Goal: Task Accomplishment & Management: Manage account settings

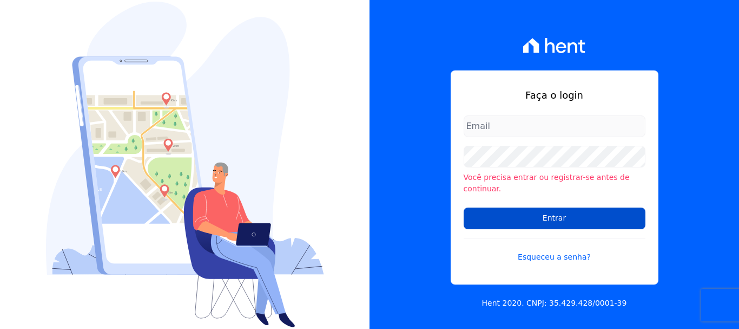
type input "[PERSON_NAME][EMAIL_ADDRESS][PERSON_NAME][DOMAIN_NAME]"
click at [531, 218] on input "Entrar" at bounding box center [555, 218] width 182 height 22
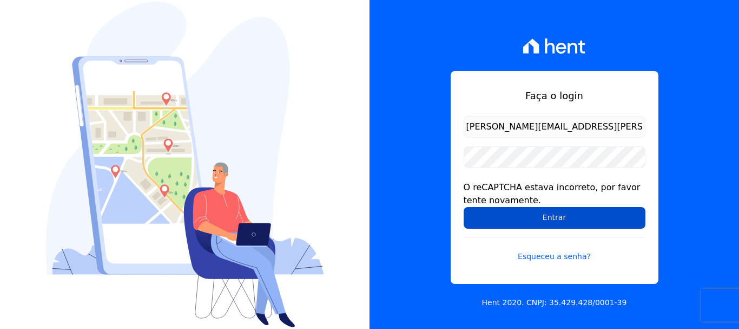
click at [510, 218] on input "Entrar" at bounding box center [555, 218] width 182 height 22
click at [586, 224] on input "Entrar" at bounding box center [555, 218] width 182 height 22
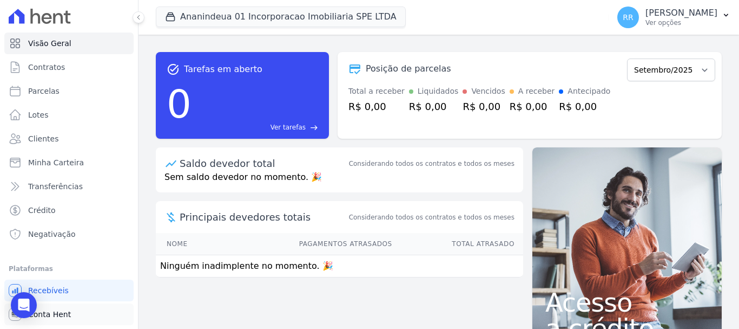
click at [54, 311] on span "Conta Hent" at bounding box center [49, 314] width 43 height 11
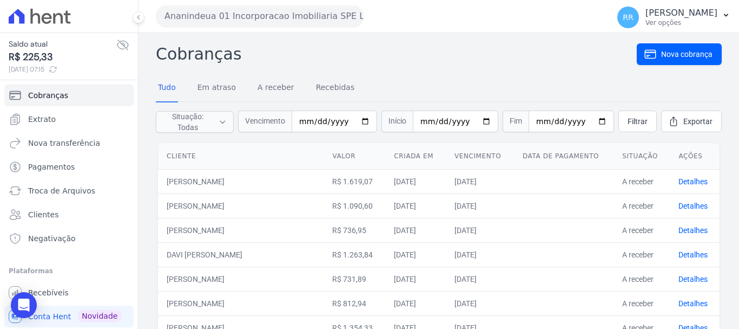
drag, startPoint x: 201, startPoint y: 4, endPoint x: 202, endPoint y: 22, distance: 18.4
click at [201, 4] on div "Ananindeua 01 Incorporacao Imobiliaria SPE LTDA Via Sul Engenharia AGUAS DE GUA…" at bounding box center [380, 16] width 449 height 34
click at [207, 23] on button "Ananindeua 01 Incorporacao Imobiliaria SPE LTDA" at bounding box center [260, 16] width 208 height 22
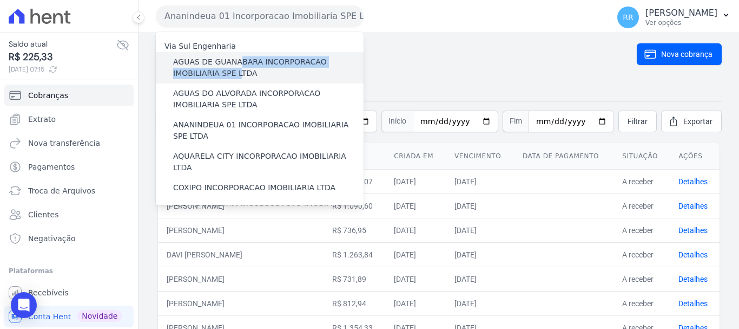
click at [235, 69] on label "AGUAS DE GUANABARA INCORPORACAO IMOBILIARIA SPE LTDA" at bounding box center [268, 67] width 191 height 23
click at [195, 71] on label "AGUAS DE GUANABARA INCORPORACAO IMOBILIARIA SPE LTDA" at bounding box center [268, 67] width 191 height 23
click at [0, 0] on input "AGUAS DE GUANABARA INCORPORACAO IMOBILIARIA SPE LTDA" at bounding box center [0, 0] width 0 height 0
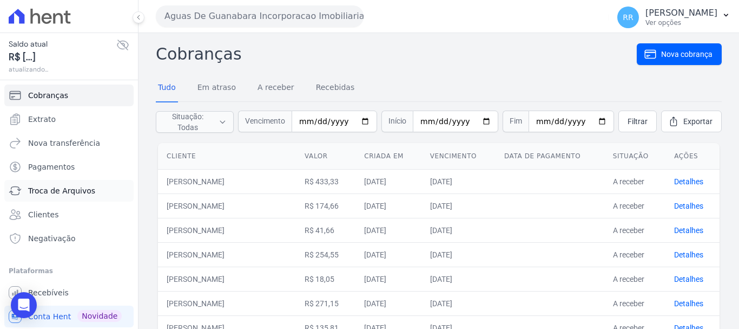
click at [49, 195] on span "Troca de Arquivos" at bounding box center [61, 190] width 67 height 11
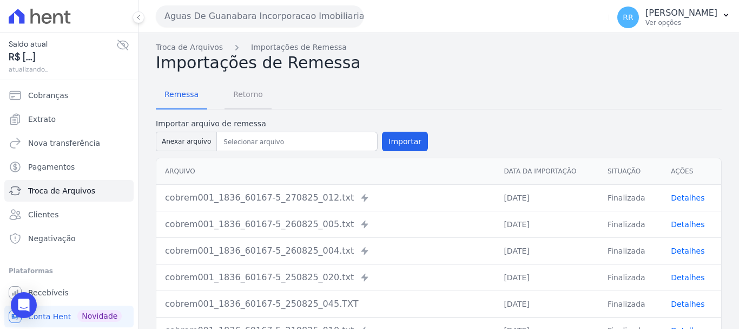
click at [240, 97] on span "Retorno" at bounding box center [248, 94] width 43 height 22
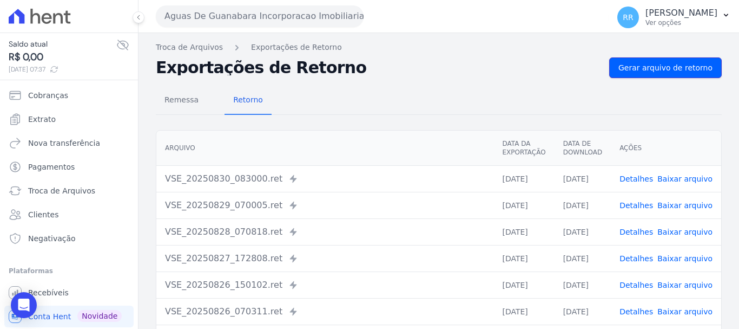
drag, startPoint x: 669, startPoint y: 70, endPoint x: 602, endPoint y: 78, distance: 67.6
click at [667, 71] on span "Gerar arquivo de retorno" at bounding box center [666, 67] width 94 height 11
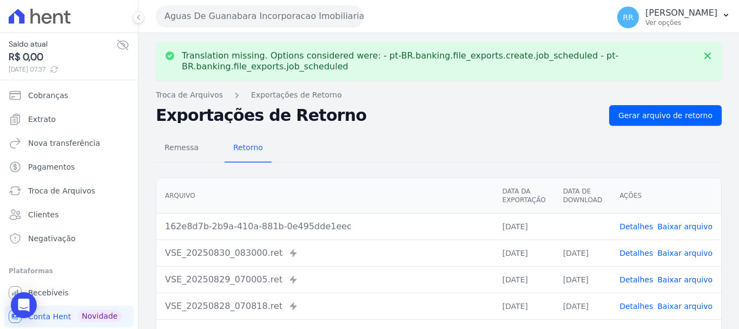
click at [690, 226] on link "Baixar arquivo" at bounding box center [685, 226] width 55 height 9
click at [194, 14] on button "Aguas De Guanabara Incorporacao Imobiliaria SPE LTDA" at bounding box center [260, 16] width 208 height 22
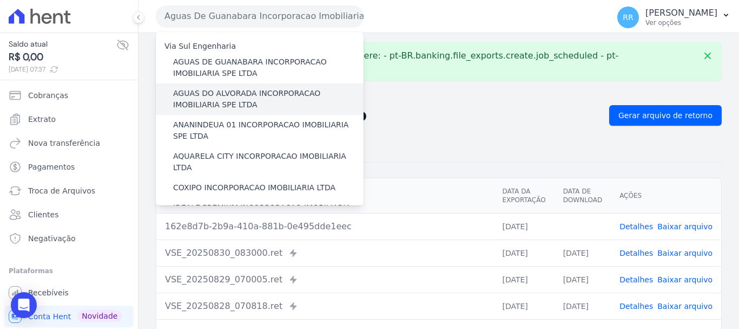
click at [227, 96] on label "AGUAS DO ALVORADA INCORPORACAO IMOBILIARIA SPE LTDA" at bounding box center [268, 99] width 191 height 23
click at [0, 0] on input "AGUAS DO ALVORADA INCORPORACAO IMOBILIARIA SPE LTDA" at bounding box center [0, 0] width 0 height 0
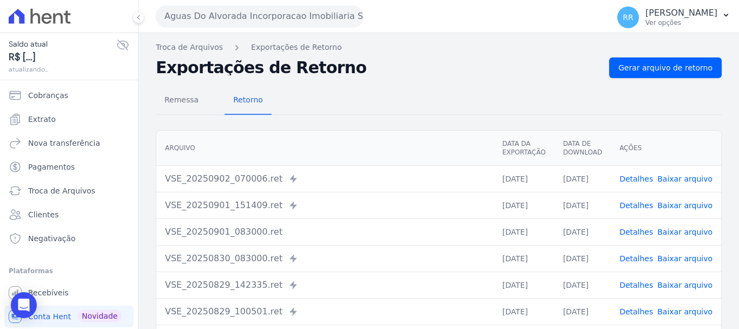
click at [684, 184] on span "Baixar arquivo" at bounding box center [685, 178] width 55 height 11
click at [653, 73] on span "Gerar arquivo de retorno" at bounding box center [666, 67] width 94 height 11
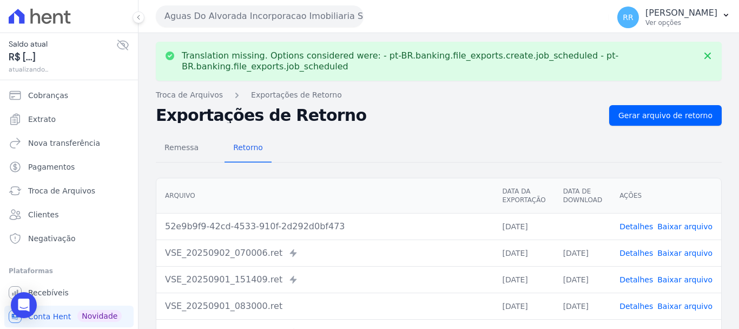
click at [685, 229] on link "Baixar arquivo" at bounding box center [685, 226] width 55 height 9
click at [204, 24] on button "Aguas Do Alvorada Incorporacao Imobiliaria SPE LTDA" at bounding box center [260, 16] width 208 height 22
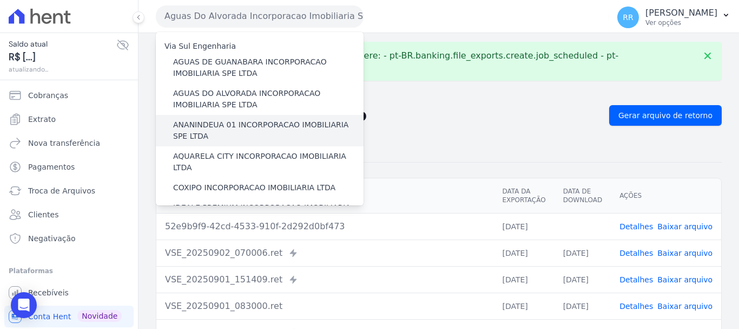
click at [231, 133] on label "ANANINDEUA 01 INCORPORACAO IMOBILIARIA SPE LTDA" at bounding box center [268, 130] width 191 height 23
click at [0, 0] on input "ANANINDEUA 01 INCORPORACAO IMOBILIARIA SPE LTDA" at bounding box center [0, 0] width 0 height 0
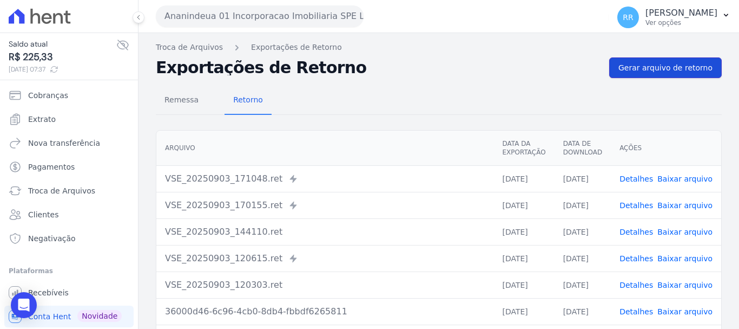
click at [655, 68] on span "Gerar arquivo de retorno" at bounding box center [666, 67] width 94 height 11
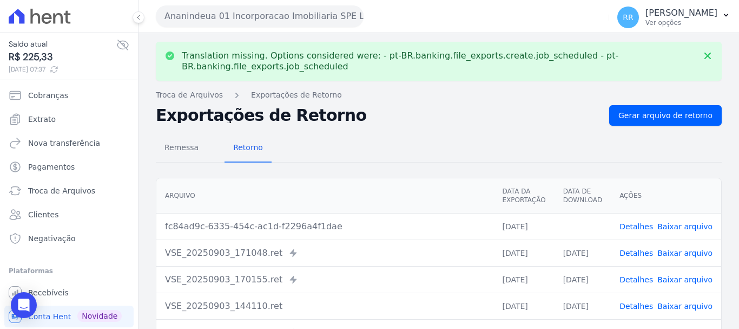
click at [692, 225] on link "Baixar arquivo" at bounding box center [685, 226] width 55 height 9
drag, startPoint x: 279, startPoint y: 17, endPoint x: 282, endPoint y: 44, distance: 27.7
click at [279, 17] on button "Ananindeua 01 Incorporacao Imobiliaria SPE LTDA" at bounding box center [260, 16] width 208 height 22
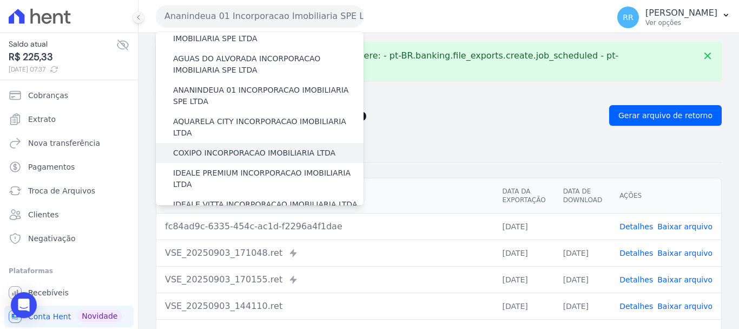
scroll to position [54, 0]
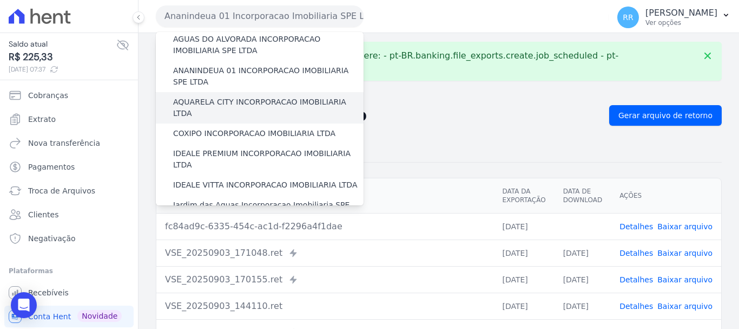
click at [224, 107] on label "AQUARELA CITY INCORPORACAO IMOBILIARIA LTDA" at bounding box center [268, 107] width 191 height 23
click at [0, 0] on input "AQUARELA CITY INCORPORACAO IMOBILIARIA LTDA" at bounding box center [0, 0] width 0 height 0
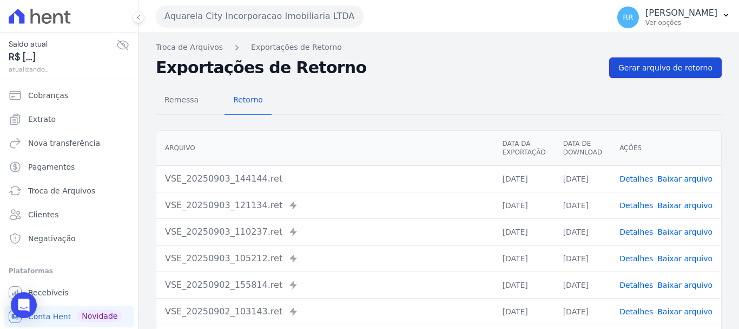
click at [663, 75] on link "Gerar arquivo de retorno" at bounding box center [666, 67] width 113 height 21
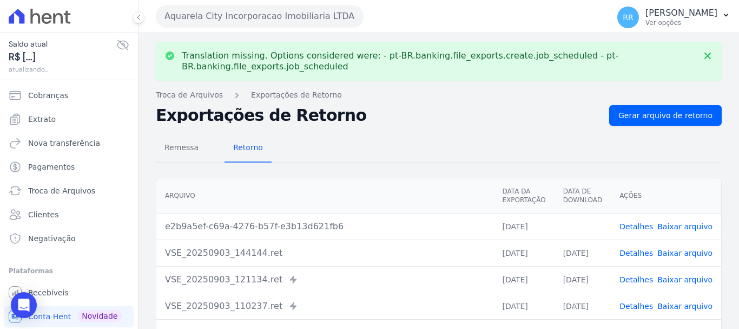
click at [693, 227] on link "Baixar arquivo" at bounding box center [685, 226] width 55 height 9
click at [293, 23] on button "Aquarela City Incorporacao Imobiliaria LTDA" at bounding box center [260, 16] width 208 height 22
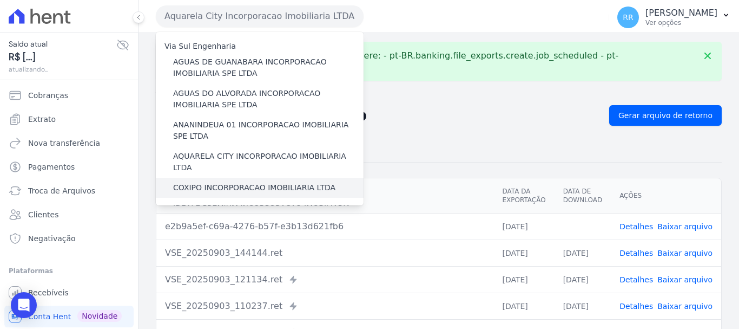
click at [223, 182] on label "COXIPO INCORPORACAO IMOBILIARIA LTDA" at bounding box center [254, 187] width 162 height 11
click at [0, 0] on input "COXIPO INCORPORACAO IMOBILIARIA LTDA" at bounding box center [0, 0] width 0 height 0
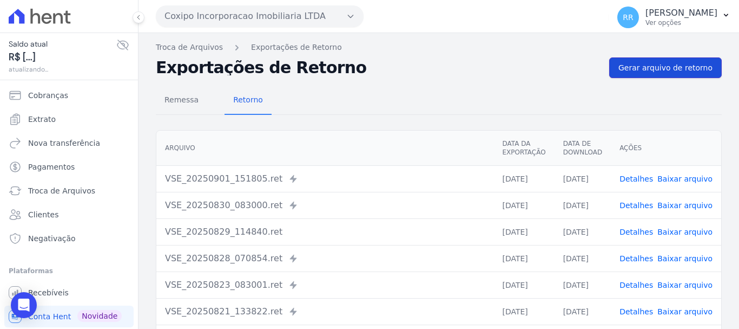
click at [663, 63] on span "Gerar arquivo de retorno" at bounding box center [666, 67] width 94 height 11
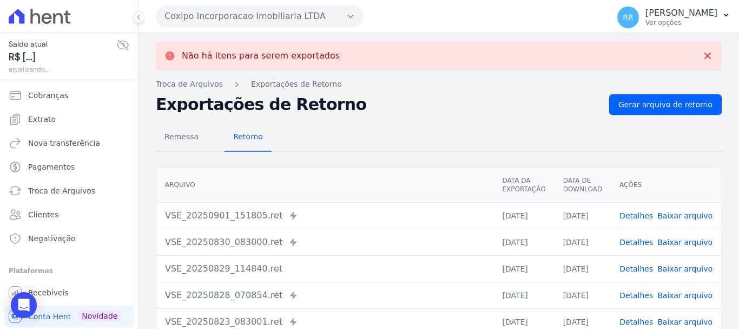
click at [682, 217] on link "Baixar arquivo" at bounding box center [685, 215] width 55 height 9
click at [243, 21] on button "Coxipo Incorporacao Imobiliaria LTDA" at bounding box center [260, 16] width 208 height 22
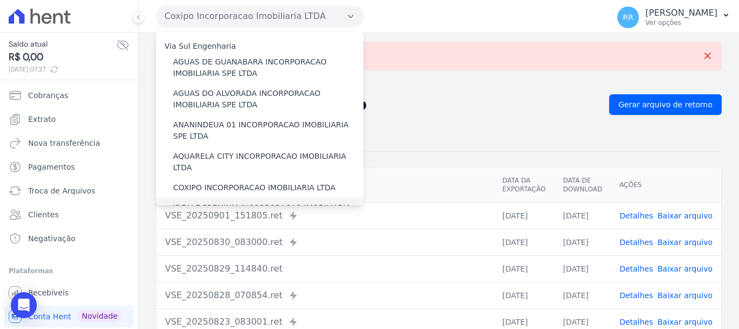
click at [188, 202] on label "IDEALE PREMIUM INCORPORACAO IMOBILIARIA LTDA" at bounding box center [268, 213] width 191 height 23
click at [0, 0] on input "IDEALE PREMIUM INCORPORACAO IMOBILIARIA LTDA" at bounding box center [0, 0] width 0 height 0
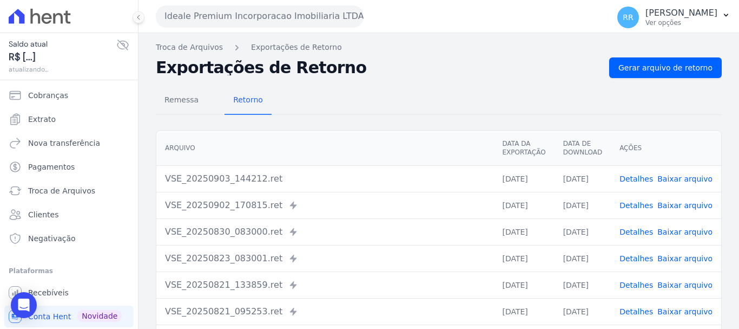
drag, startPoint x: 648, startPoint y: 102, endPoint x: 638, endPoint y: 102, distance: 10.3
click at [648, 102] on div "Remessa Retorno" at bounding box center [439, 101] width 566 height 28
click at [670, 77] on link "Gerar arquivo de retorno" at bounding box center [666, 67] width 113 height 21
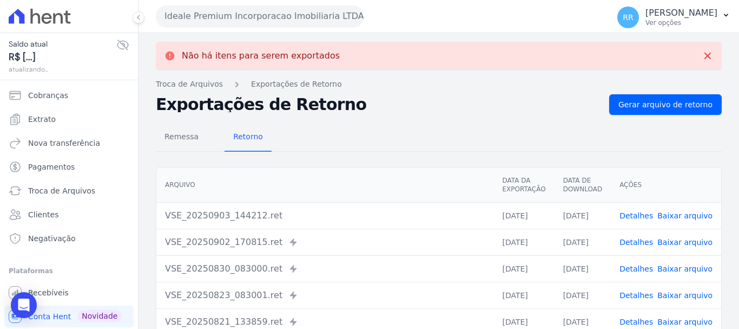
click at [315, 20] on button "Ideale Premium Incorporacao Imobiliaria LTDA" at bounding box center [260, 16] width 208 height 22
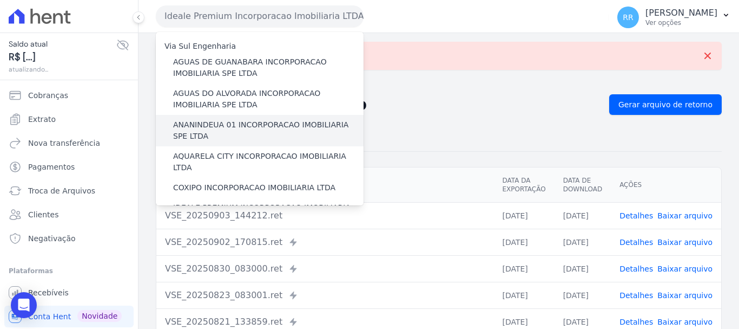
scroll to position [108, 0]
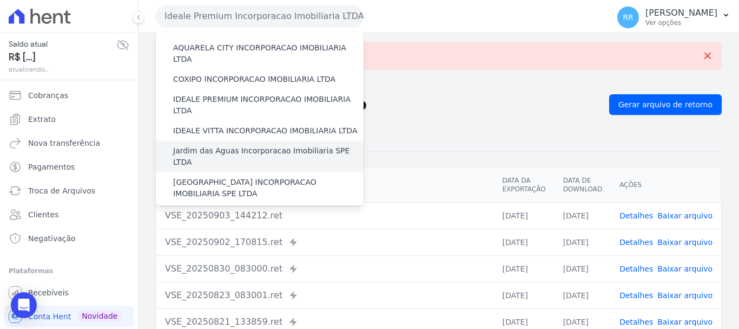
click at [225, 145] on label "Jardim das Aguas Incorporacao Imobiliaria SPE LTDA" at bounding box center [268, 156] width 191 height 23
click at [0, 0] on input "Jardim das Aguas Incorporacao Imobiliaria SPE LTDA" at bounding box center [0, 0] width 0 height 0
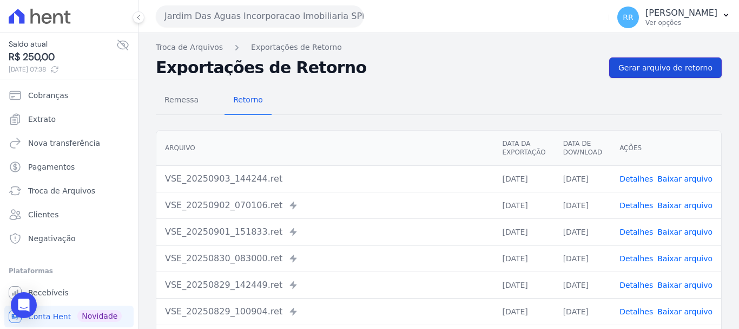
click at [678, 66] on span "Gerar arquivo de retorno" at bounding box center [666, 67] width 94 height 11
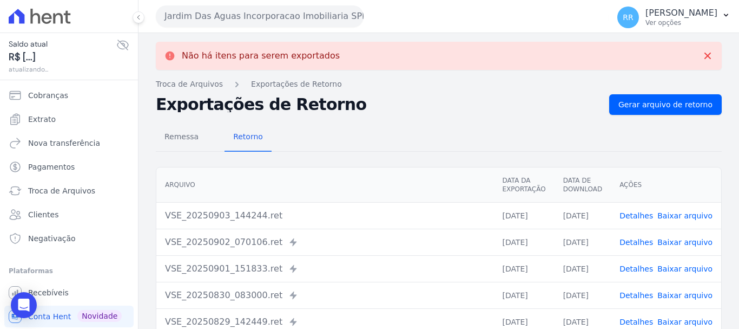
click at [248, 16] on button "Jardim Das Aguas Incorporacao Imobiliaria SPE LTDA" at bounding box center [260, 16] width 208 height 22
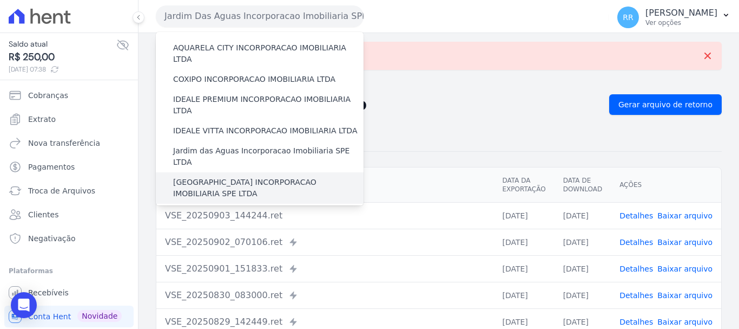
click at [219, 176] on label "[GEOGRAPHIC_DATA] INCORPORACAO IMOBILIARIA SPE LTDA" at bounding box center [268, 187] width 191 height 23
click at [0, 0] on input "[GEOGRAPHIC_DATA] INCORPORACAO IMOBILIARIA SPE LTDA" at bounding box center [0, 0] width 0 height 0
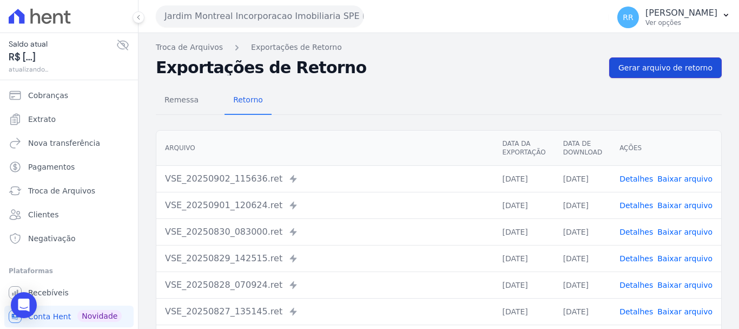
click at [639, 75] on link "Gerar arquivo de retorno" at bounding box center [666, 67] width 113 height 21
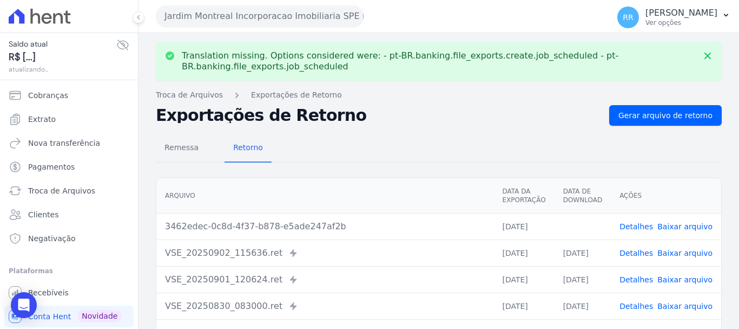
click at [686, 226] on link "Baixar arquivo" at bounding box center [685, 226] width 55 height 9
click at [223, 13] on button "Jardim Montreal Incorporacao Imobiliaria SPE LTDA" at bounding box center [260, 16] width 208 height 22
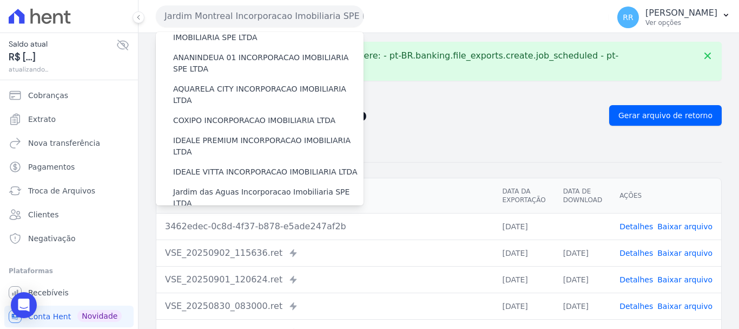
scroll to position [162, 0]
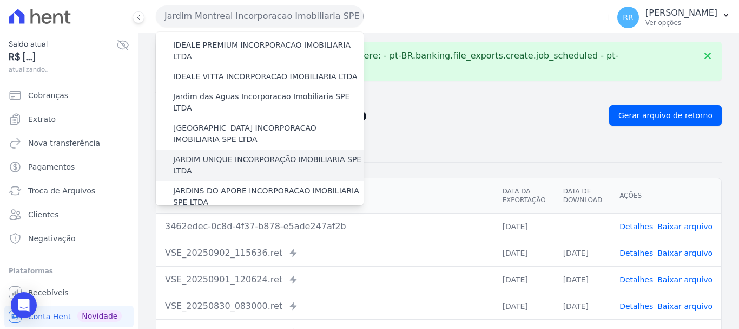
click at [222, 154] on label "JARDIM UNIQUE INCORPORAÇÃO IMOBILIARIA SPE LTDA" at bounding box center [268, 165] width 191 height 23
click at [0, 0] on input "JARDIM UNIQUE INCORPORAÇÃO IMOBILIARIA SPE LTDA" at bounding box center [0, 0] width 0 height 0
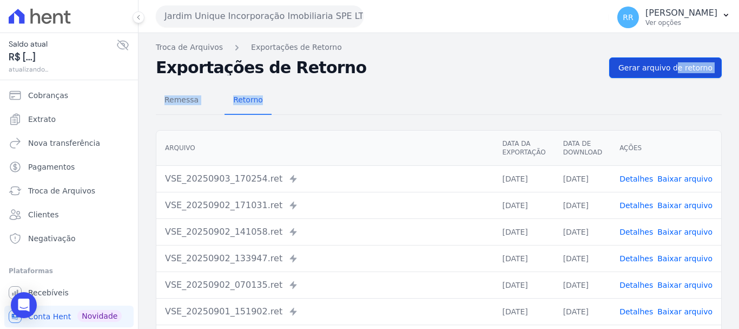
click at [642, 77] on div "Troca de Arquivos Exportações de Retorno Exportações de Retorno Gerar arquivo d…" at bounding box center [439, 255] width 601 height 445
click at [645, 73] on span "Gerar arquivo de retorno" at bounding box center [666, 67] width 94 height 11
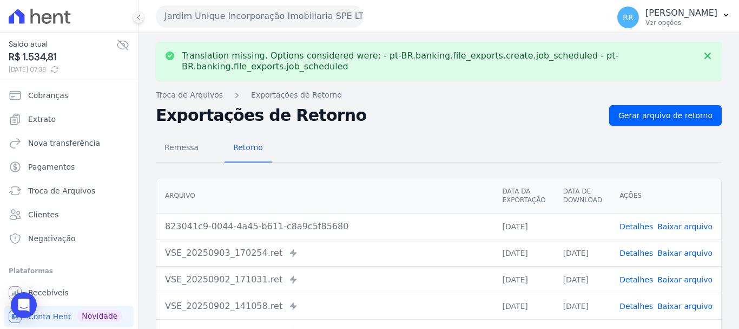
click at [692, 229] on link "Baixar arquivo" at bounding box center [685, 226] width 55 height 9
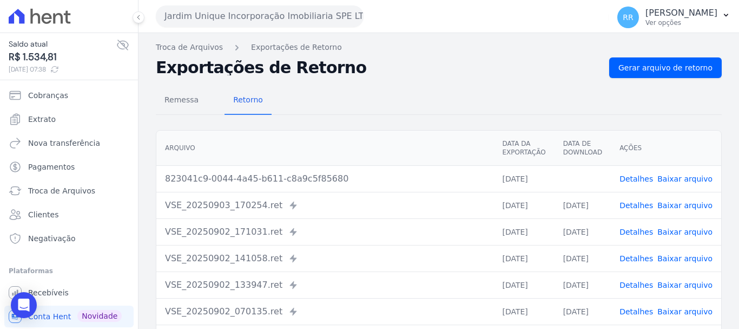
drag, startPoint x: 690, startPoint y: 181, endPoint x: 375, endPoint y: 82, distance: 330.3
click at [690, 182] on link "Baixar arquivo" at bounding box center [685, 178] width 55 height 9
click at [246, 10] on button "Jardim Unique Incorporação Imobiliaria SPE LTDA" at bounding box center [260, 16] width 208 height 22
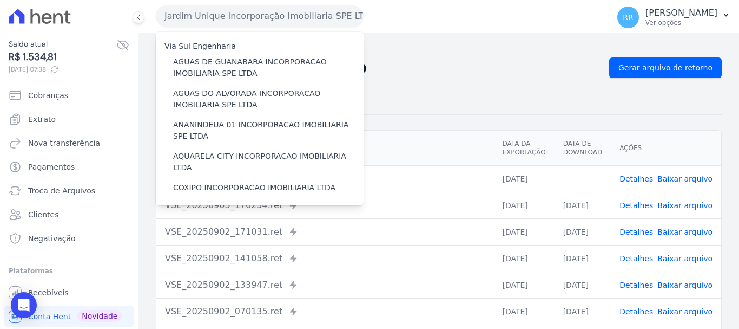
click at [261, 12] on button "Jardim Unique Incorporação Imobiliaria SPE LTDA" at bounding box center [260, 16] width 208 height 22
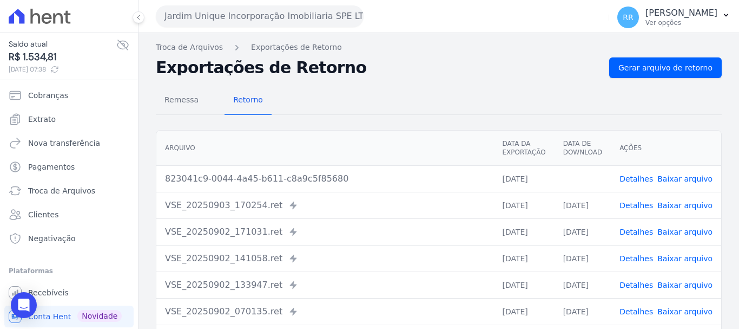
click at [263, 11] on button "Jardim Unique Incorporação Imobiliaria SPE LTDA" at bounding box center [260, 16] width 208 height 22
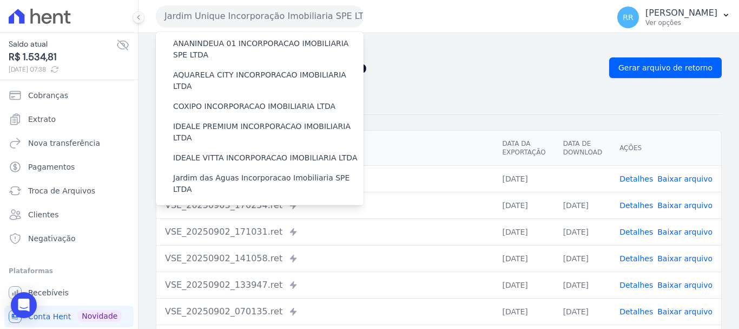
scroll to position [217, 0]
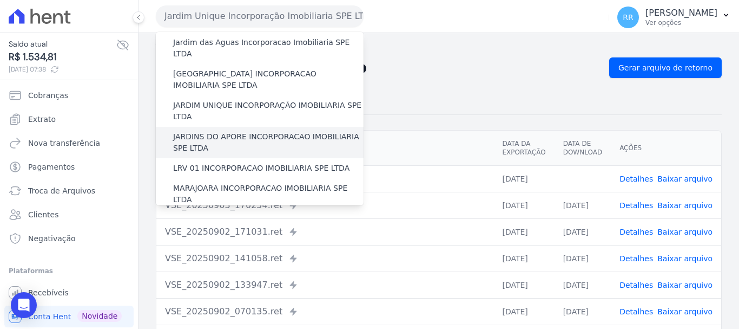
click at [254, 131] on label "JARDINS DO APORE INCORPORACAO IMOBILIARIA SPE LTDA" at bounding box center [268, 142] width 191 height 23
click at [0, 0] on input "JARDINS DO APORE INCORPORACAO IMOBILIARIA SPE LTDA" at bounding box center [0, 0] width 0 height 0
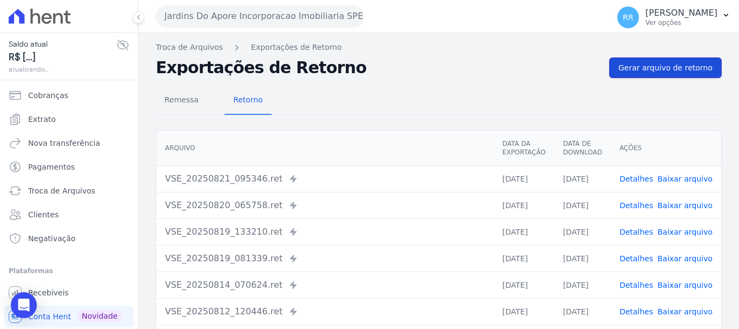
click at [671, 71] on span "Gerar arquivo de retorno" at bounding box center [666, 67] width 94 height 11
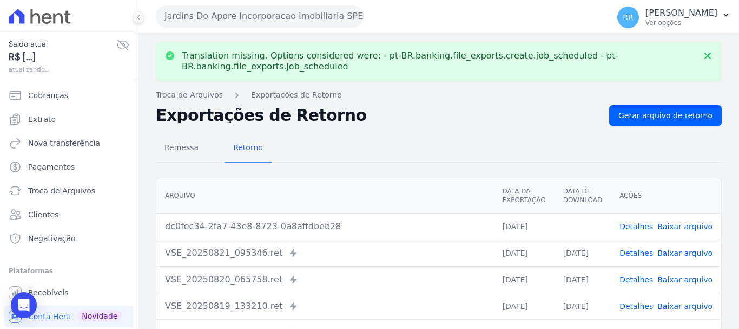
click at [676, 222] on link "Baixar arquivo" at bounding box center [685, 226] width 55 height 9
click at [220, 20] on button "Jardins Do Apore Incorporacao Imobiliaria SPE LTDA" at bounding box center [260, 16] width 208 height 22
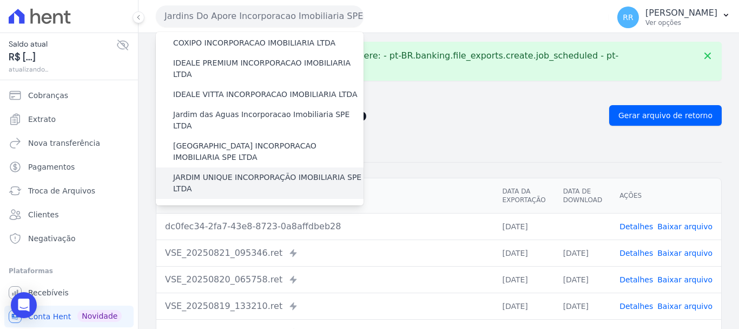
scroll to position [162, 0]
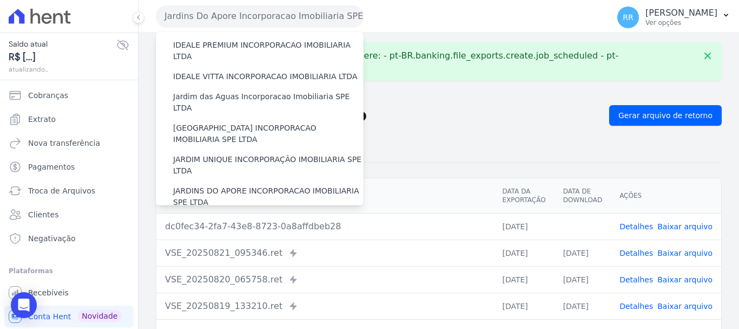
click at [197, 217] on label "LRV 01 INCORPORACAO IMOBILIARIA SPE LTDA" at bounding box center [261, 222] width 176 height 11
click at [0, 0] on input "LRV 01 INCORPORACAO IMOBILIARIA SPE LTDA" at bounding box center [0, 0] width 0 height 0
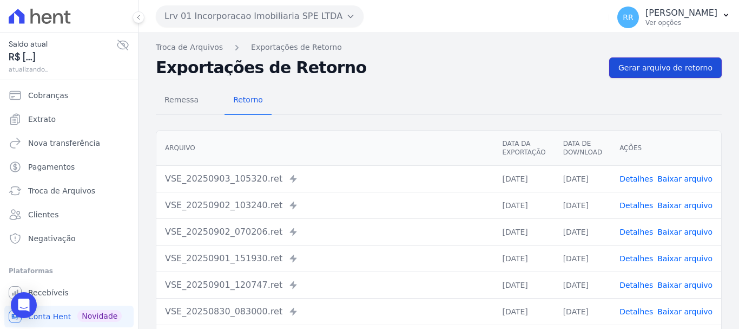
click at [644, 76] on link "Gerar arquivo de retorno" at bounding box center [666, 67] width 113 height 21
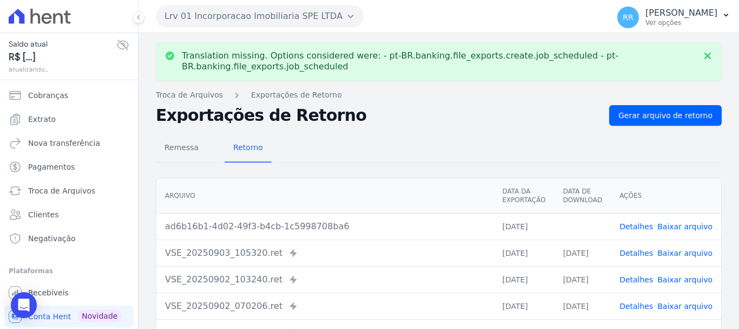
drag, startPoint x: 683, startPoint y: 228, endPoint x: 591, endPoint y: 200, distance: 96.8
click at [683, 228] on link "Baixar arquivo" at bounding box center [685, 226] width 55 height 9
click at [251, 18] on button "Lrv 01 Incorporacao Imobiliaria SPE LTDA" at bounding box center [260, 16] width 208 height 22
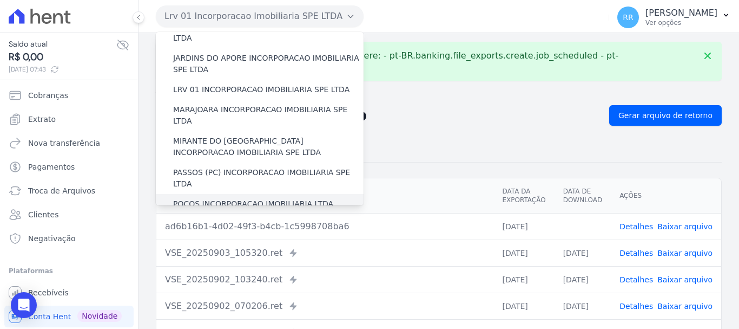
scroll to position [271, 0]
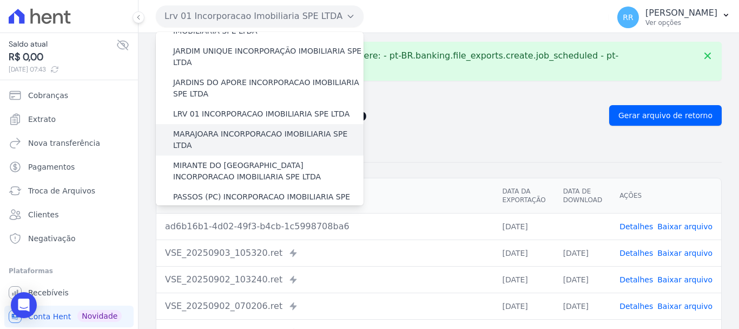
click at [223, 128] on label "MARAJOARA INCORPORACAO IMOBILIARIA SPE LTDA" at bounding box center [268, 139] width 191 height 23
click at [0, 0] on input "MARAJOARA INCORPORACAO IMOBILIARIA SPE LTDA" at bounding box center [0, 0] width 0 height 0
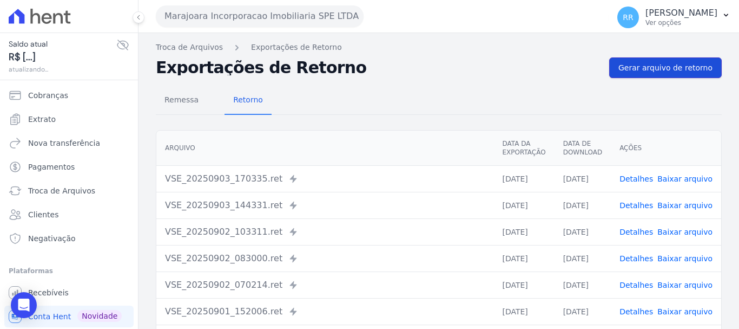
click at [664, 63] on span "Gerar arquivo de retorno" at bounding box center [666, 67] width 94 height 11
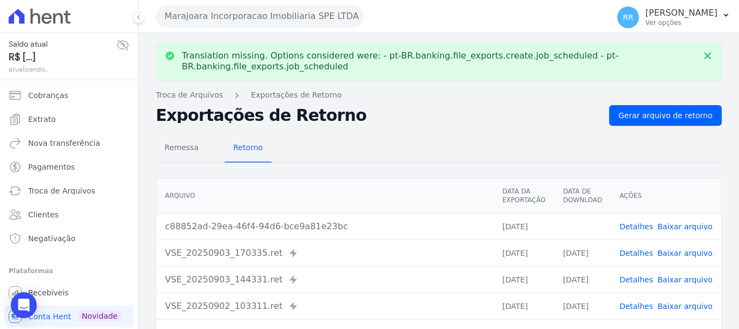
click at [679, 230] on link "Baixar arquivo" at bounding box center [685, 226] width 55 height 9
click at [178, 14] on button "Marajoara Incorporacao Imobiliaria SPE LTDA" at bounding box center [260, 16] width 208 height 22
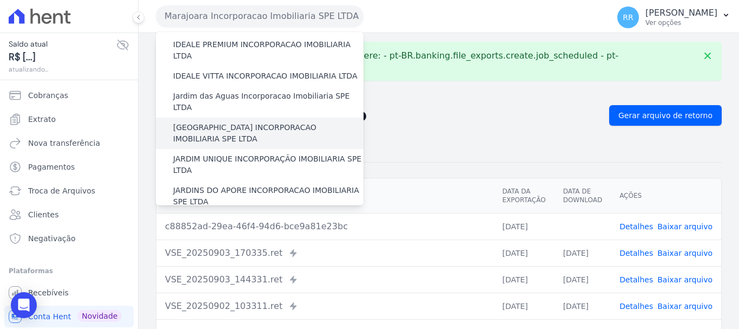
scroll to position [217, 0]
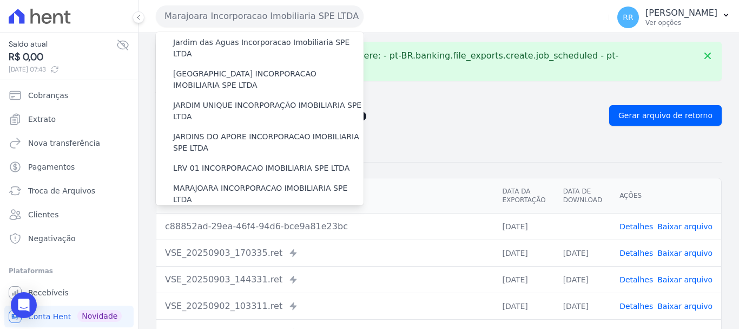
click at [215, 214] on label "MIRANTE DO [GEOGRAPHIC_DATA] INCORPORACAO IMOBILIARIA SPE LTDA" at bounding box center [268, 225] width 191 height 23
click at [0, 0] on input "MIRANTE DO [GEOGRAPHIC_DATA] INCORPORACAO IMOBILIARIA SPE LTDA" at bounding box center [0, 0] width 0 height 0
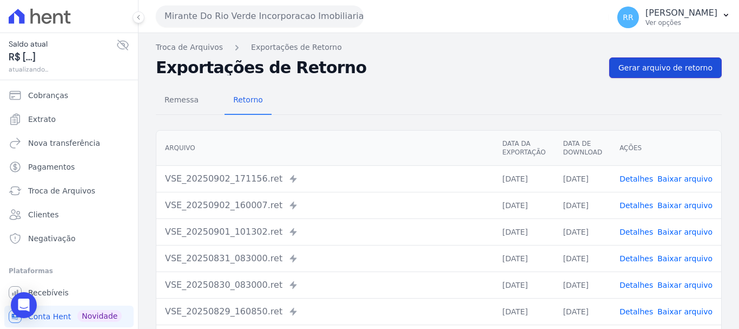
click at [668, 72] on span "Gerar arquivo de retorno" at bounding box center [666, 67] width 94 height 11
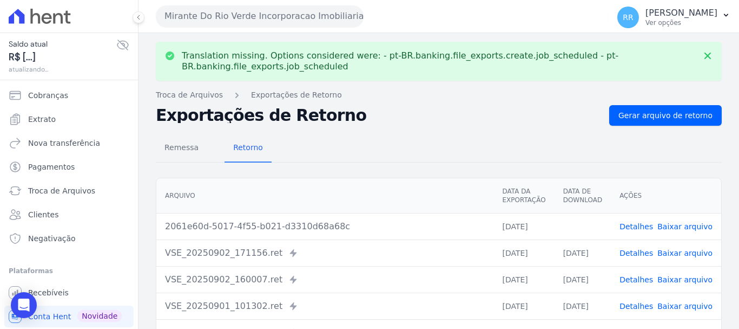
click at [677, 224] on link "Baixar arquivo" at bounding box center [685, 226] width 55 height 9
click at [210, 22] on button "Mirante Do Rio Verde Incorporacao Imobiliaria SPE LTDA" at bounding box center [260, 16] width 208 height 22
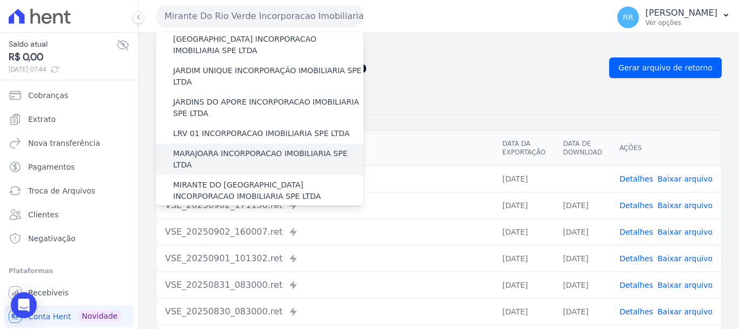
scroll to position [271, 0]
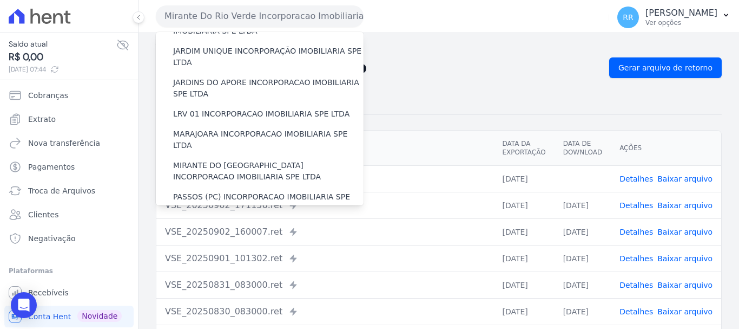
click at [217, 218] on div "POCOS INCORPORACAO IMOBILIARIA LTDA" at bounding box center [260, 228] width 208 height 20
click at [219, 191] on label "PASSOS (PC) INCORPORACAO IMOBILIARIA SPE LTDA" at bounding box center [268, 202] width 191 height 23
click at [0, 0] on input "PASSOS (PC) INCORPORACAO IMOBILIARIA SPE LTDA" at bounding box center [0, 0] width 0 height 0
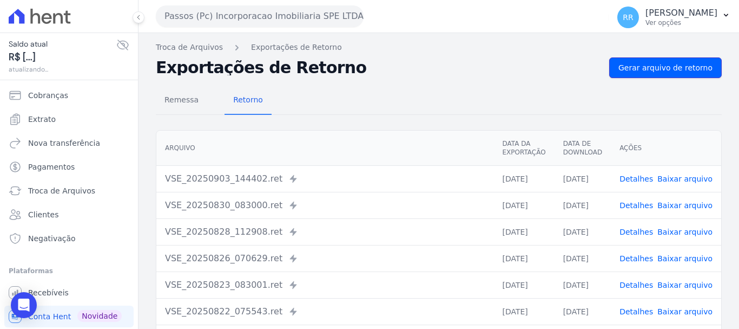
drag, startPoint x: 671, startPoint y: 69, endPoint x: 574, endPoint y: 93, distance: 99.3
click at [671, 68] on span "Gerar arquivo de retorno" at bounding box center [666, 67] width 94 height 11
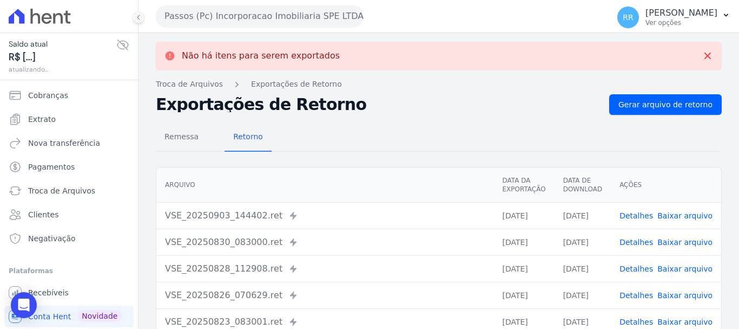
click at [290, 23] on button "Passos (Pc) Incorporacao Imobiliaria SPE LTDA" at bounding box center [260, 16] width 208 height 22
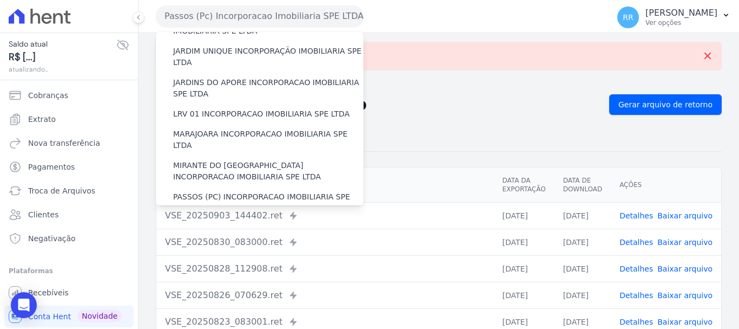
scroll to position [325, 0]
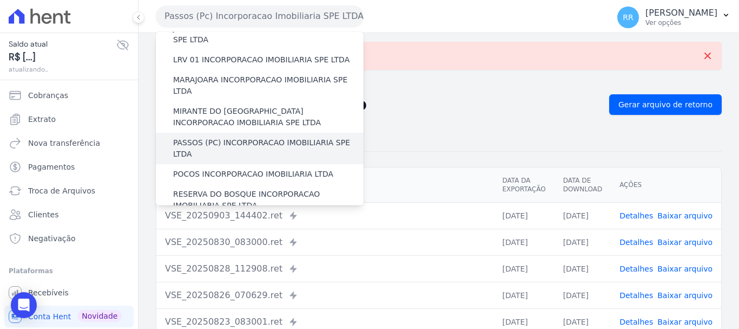
click at [243, 137] on label "PASSOS (PC) INCORPORACAO IMOBILIARIA SPE LTDA" at bounding box center [268, 148] width 191 height 23
click at [0, 0] on input "PASSOS (PC) INCORPORACAO IMOBILIARIA SPE LTDA" at bounding box center [0, 0] width 0 height 0
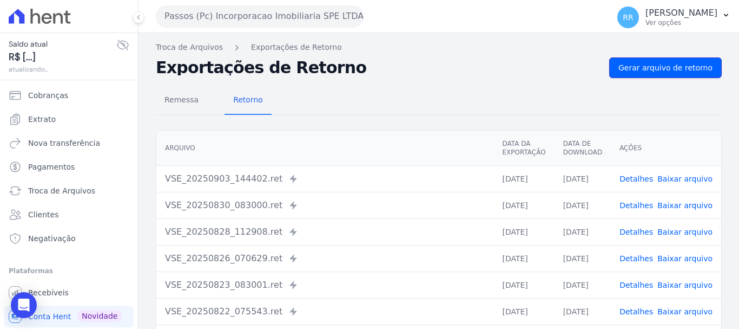
drag, startPoint x: 640, startPoint y: 70, endPoint x: 653, endPoint y: 97, distance: 30.3
click at [640, 70] on span "Gerar arquivo de retorno" at bounding box center [666, 67] width 94 height 11
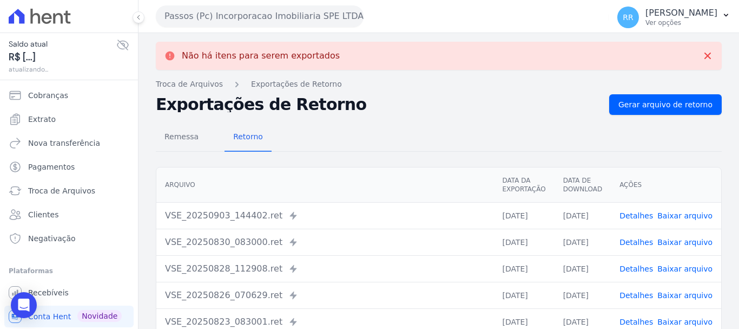
drag, startPoint x: 307, startPoint y: 10, endPoint x: 306, endPoint y: 25, distance: 15.7
click at [307, 10] on button "Passos (Pc) Incorporacao Imobiliaria SPE LTDA" at bounding box center [260, 16] width 208 height 22
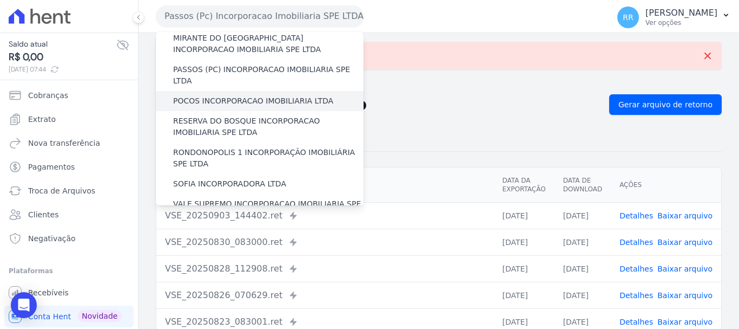
scroll to position [379, 0]
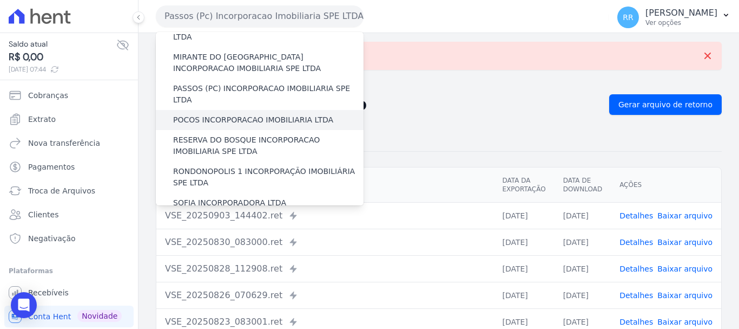
click at [211, 114] on label "POCOS INCORPORACAO IMOBILIARIA LTDA" at bounding box center [253, 119] width 160 height 11
click at [0, 0] on input "POCOS INCORPORACAO IMOBILIARIA LTDA" at bounding box center [0, 0] width 0 height 0
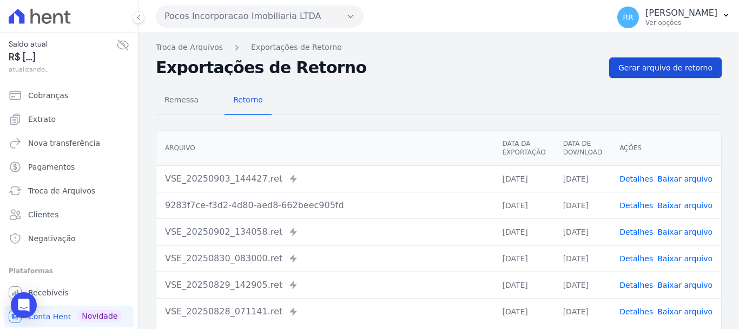
click at [645, 70] on span "Gerar arquivo de retorno" at bounding box center [666, 67] width 94 height 11
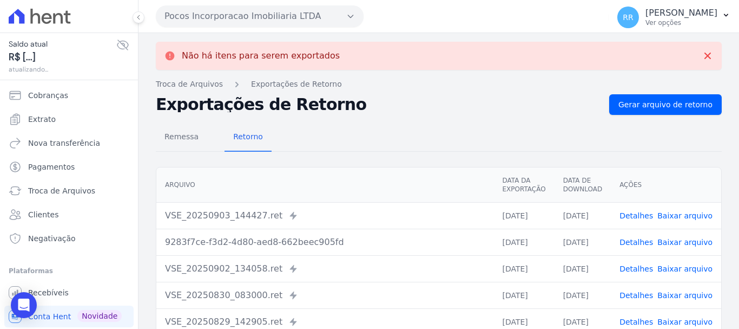
drag, startPoint x: 244, startPoint y: 8, endPoint x: 244, endPoint y: 38, distance: 30.9
click at [244, 11] on button "Pocos Incorporacao Imobiliaria LTDA" at bounding box center [260, 16] width 208 height 22
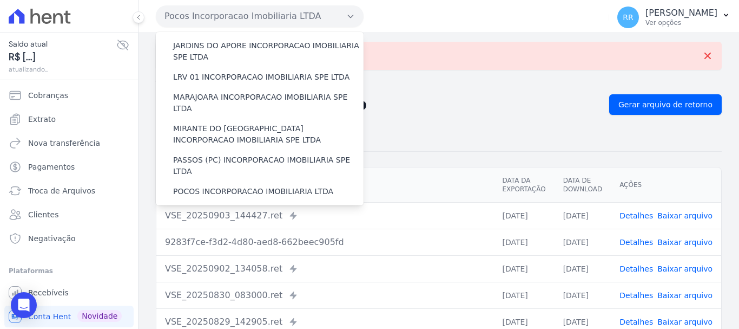
scroll to position [325, 0]
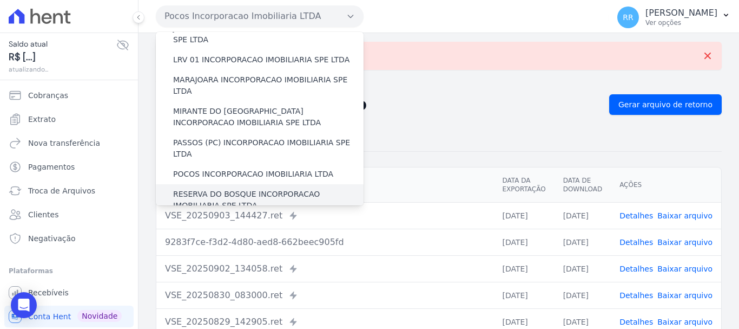
click at [221, 188] on label "RESERVA DO BOSQUE INCORPORACAO IMOBILIARIA SPE LTDA" at bounding box center [268, 199] width 191 height 23
click at [0, 0] on input "RESERVA DO BOSQUE INCORPORACAO IMOBILIARIA SPE LTDA" at bounding box center [0, 0] width 0 height 0
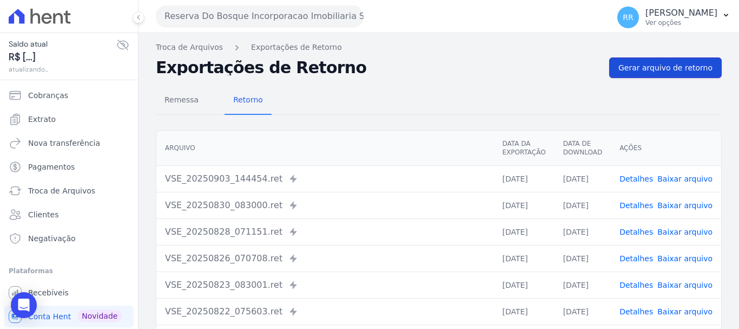
click at [647, 69] on span "Gerar arquivo de retorno" at bounding box center [666, 67] width 94 height 11
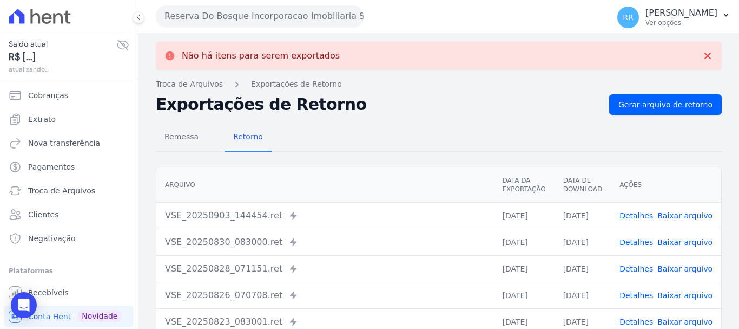
click at [247, 21] on button "Reserva Do Bosque Incorporacao Imobiliaria SPE LTDA" at bounding box center [260, 16] width 208 height 22
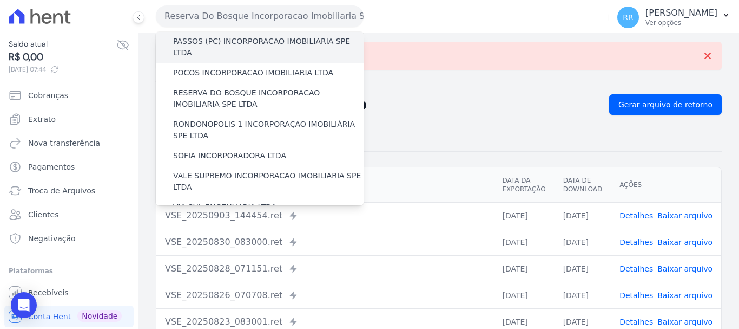
scroll to position [433, 0]
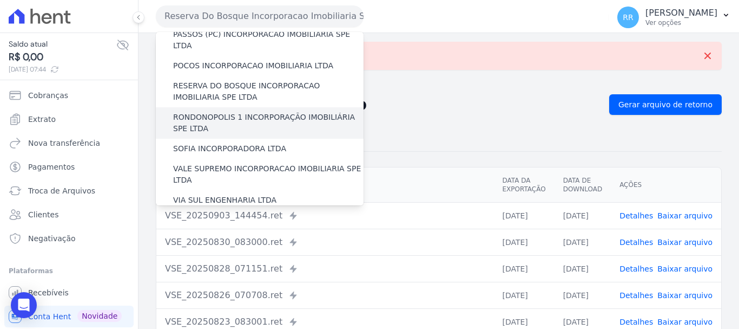
click at [226, 112] on label "RONDONOPOLIS 1 INCORPORAÇÃO IMOBILIÁRIA SPE LTDA" at bounding box center [268, 123] width 191 height 23
click at [0, 0] on input "RONDONOPOLIS 1 INCORPORAÇÃO IMOBILIÁRIA SPE LTDA" at bounding box center [0, 0] width 0 height 0
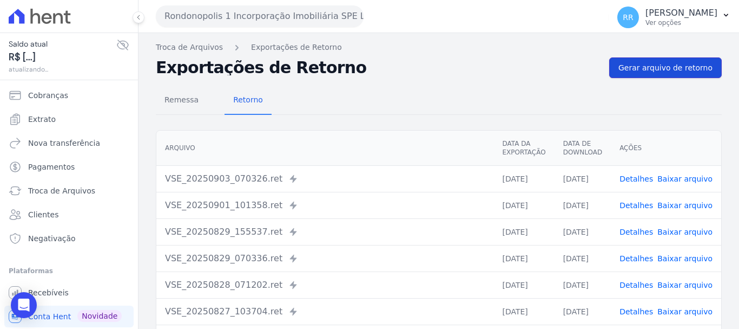
click at [626, 63] on span "Gerar arquivo de retorno" at bounding box center [666, 67] width 94 height 11
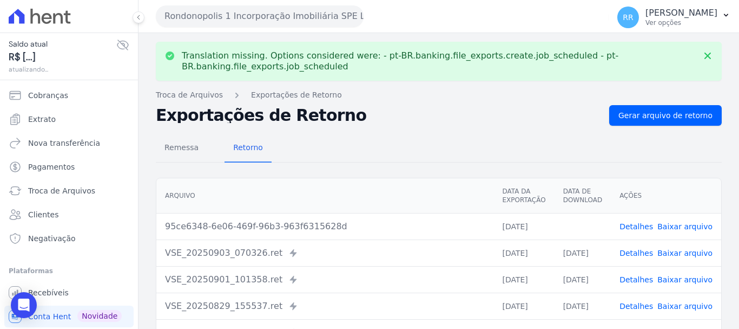
click at [674, 228] on link "Baixar arquivo" at bounding box center [685, 226] width 55 height 9
click at [210, 11] on button "Rondonopolis 1 Incorporação Imobiliária SPE LTDA" at bounding box center [260, 16] width 208 height 22
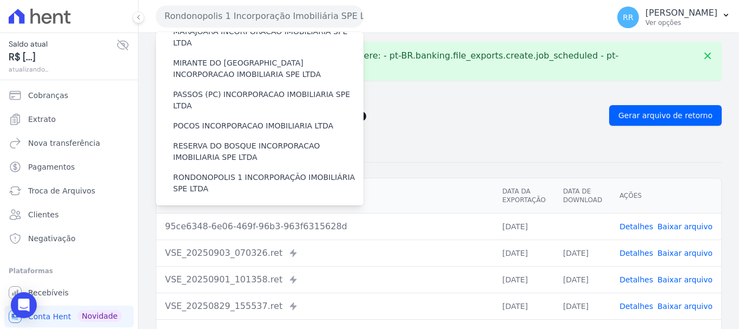
scroll to position [379, 0]
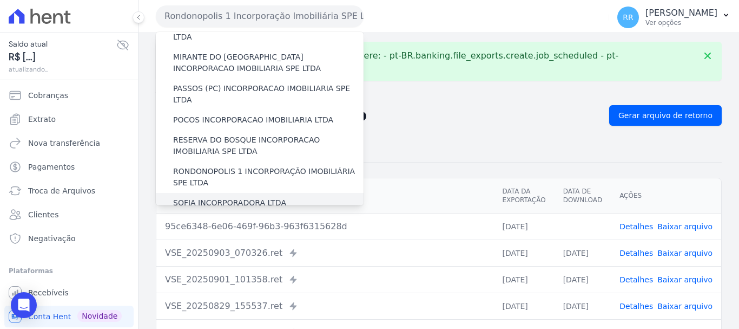
click at [226, 197] on label "SOFIA INCORPORADORA LTDA" at bounding box center [229, 202] width 113 height 11
click at [0, 0] on input "SOFIA INCORPORADORA LTDA" at bounding box center [0, 0] width 0 height 0
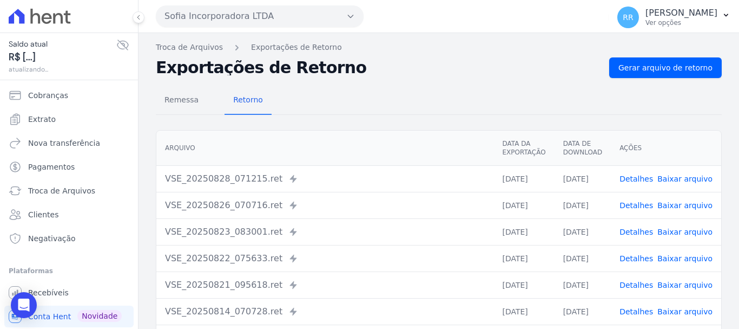
click at [661, 95] on div "Remessa Retorno" at bounding box center [439, 101] width 566 height 28
drag, startPoint x: 656, startPoint y: 73, endPoint x: 663, endPoint y: 119, distance: 46.6
click at [656, 73] on link "Gerar arquivo de retorno" at bounding box center [666, 67] width 113 height 21
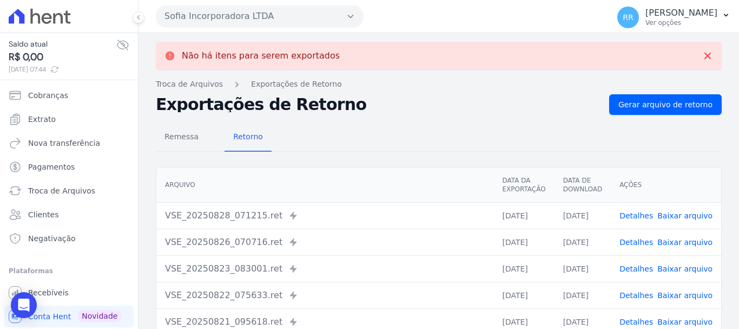
drag, startPoint x: 263, startPoint y: 9, endPoint x: 262, endPoint y: 17, distance: 8.1
click at [263, 9] on button "Sofia Incorporadora LTDA" at bounding box center [260, 16] width 208 height 22
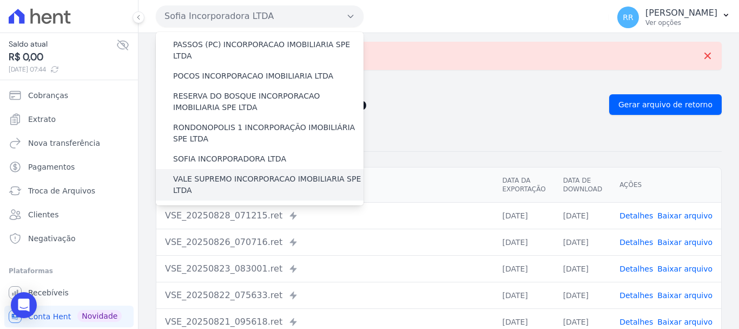
scroll to position [473, 0]
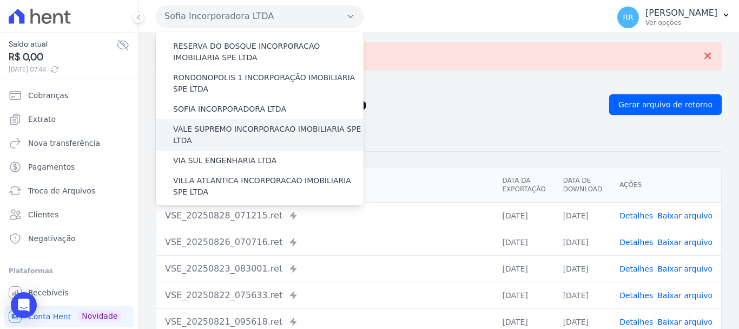
click at [229, 123] on label "VALE SUPREMO INCORPORACAO IMOBILIARIA SPE LTDA" at bounding box center [268, 134] width 191 height 23
click at [0, 0] on input "VALE SUPREMO INCORPORACAO IMOBILIARIA SPE LTDA" at bounding box center [0, 0] width 0 height 0
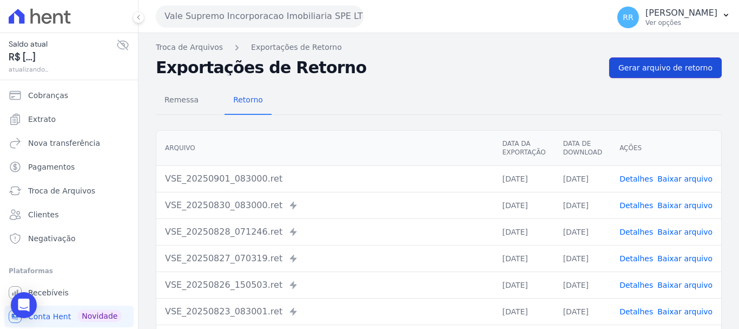
click at [648, 67] on span "Gerar arquivo de retorno" at bounding box center [666, 67] width 94 height 11
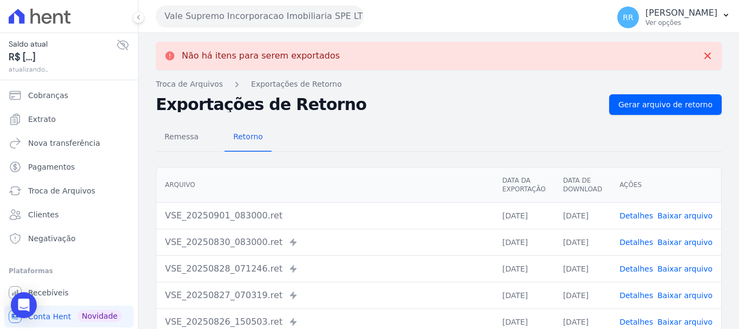
click at [248, 22] on button "Vale Supremo Incorporacao Imobiliaria SPE LTDA" at bounding box center [260, 16] width 208 height 22
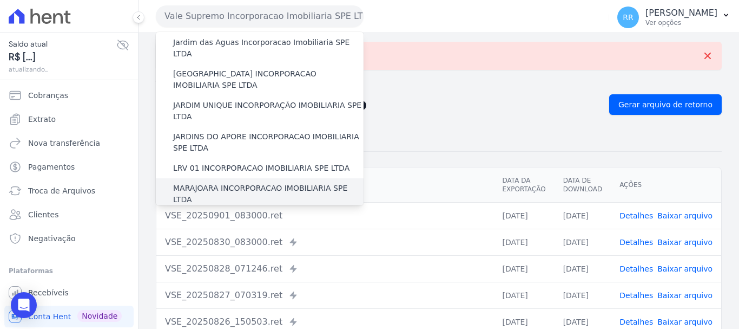
scroll to position [379, 0]
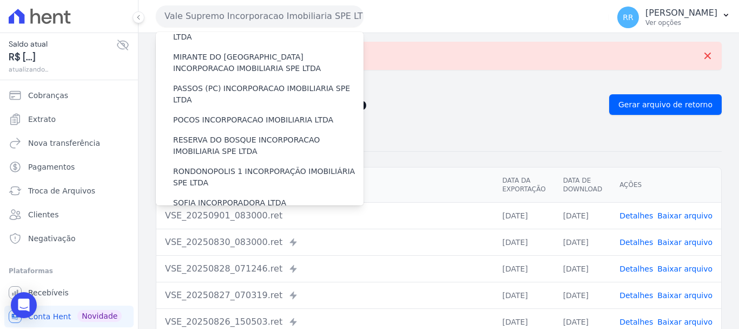
click at [219, 244] on div "VIA SUL ENGENHARIA LTDA" at bounding box center [260, 254] width 208 height 20
click at [219, 248] on label "VIA SUL ENGENHARIA LTDA" at bounding box center [224, 253] width 103 height 11
click at [0, 0] on input "VIA SUL ENGENHARIA LTDA" at bounding box center [0, 0] width 0 height 0
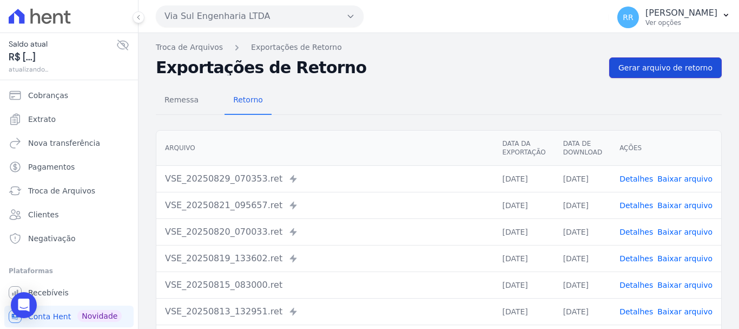
click at [645, 74] on link "Gerar arquivo de retorno" at bounding box center [666, 67] width 113 height 21
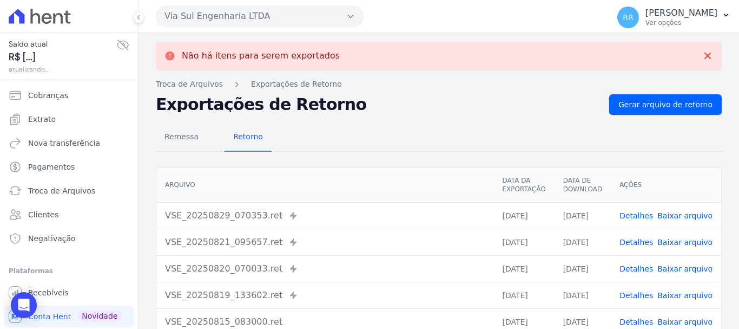
drag, startPoint x: 214, startPoint y: 13, endPoint x: 214, endPoint y: 35, distance: 21.7
click at [214, 23] on button "Via Sul Engenharia LTDA" at bounding box center [260, 16] width 208 height 22
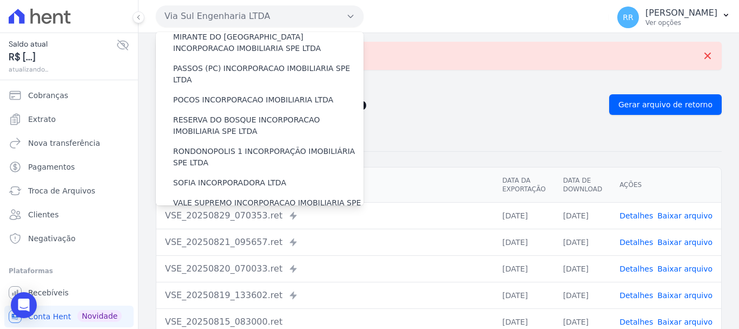
scroll to position [473, 0]
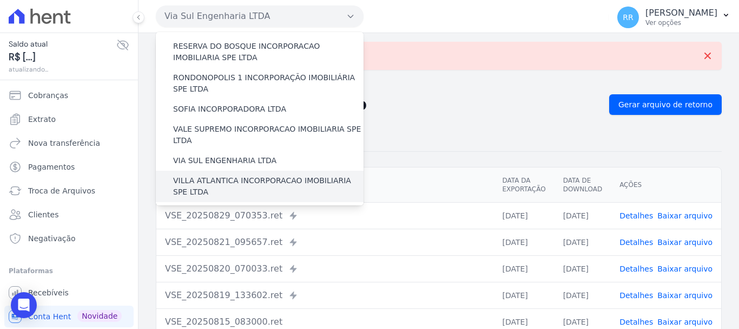
click at [233, 175] on label "VILLA ATLANTICA INCORPORACAO IMOBILIARIA SPE LTDA" at bounding box center [268, 186] width 191 height 23
click at [0, 0] on input "VILLA ATLANTICA INCORPORACAO IMOBILIARIA SPE LTDA" at bounding box center [0, 0] width 0 height 0
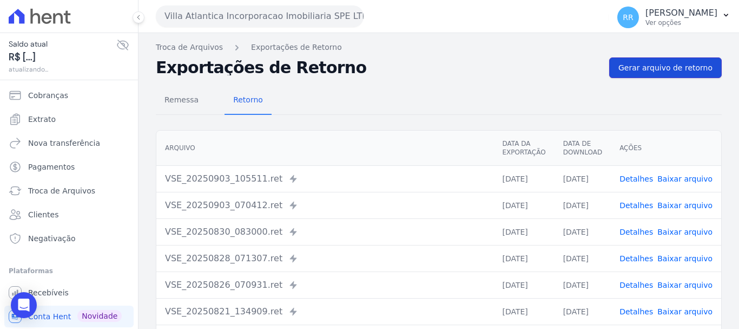
click at [629, 76] on link "Gerar arquivo de retorno" at bounding box center [666, 67] width 113 height 21
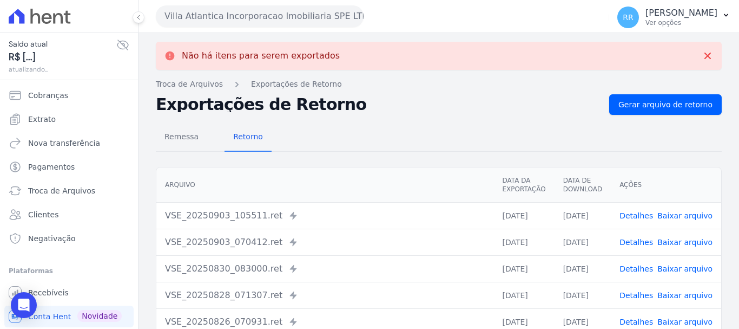
click at [237, 22] on button "Villa Atlantica Incorporacao Imobiliaria SPE LTDA" at bounding box center [260, 16] width 208 height 22
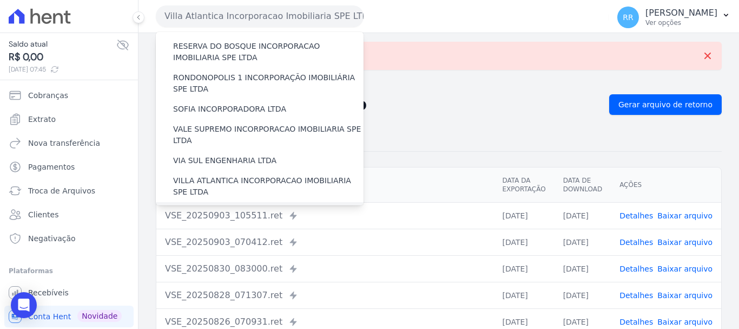
click at [225, 206] on label "[GEOGRAPHIC_DATA] INCORPORACAO IMOBILIARIA SPE LTDA" at bounding box center [268, 217] width 191 height 23
click at [0, 0] on input "[GEOGRAPHIC_DATA] INCORPORACAO IMOBILIARIA SPE LTDA" at bounding box center [0, 0] width 0 height 0
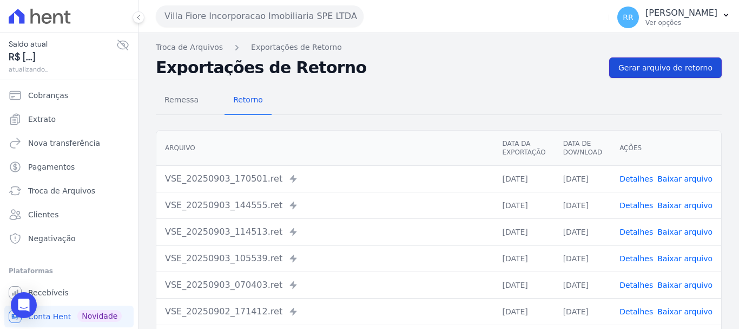
click at [671, 69] on span "Gerar arquivo de retorno" at bounding box center [666, 67] width 94 height 11
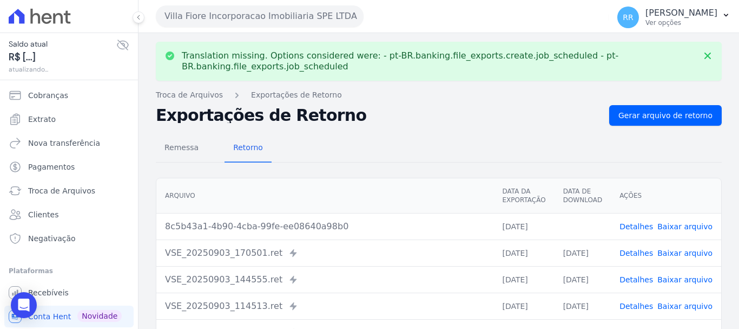
click at [673, 220] on td "Detalhes Baixar arquivo" at bounding box center [666, 226] width 110 height 27
click at [673, 224] on link "Baixar arquivo" at bounding box center [685, 226] width 55 height 9
click at [266, 21] on button "Villa Fiore Incorporacao Imobiliaria SPE LTDA" at bounding box center [260, 16] width 208 height 22
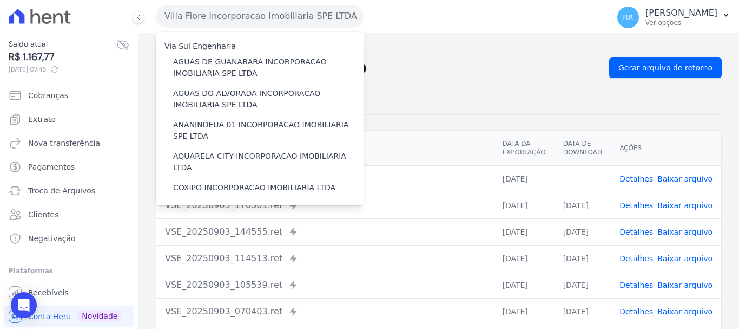
drag, startPoint x: 505, startPoint y: 74, endPoint x: 382, endPoint y: 65, distance: 123.7
click at [504, 75] on h2 "Exportações de Retorno" at bounding box center [378, 67] width 445 height 15
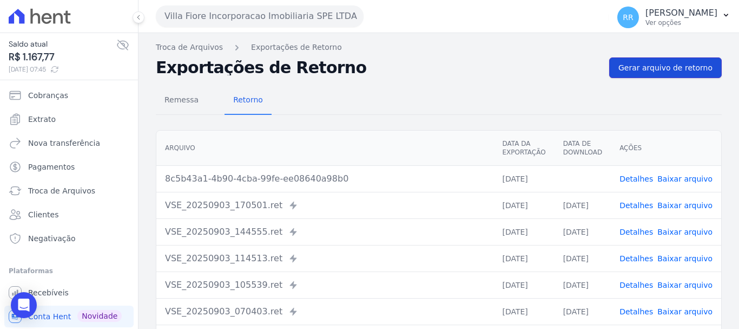
click at [633, 67] on span "Gerar arquivo de retorno" at bounding box center [666, 67] width 94 height 11
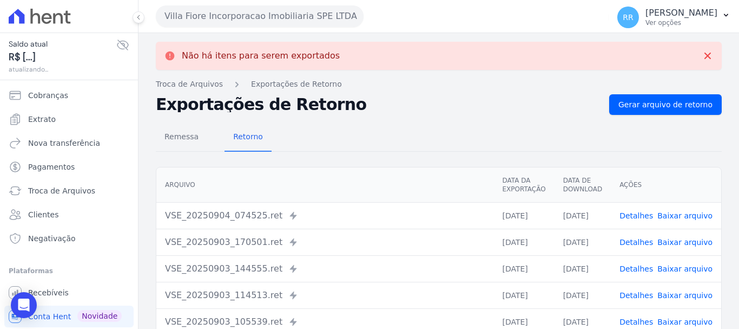
click at [677, 212] on link "Baixar arquivo" at bounding box center [685, 215] width 55 height 9
click at [266, 23] on button "Villa Fiore Incorporacao Imobiliaria SPE LTDA" at bounding box center [260, 16] width 208 height 22
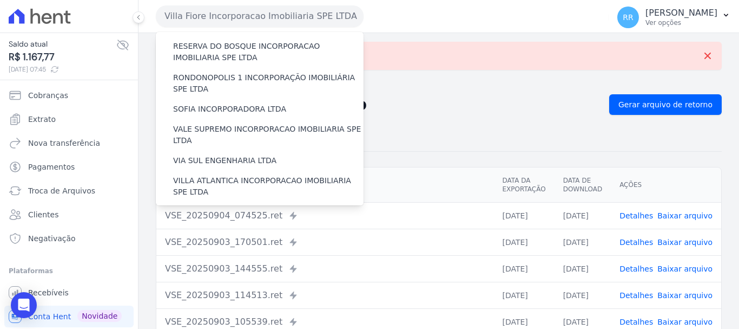
click at [205, 238] on label "VILLA TROPICAL INCORPORAÇÃO IMOBILIÁRIA SPE LTDA" at bounding box center [268, 249] width 191 height 23
click at [0, 0] on input "VILLA TROPICAL INCORPORAÇÃO IMOBILIÁRIA SPE LTDA" at bounding box center [0, 0] width 0 height 0
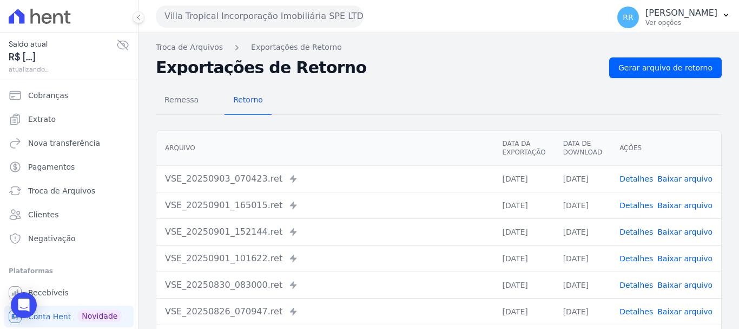
click at [669, 78] on div "Remessa Retorno Arquivo Data da Exportação Data de Download Ações VSE_20250903_…" at bounding box center [439, 273] width 566 height 391
drag, startPoint x: 639, startPoint y: 69, endPoint x: 381, endPoint y: 77, distance: 258.4
click at [639, 69] on span "Gerar arquivo de retorno" at bounding box center [666, 67] width 94 height 11
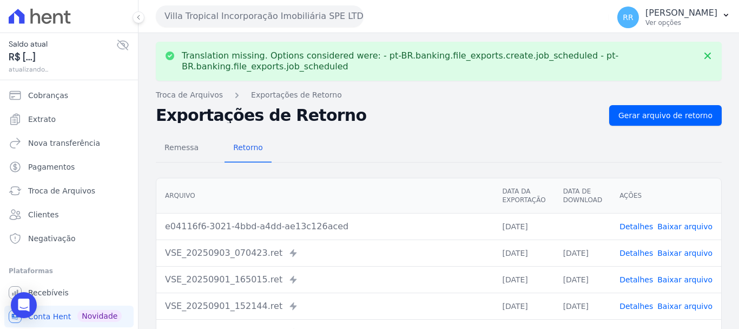
click at [684, 226] on link "Baixar arquivo" at bounding box center [685, 226] width 55 height 9
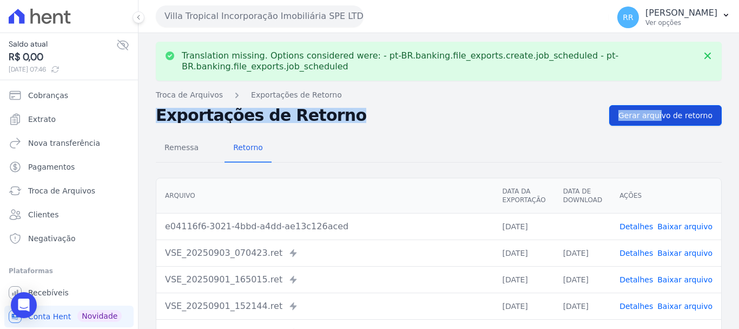
click at [630, 107] on div "Translation missing. Options considered were: - pt-BR.banking.file_exports.crea…" at bounding box center [439, 279] width 601 height 493
click at [630, 112] on span "Gerar arquivo de retorno" at bounding box center [666, 115] width 94 height 11
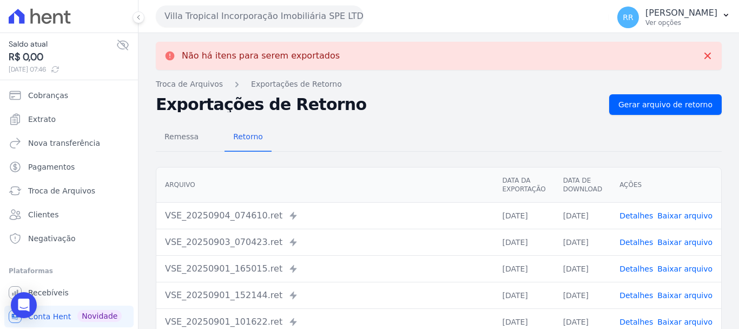
drag, startPoint x: 682, startPoint y: 217, endPoint x: 376, endPoint y: 126, distance: 319.5
click at [681, 217] on link "Baixar arquivo" at bounding box center [685, 215] width 55 height 9
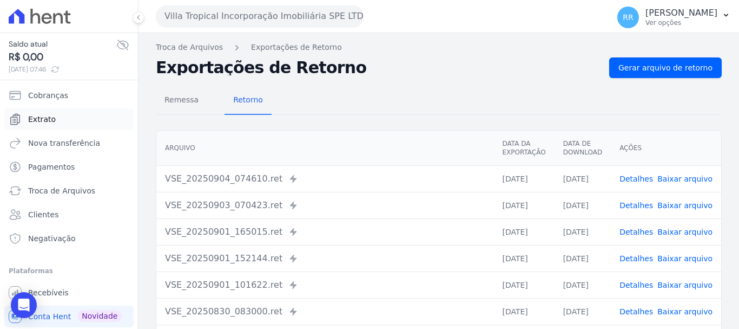
click at [39, 115] on span "Extrato" at bounding box center [42, 119] width 28 height 11
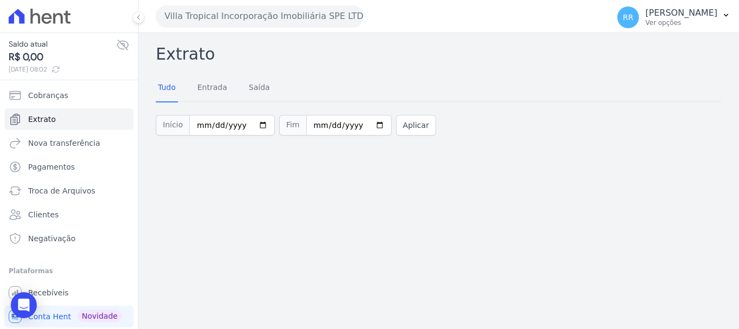
click at [244, 17] on button "Villa Tropical Incorporação Imobiliária SPE LTDA" at bounding box center [260, 16] width 208 height 22
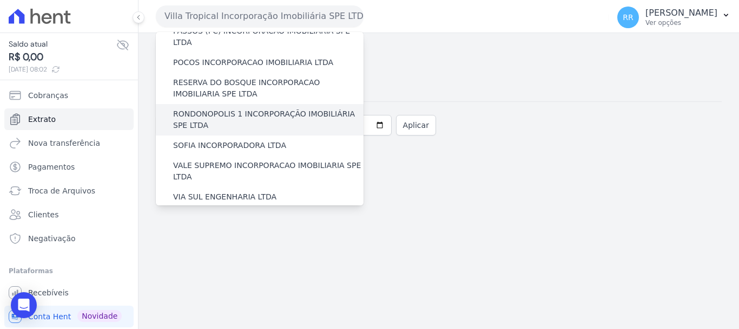
scroll to position [418, 0]
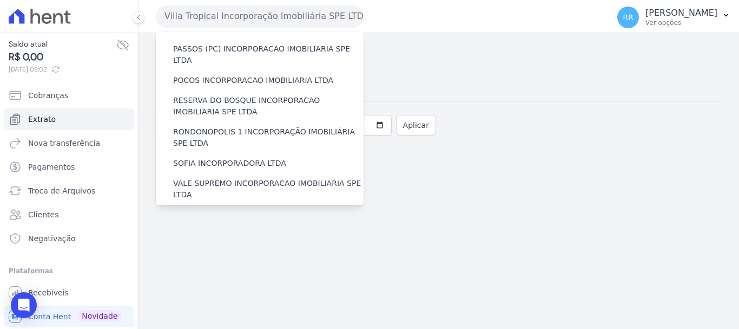
click at [220, 209] on label "VIA SUL ENGENHARIA LTDA" at bounding box center [224, 214] width 103 height 11
click at [0, 0] on input "VIA SUL ENGENHARIA LTDA" at bounding box center [0, 0] width 0 height 0
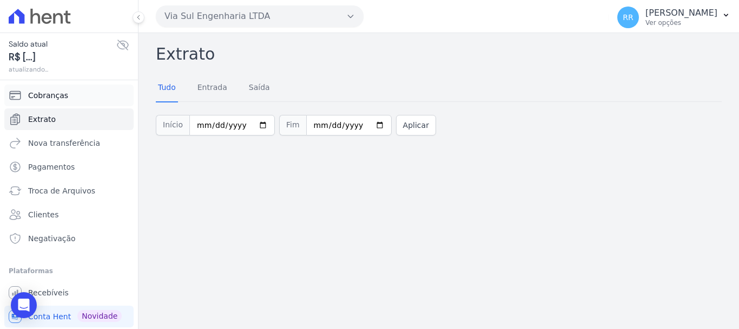
click at [47, 91] on span "Cobranças" at bounding box center [48, 95] width 40 height 11
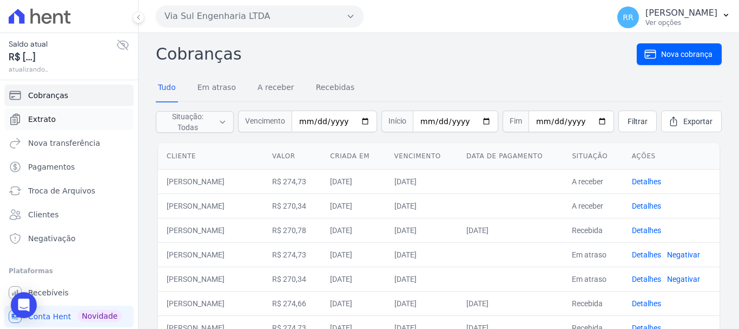
click at [35, 116] on span "Extrato" at bounding box center [42, 119] width 28 height 11
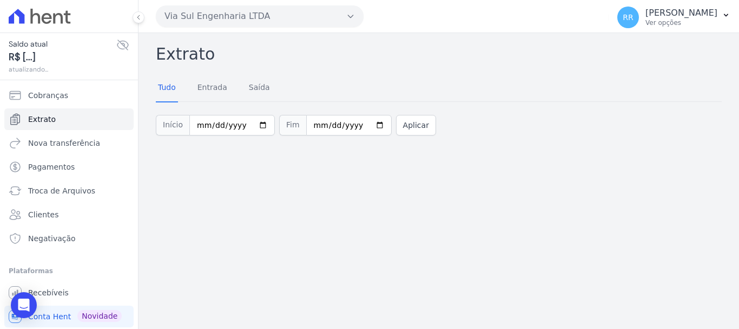
click at [227, 27] on button "Via Sul Engenharia LTDA" at bounding box center [260, 16] width 208 height 22
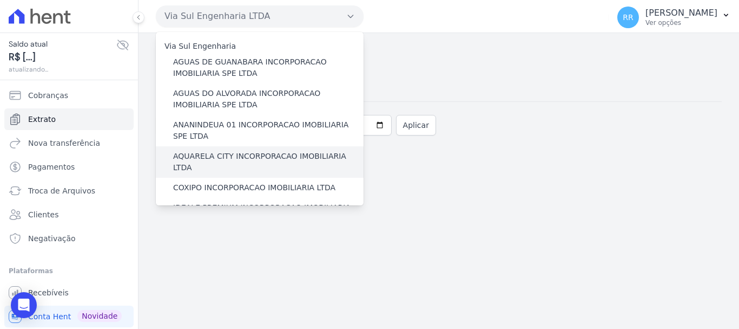
click at [235, 155] on label "AQUARELA CITY INCORPORACAO IMOBILIARIA LTDA" at bounding box center [268, 161] width 191 height 23
click at [0, 0] on input "AQUARELA CITY INCORPORACAO IMOBILIARIA LTDA" at bounding box center [0, 0] width 0 height 0
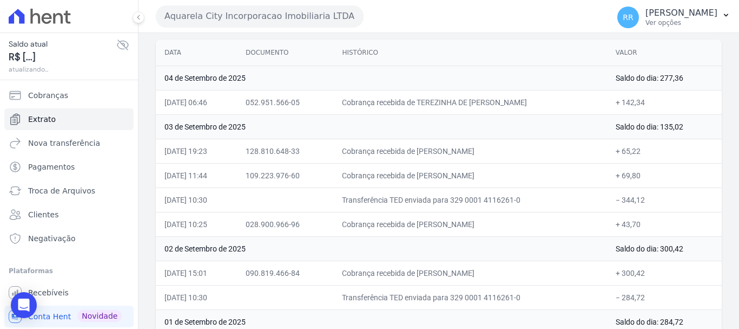
scroll to position [108, 0]
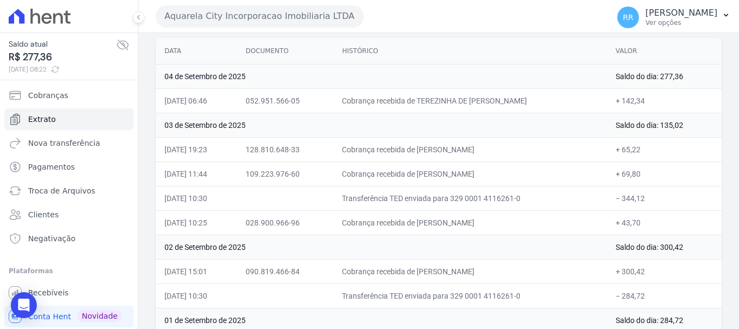
click at [486, 215] on td "Cobrança recebida de CLEMENTE GONCALVES SILVA" at bounding box center [469, 222] width 273 height 24
click at [205, 25] on button "Aquarela City Incorporacao Imobiliaria LTDA" at bounding box center [260, 16] width 208 height 22
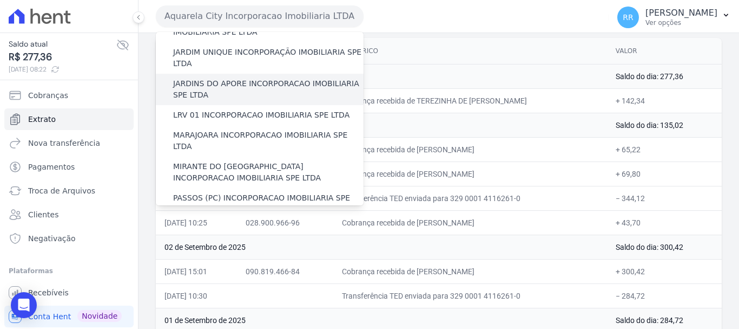
scroll to position [271, 0]
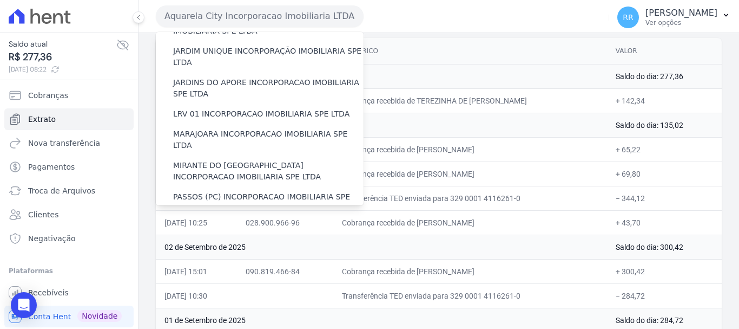
click at [237, 222] on label "POCOS INCORPORACAO IMOBILIARIA LTDA" at bounding box center [253, 227] width 160 height 11
click at [0, 0] on input "POCOS INCORPORACAO IMOBILIARIA LTDA" at bounding box center [0, 0] width 0 height 0
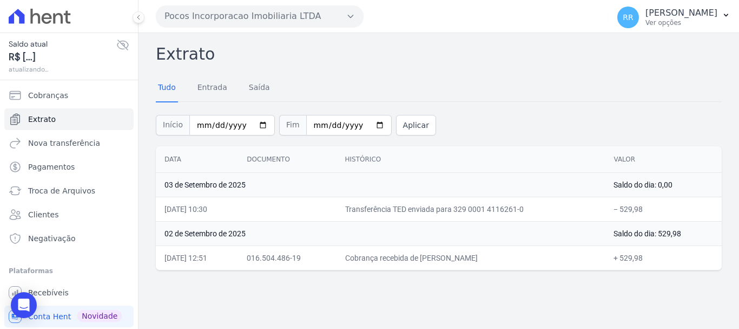
click at [232, 16] on button "Pocos Incorporacao Imobiliaria LTDA" at bounding box center [260, 16] width 208 height 22
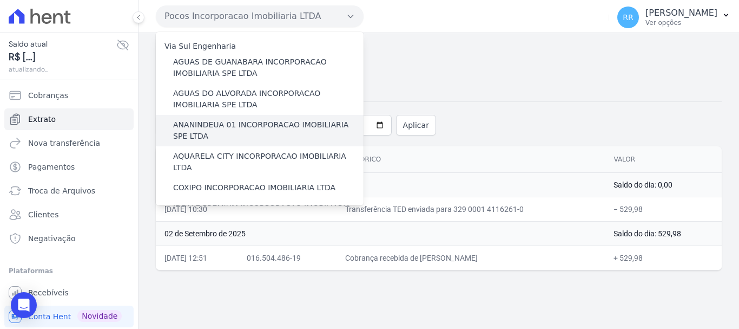
scroll to position [54, 0]
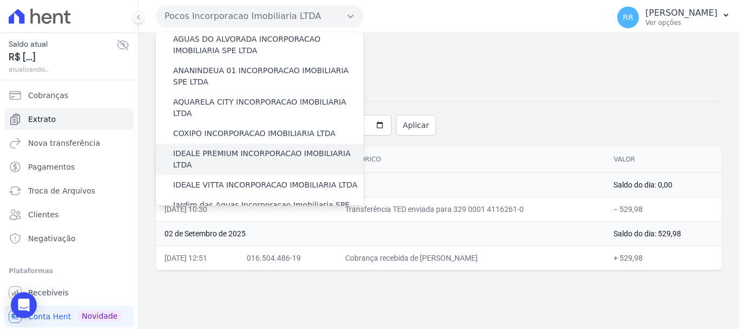
click at [207, 148] on label "IDEALE PREMIUM INCORPORACAO IMOBILIARIA LTDA" at bounding box center [268, 159] width 191 height 23
click at [0, 0] on input "IDEALE PREMIUM INCORPORACAO IMOBILIARIA LTDA" at bounding box center [0, 0] width 0 height 0
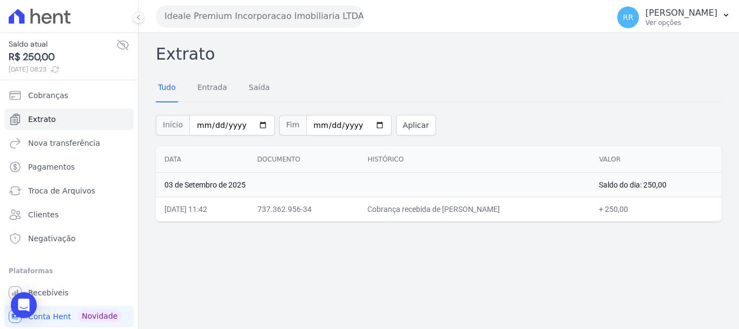
click at [232, 33] on div "Extrato Tudo Entrada Saída Início 2025-09-01 Fim 2025-09-04 Aplicar Data Docume…" at bounding box center [439, 181] width 601 height 296
click at [234, 21] on button "Ideale Premium Incorporacao Imobiliaria LTDA" at bounding box center [260, 16] width 208 height 22
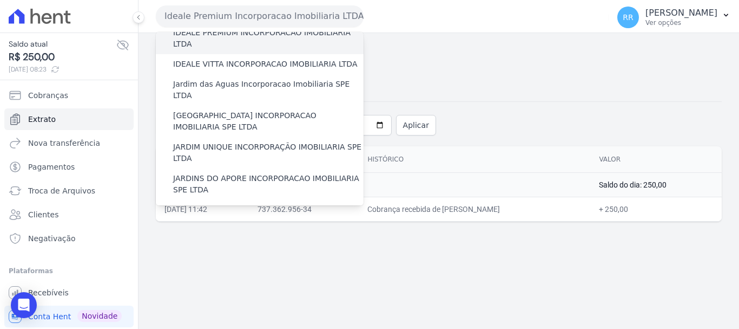
scroll to position [325, 0]
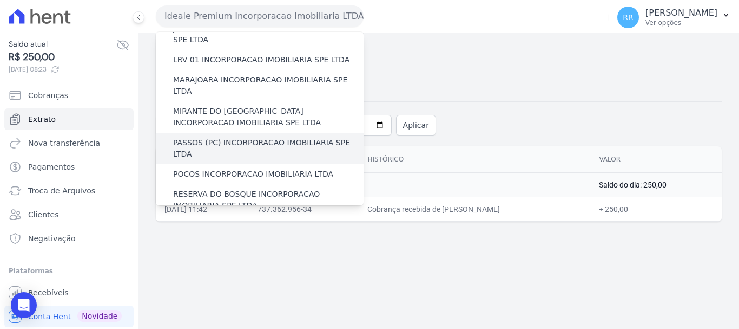
click at [221, 133] on div "PASSOS (PC) INCORPORACAO IMOBILIARIA SPE LTDA" at bounding box center [260, 148] width 208 height 31
click at [222, 137] on label "PASSOS (PC) INCORPORACAO IMOBILIARIA SPE LTDA" at bounding box center [268, 148] width 191 height 23
click at [0, 0] on input "PASSOS (PC) INCORPORACAO IMOBILIARIA SPE LTDA" at bounding box center [0, 0] width 0 height 0
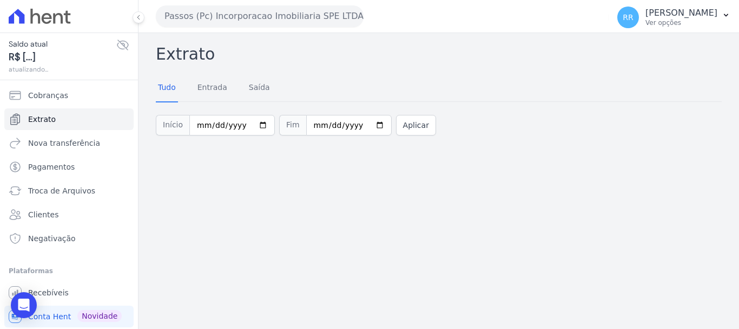
click at [239, 14] on button "Passos (Pc) Incorporacao Imobiliaria SPE LTDA" at bounding box center [260, 16] width 208 height 22
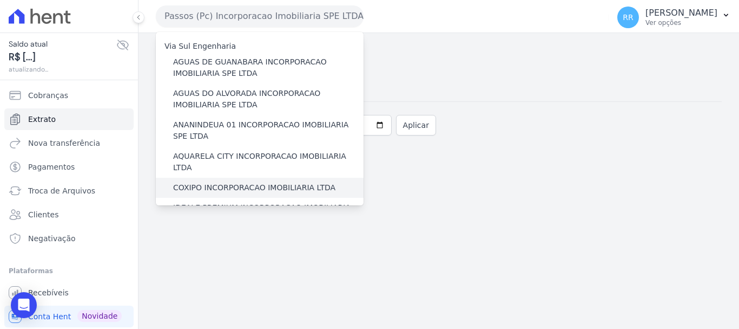
scroll to position [54, 0]
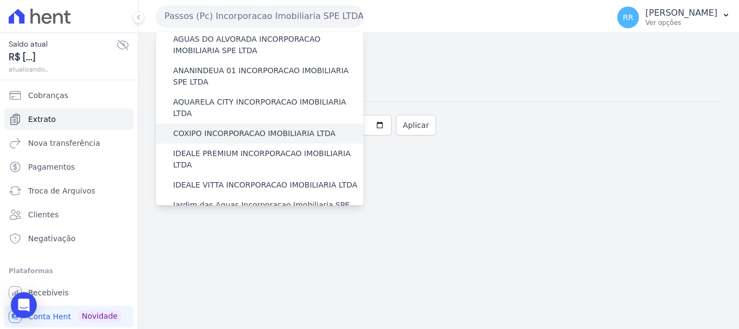
click at [227, 128] on label "COXIPO INCORPORACAO IMOBILIARIA LTDA" at bounding box center [254, 133] width 162 height 11
click at [0, 0] on input "COXIPO INCORPORACAO IMOBILIARIA LTDA" at bounding box center [0, 0] width 0 height 0
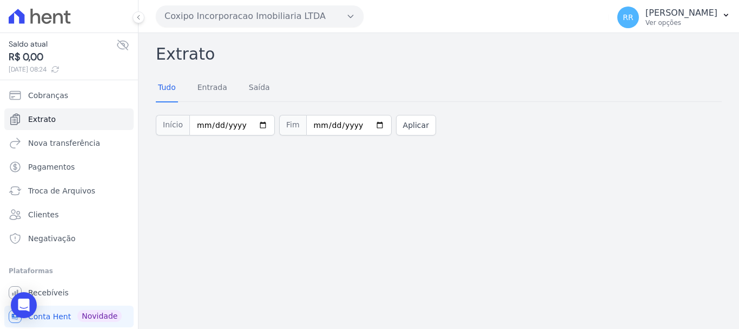
click at [272, 18] on button "Coxipo Incorporacao Imobiliaria LTDA" at bounding box center [260, 16] width 208 height 22
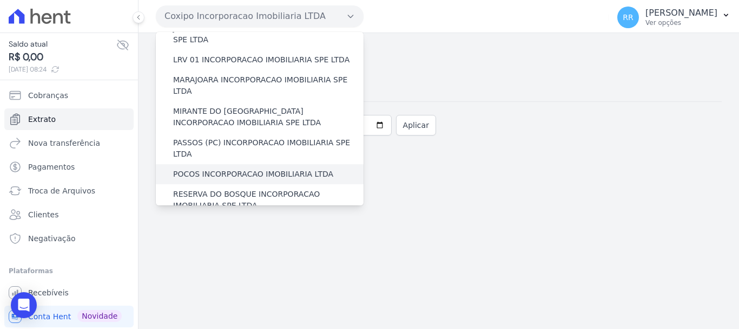
scroll to position [473, 0]
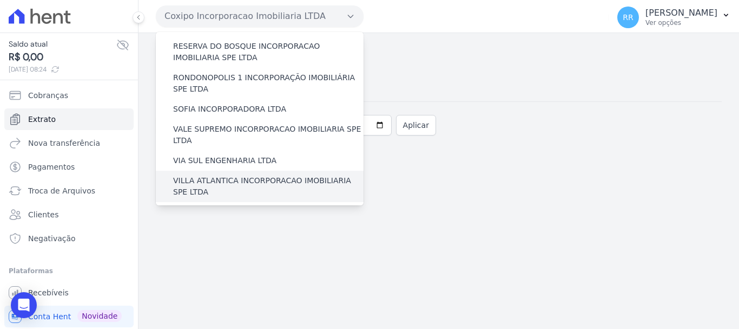
click at [234, 175] on label "VILLA ATLANTICA INCORPORACAO IMOBILIARIA SPE LTDA" at bounding box center [268, 186] width 191 height 23
click at [0, 0] on input "VILLA ATLANTICA INCORPORACAO IMOBILIARIA SPE LTDA" at bounding box center [0, 0] width 0 height 0
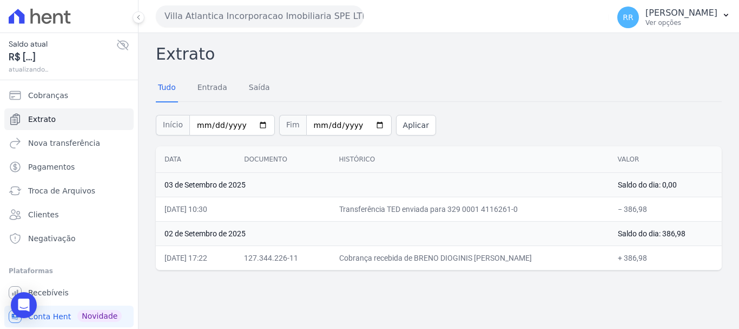
drag, startPoint x: 294, startPoint y: 8, endPoint x: 287, endPoint y: 25, distance: 18.0
click at [292, 14] on button "Villa Atlantica Incorporacao Imobiliaria SPE LTDA" at bounding box center [260, 16] width 208 height 22
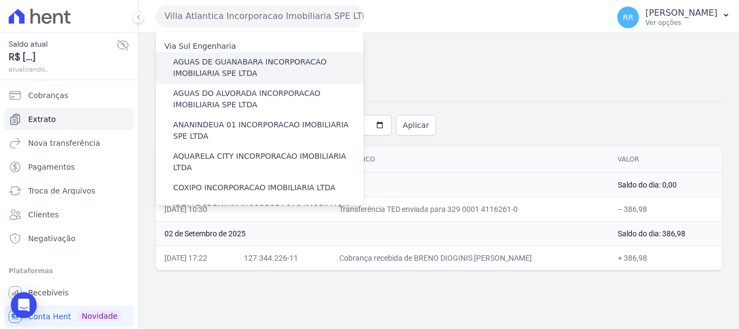
click at [253, 76] on label "AGUAS DE GUANABARA INCORPORACAO IMOBILIARIA SPE LTDA" at bounding box center [268, 67] width 191 height 23
click at [0, 0] on input "AGUAS DE GUANABARA INCORPORACAO IMOBILIARIA SPE LTDA" at bounding box center [0, 0] width 0 height 0
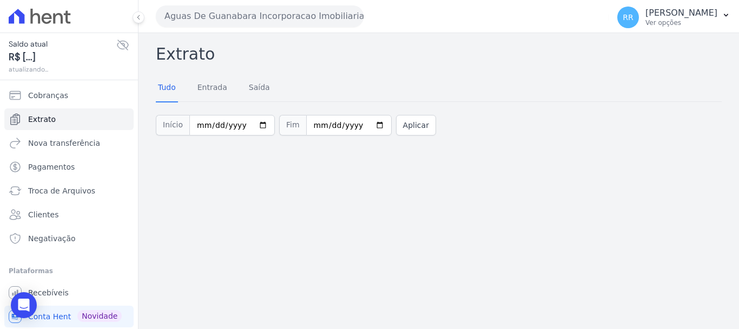
click at [230, 22] on button "Aguas De Guanabara Incorporacao Imobiliaria SPE LTDA" at bounding box center [260, 16] width 208 height 22
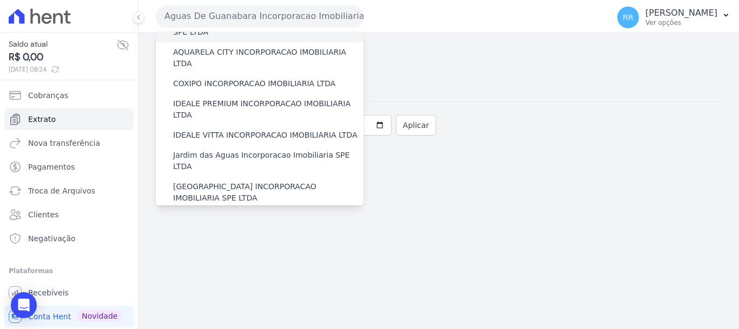
scroll to position [108, 0]
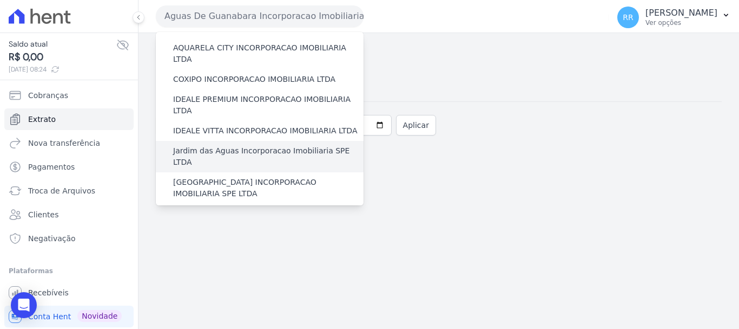
click at [240, 141] on div "Jardim das Aguas Incorporacao Imobiliaria SPE LTDA" at bounding box center [260, 156] width 208 height 31
click at [238, 145] on label "Jardim das Aguas Incorporacao Imobiliaria SPE LTDA" at bounding box center [268, 156] width 191 height 23
click at [0, 0] on input "Jardim das Aguas Incorporacao Imobiliaria SPE LTDA" at bounding box center [0, 0] width 0 height 0
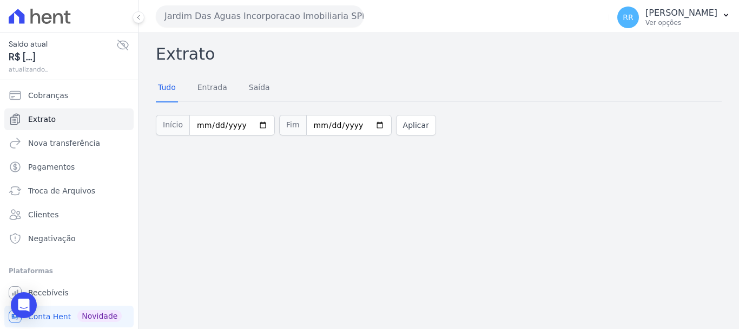
click at [205, 16] on button "Jardim Das Aguas Incorporacao Imobiliaria SPE LTDA" at bounding box center [260, 16] width 208 height 22
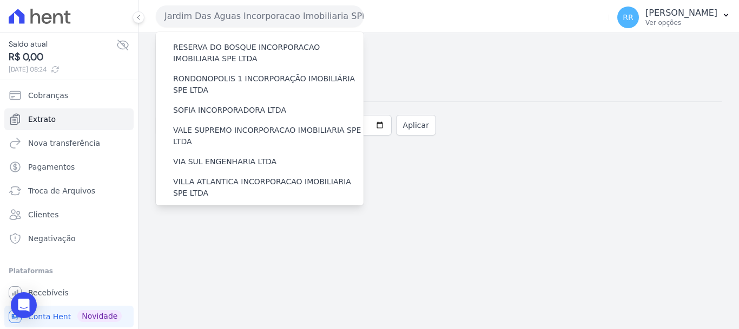
scroll to position [473, 0]
click at [218, 238] on label "VILLA TROPICAL INCORPORAÇÃO IMOBILIÁRIA SPE LTDA" at bounding box center [268, 249] width 191 height 23
click at [0, 0] on input "VILLA TROPICAL INCORPORAÇÃO IMOBILIÁRIA SPE LTDA" at bounding box center [0, 0] width 0 height 0
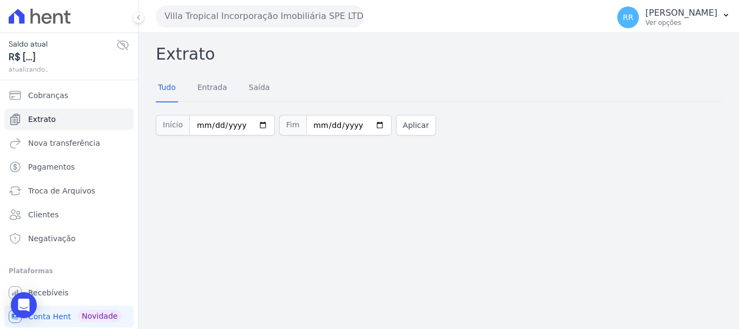
click at [300, 16] on button "Villa Tropical Incorporação Imobiliária SPE LTDA" at bounding box center [260, 16] width 208 height 22
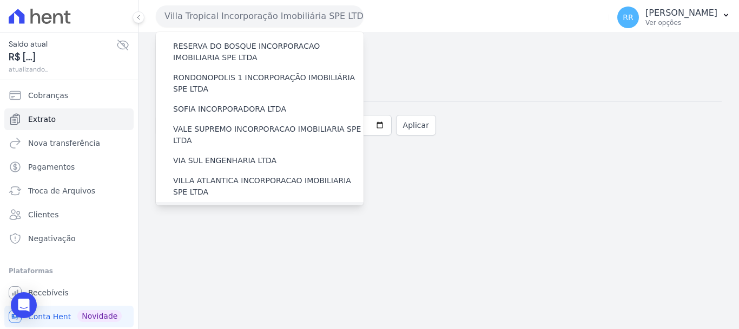
click at [226, 206] on label "[GEOGRAPHIC_DATA] INCORPORACAO IMOBILIARIA SPE LTDA" at bounding box center [268, 217] width 191 height 23
click at [0, 0] on input "[GEOGRAPHIC_DATA] INCORPORACAO IMOBILIARIA SPE LTDA" at bounding box center [0, 0] width 0 height 0
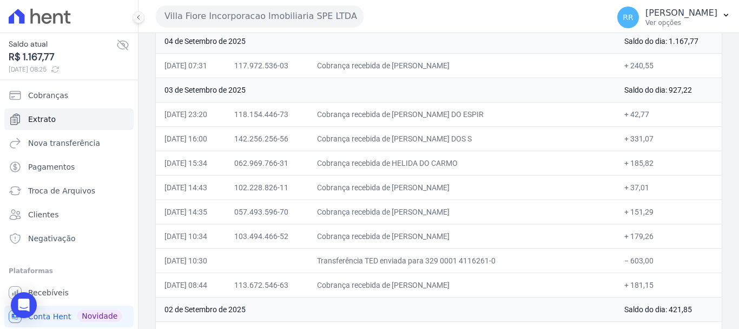
scroll to position [162, 0]
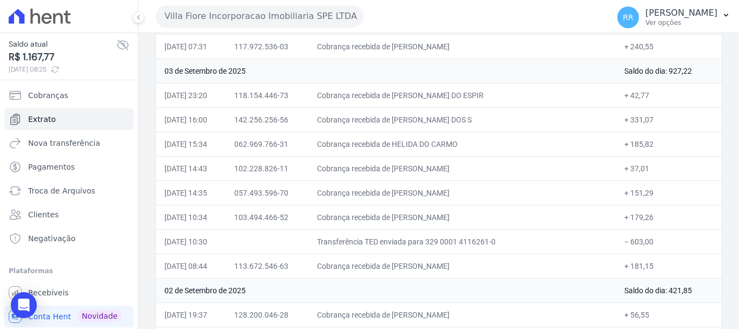
click at [300, 24] on button "Villa Fiore Incorporacao Imobiliaria SPE LTDA" at bounding box center [260, 16] width 208 height 22
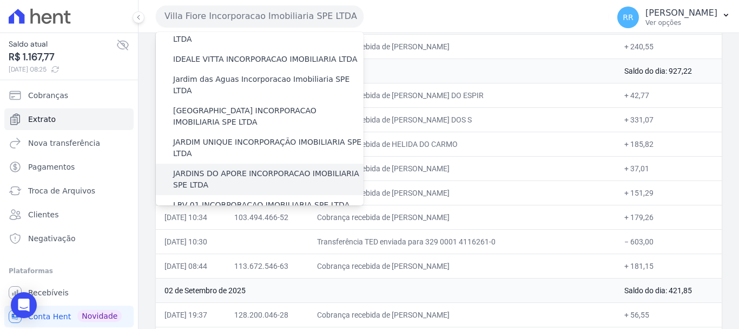
scroll to position [217, 0]
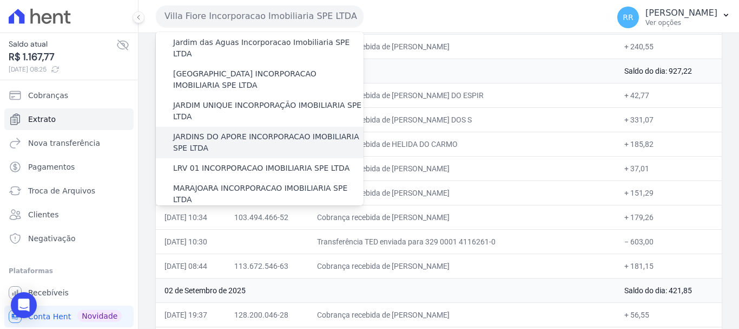
click at [277, 131] on label "JARDINS DO APORE INCORPORACAO IMOBILIARIA SPE LTDA" at bounding box center [268, 142] width 191 height 23
click at [0, 0] on input "JARDINS DO APORE INCORPORACAO IMOBILIARIA SPE LTDA" at bounding box center [0, 0] width 0 height 0
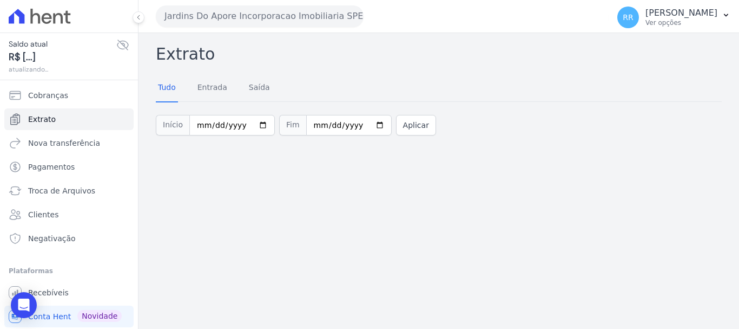
click at [241, 25] on button "Jardins Do Apore Incorporacao Imobiliaria SPE LTDA" at bounding box center [260, 16] width 208 height 22
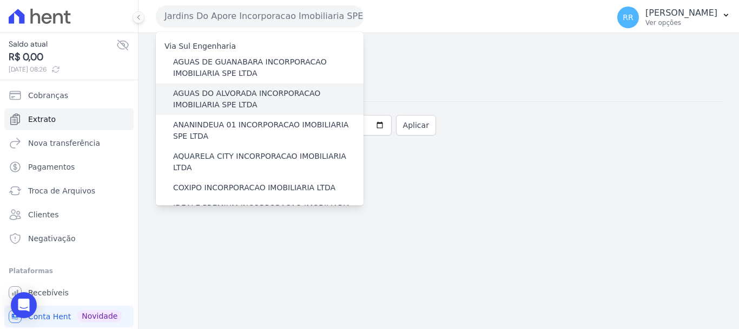
click at [193, 109] on label "AGUAS DO ALVORADA INCORPORACAO IMOBILIARIA SPE LTDA" at bounding box center [268, 99] width 191 height 23
click at [0, 0] on input "AGUAS DO ALVORADA INCORPORACAO IMOBILIARIA SPE LTDA" at bounding box center [0, 0] width 0 height 0
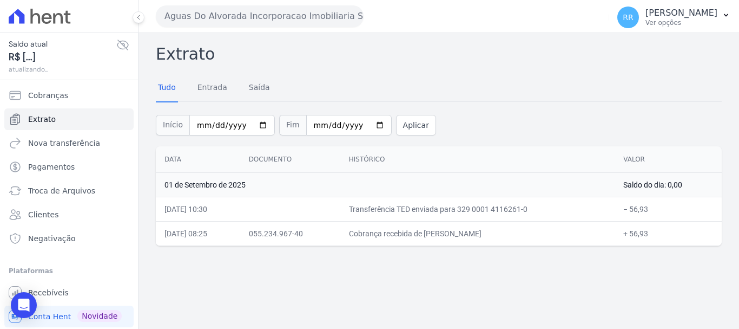
click at [334, 23] on button "Aguas Do Alvorada Incorporacao Imobiliaria SPE LTDA" at bounding box center [260, 16] width 208 height 22
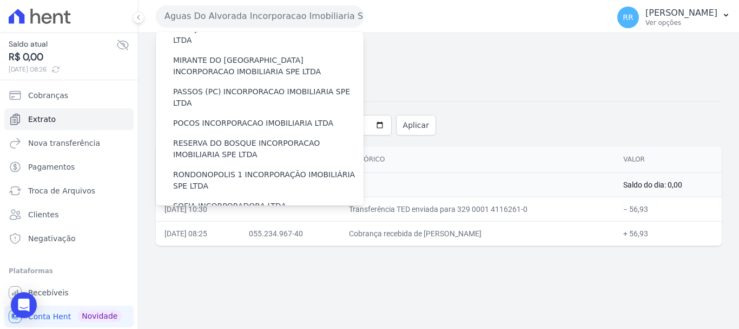
scroll to position [433, 0]
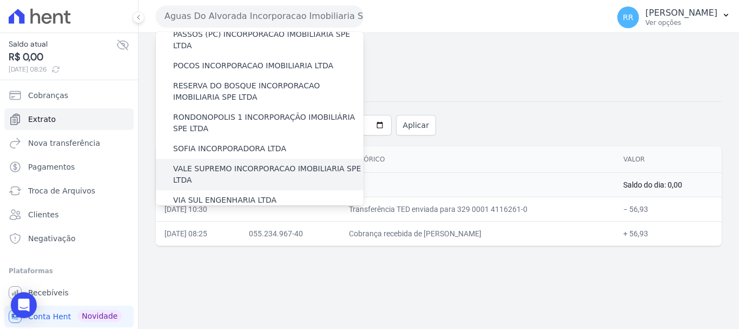
click at [227, 163] on label "VALE SUPREMO INCORPORACAO IMOBILIARIA SPE LTDA" at bounding box center [268, 174] width 191 height 23
click at [0, 0] on input "VALE SUPREMO INCORPORACAO IMOBILIARIA SPE LTDA" at bounding box center [0, 0] width 0 height 0
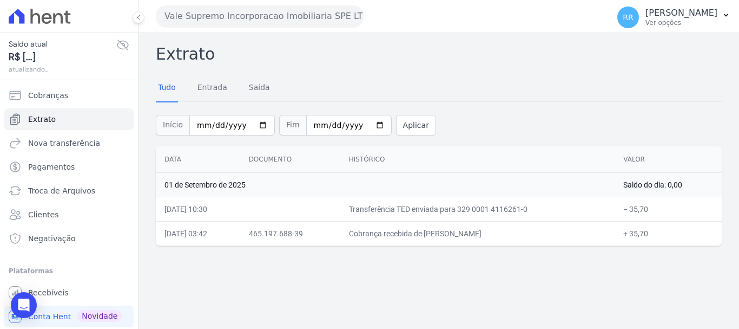
click at [226, 6] on button "Vale Supremo Incorporacao Imobiliaria SPE LTDA" at bounding box center [260, 16] width 208 height 22
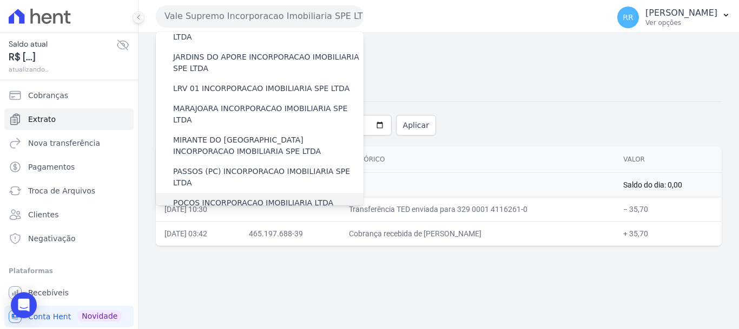
scroll to position [325, 0]
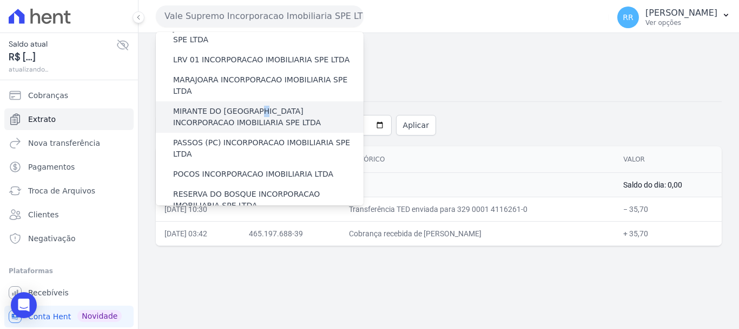
drag, startPoint x: 252, startPoint y: 69, endPoint x: 256, endPoint y: 56, distance: 12.9
click at [256, 101] on div "MIRANTE DO [GEOGRAPHIC_DATA] INCORPORACAO IMOBILIARIA SPE LTDA" at bounding box center [260, 116] width 208 height 31
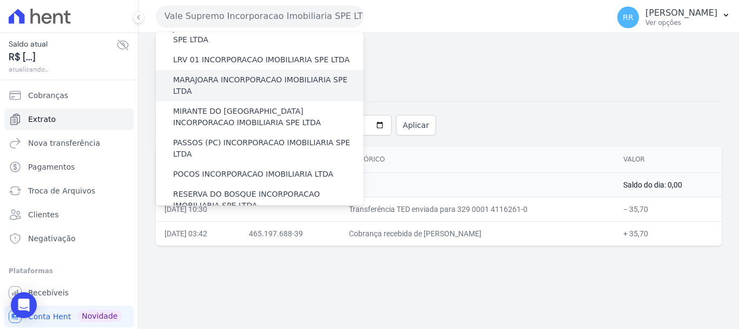
click at [256, 74] on label "MARAJOARA INCORPORACAO IMOBILIARIA SPE LTDA" at bounding box center [268, 85] width 191 height 23
click at [0, 0] on input "MARAJOARA INCORPORACAO IMOBILIARIA SPE LTDA" at bounding box center [0, 0] width 0 height 0
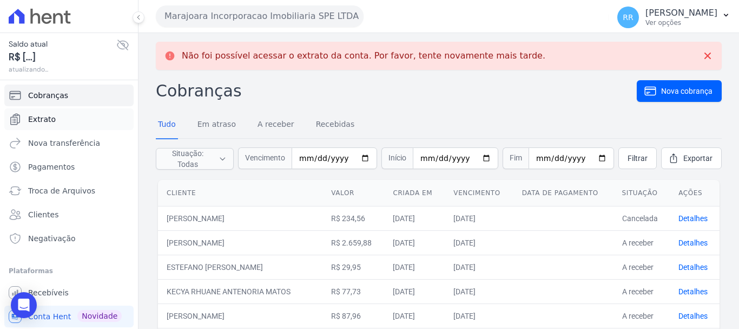
click at [44, 123] on span "Extrato" at bounding box center [42, 119] width 28 height 11
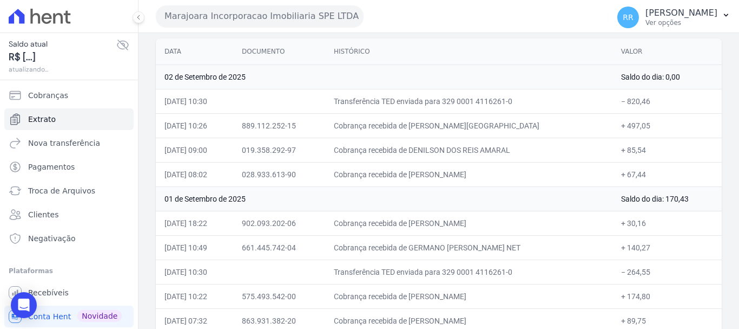
scroll to position [108, 0]
click at [317, 9] on button "Marajoara Incorporacao Imobiliaria SPE LTDA" at bounding box center [260, 16] width 208 height 22
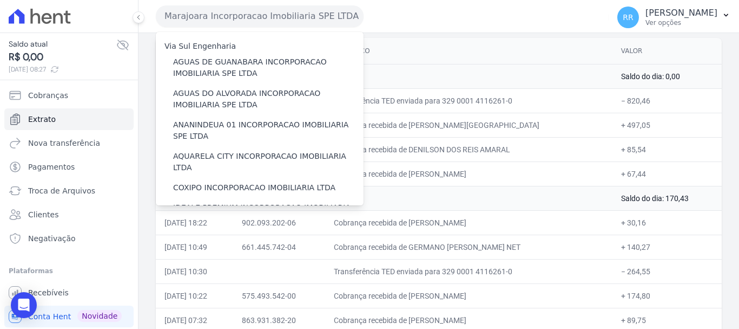
click at [315, 17] on button "Marajoara Incorporacao Imobiliaria SPE LTDA" at bounding box center [260, 16] width 208 height 22
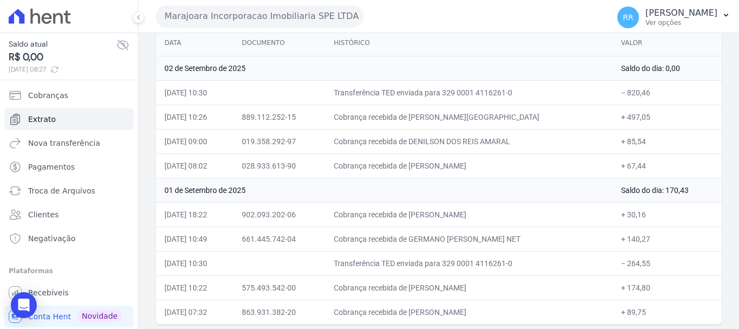
scroll to position [121, 0]
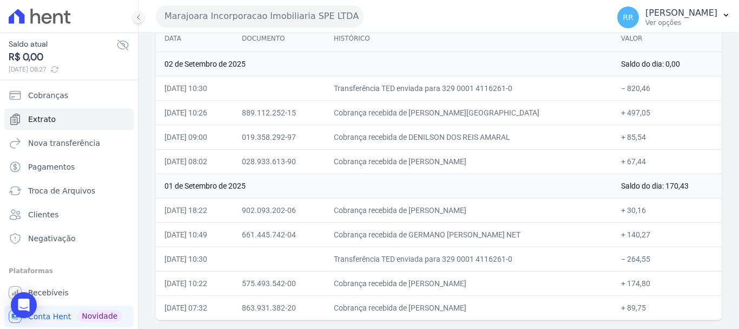
click at [271, 16] on button "Marajoara Incorporacao Imobiliaria SPE LTDA" at bounding box center [260, 16] width 208 height 22
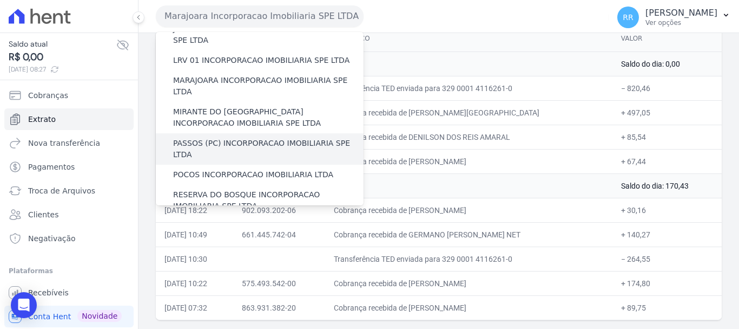
scroll to position [325, 0]
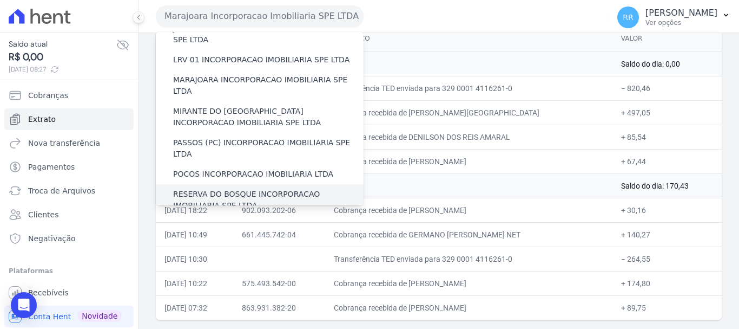
click at [265, 188] on label "RESERVA DO BOSQUE INCORPORACAO IMOBILIARIA SPE LTDA" at bounding box center [268, 199] width 191 height 23
click at [0, 0] on input "RESERVA DO BOSQUE INCORPORACAO IMOBILIARIA SPE LTDA" at bounding box center [0, 0] width 0 height 0
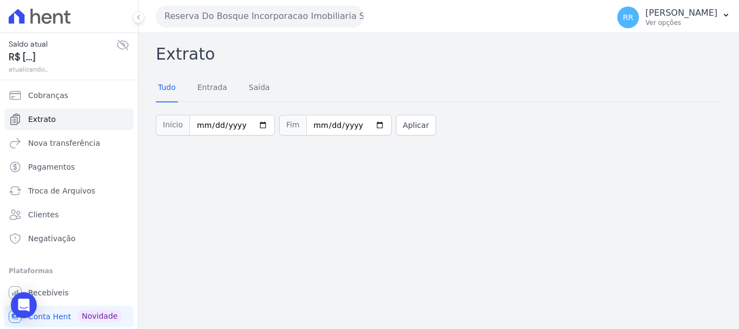
click at [244, 19] on button "Reserva Do Bosque Incorporacao Imobiliaria SPE LTDA" at bounding box center [260, 16] width 208 height 22
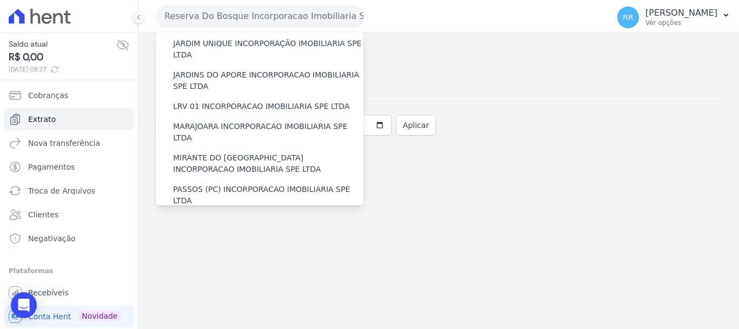
scroll to position [310, 0]
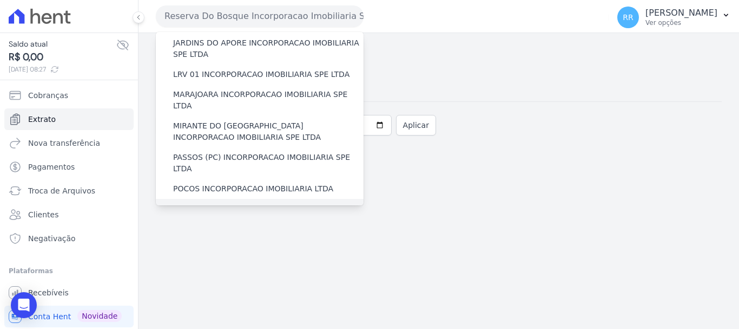
click at [224, 203] on label "RESERVA DO BOSQUE INCORPORACAO IMOBILIARIA SPE LTDA" at bounding box center [268, 214] width 191 height 23
click at [0, 0] on input "RESERVA DO BOSQUE INCORPORACAO IMOBILIARIA SPE LTDA" at bounding box center [0, 0] width 0 height 0
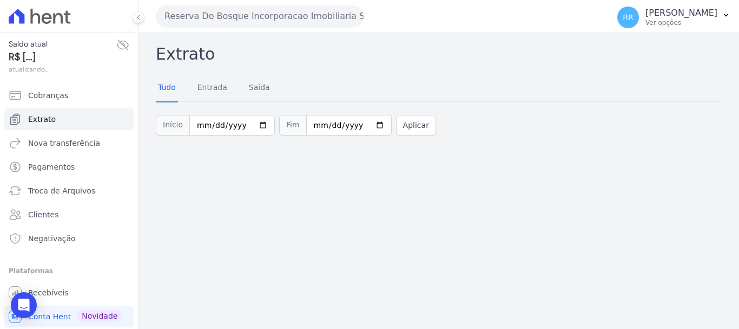
click at [238, 21] on button "Reserva Do Bosque Incorporacao Imobiliaria SPE LTDA" at bounding box center [260, 16] width 208 height 22
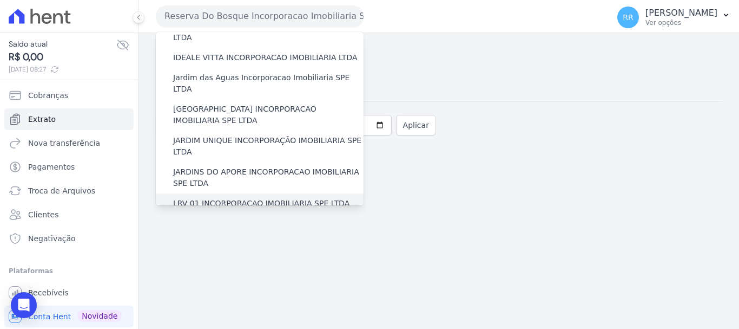
scroll to position [162, 0]
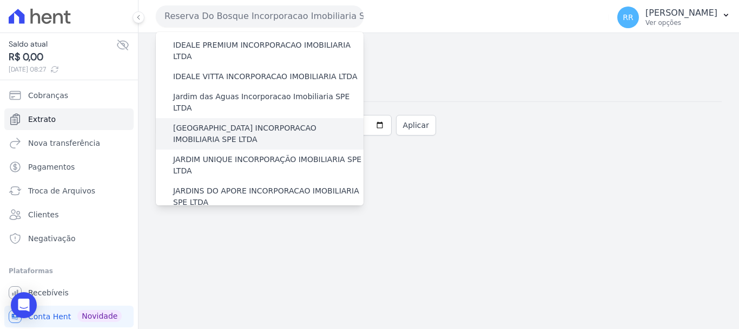
click at [222, 122] on label "[GEOGRAPHIC_DATA] INCORPORACAO IMOBILIARIA SPE LTDA" at bounding box center [268, 133] width 191 height 23
click at [0, 0] on input "[GEOGRAPHIC_DATA] INCORPORACAO IMOBILIARIA SPE LTDA" at bounding box center [0, 0] width 0 height 0
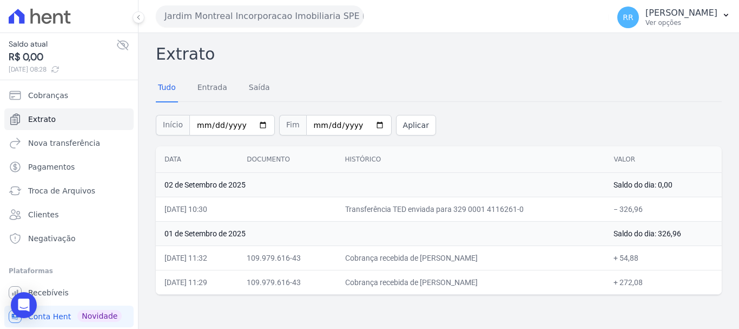
click at [291, 14] on button "Jardim Montreal Incorporacao Imobiliaria SPE LTDA" at bounding box center [260, 16] width 208 height 22
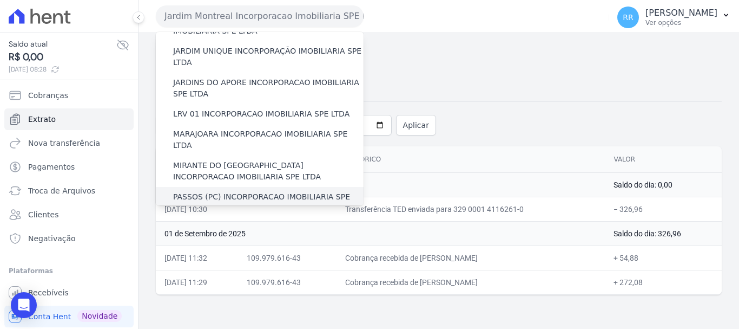
scroll to position [379, 0]
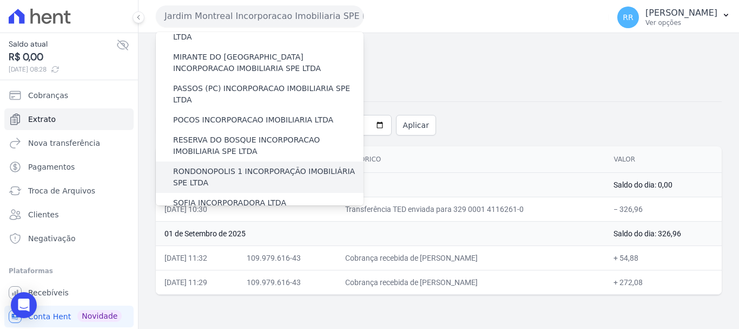
click at [229, 166] on label "RONDONOPOLIS 1 INCORPORAÇÃO IMOBILIÁRIA SPE LTDA" at bounding box center [268, 177] width 191 height 23
click at [0, 0] on input "RONDONOPOLIS 1 INCORPORAÇÃO IMOBILIÁRIA SPE LTDA" at bounding box center [0, 0] width 0 height 0
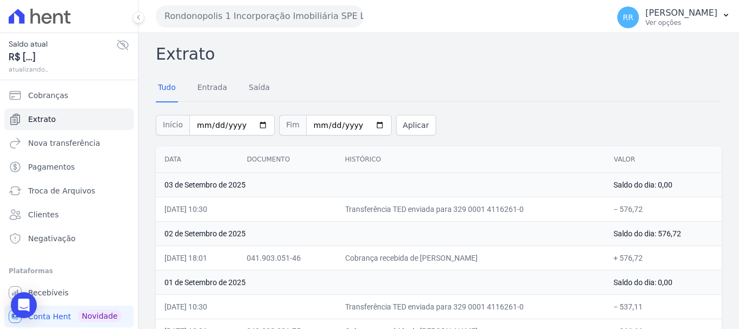
click at [330, 27] on button "Rondonopolis 1 Incorporação Imobiliária SPE LTDA" at bounding box center [260, 16] width 208 height 22
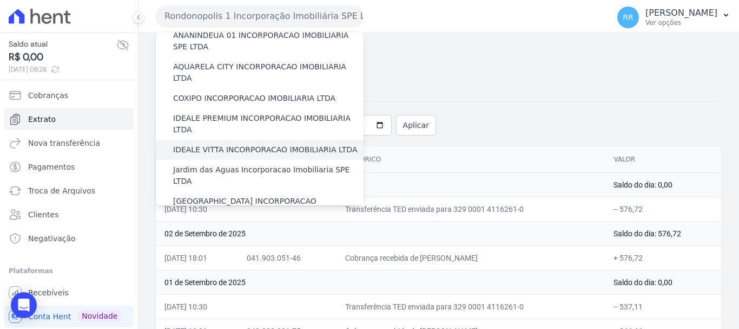
scroll to position [108, 0]
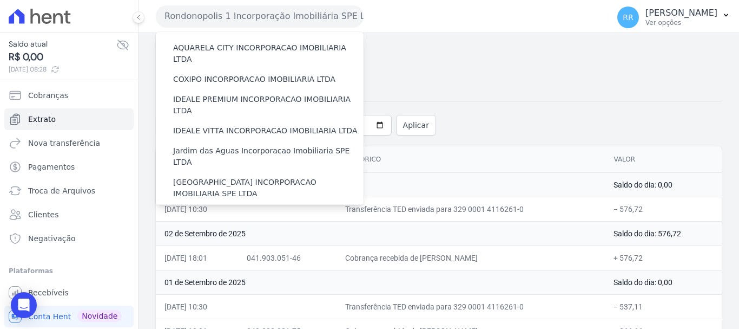
click at [226, 208] on label "JARDIM UNIQUE INCORPORAÇÃO IMOBILIARIA SPE LTDA" at bounding box center [268, 219] width 191 height 23
click at [0, 0] on input "JARDIM UNIQUE INCORPORAÇÃO IMOBILIARIA SPE LTDA" at bounding box center [0, 0] width 0 height 0
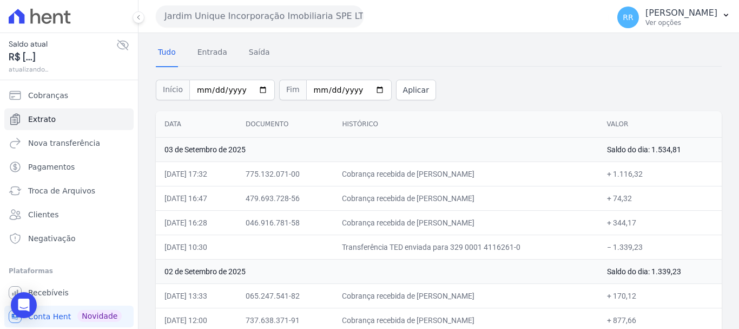
scroll to position [54, 0]
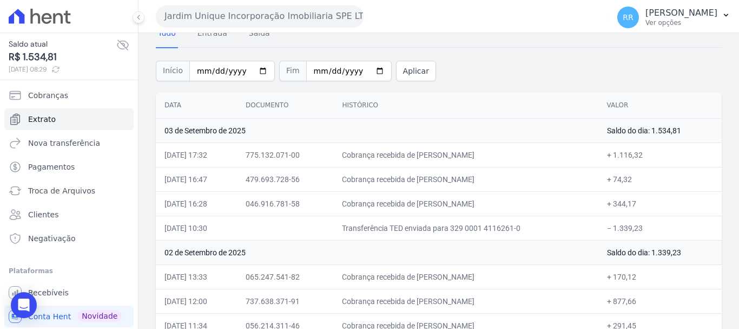
click at [232, 26] on button "Jardim Unique Incorporação Imobiliaria SPE LTDA" at bounding box center [260, 16] width 208 height 22
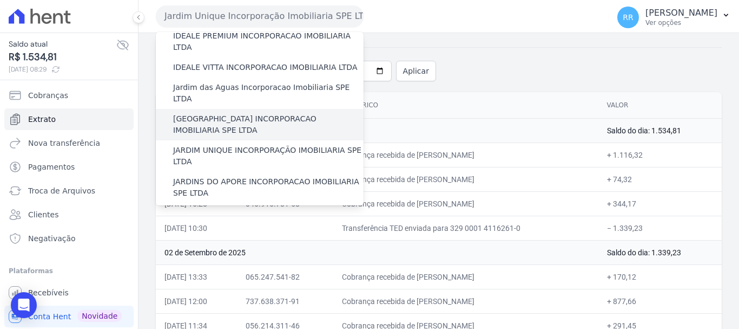
scroll to position [217, 0]
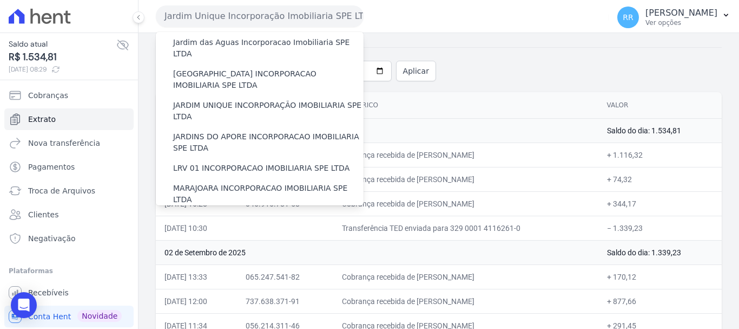
click at [233, 214] on label "MIRANTE DO [GEOGRAPHIC_DATA] INCORPORACAO IMOBILIARIA SPE LTDA" at bounding box center [268, 225] width 191 height 23
click at [0, 0] on input "MIRANTE DO [GEOGRAPHIC_DATA] INCORPORACAO IMOBILIARIA SPE LTDA" at bounding box center [0, 0] width 0 height 0
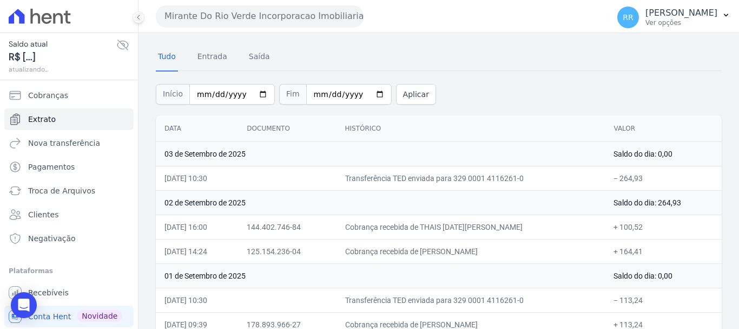
scroll to position [48, 0]
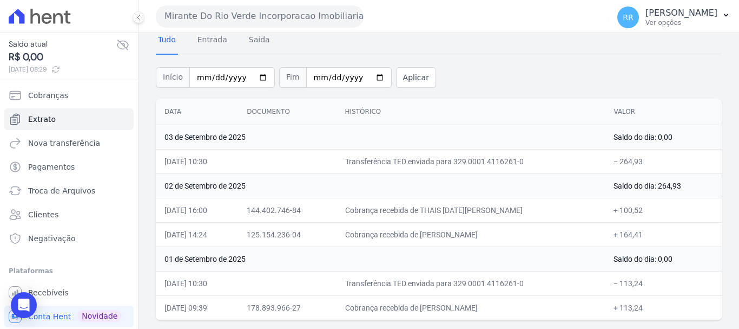
click at [260, 11] on button "Mirante Do Rio Verde Incorporacao Imobiliaria SPE LTDA" at bounding box center [260, 16] width 208 height 22
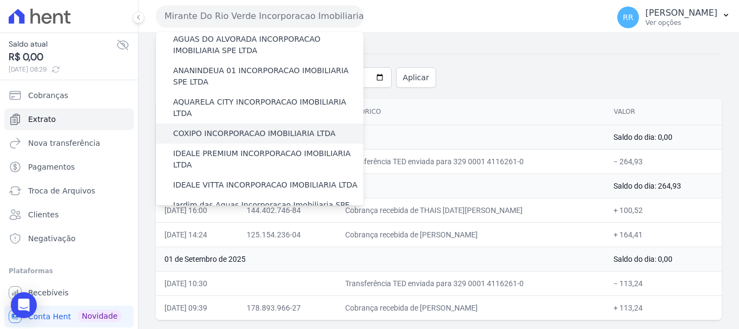
scroll to position [217, 0]
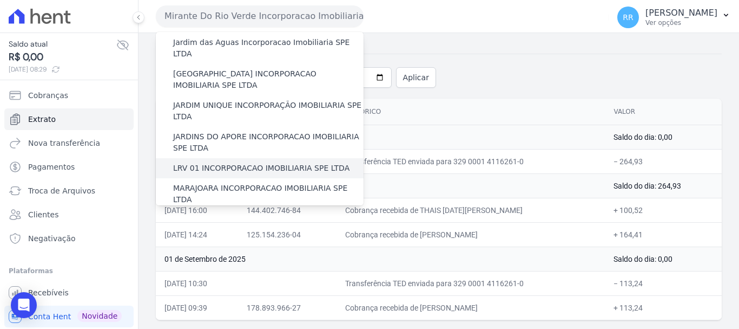
click at [272, 162] on label "LRV 01 INCORPORACAO IMOBILIARIA SPE LTDA" at bounding box center [261, 167] width 176 height 11
click at [0, 0] on input "LRV 01 INCORPORACAO IMOBILIARIA SPE LTDA" at bounding box center [0, 0] width 0 height 0
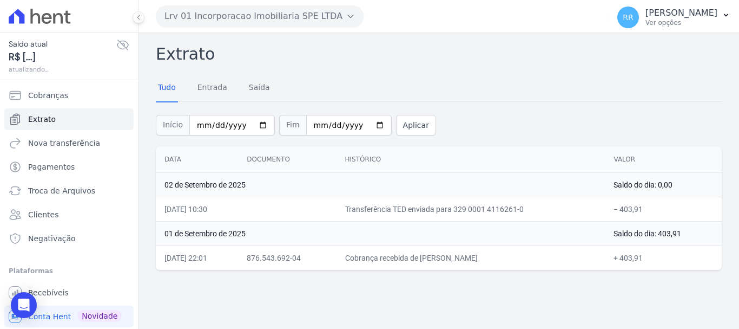
click at [287, 21] on button "Lrv 01 Incorporacao Imobiliaria SPE LTDA" at bounding box center [260, 16] width 208 height 22
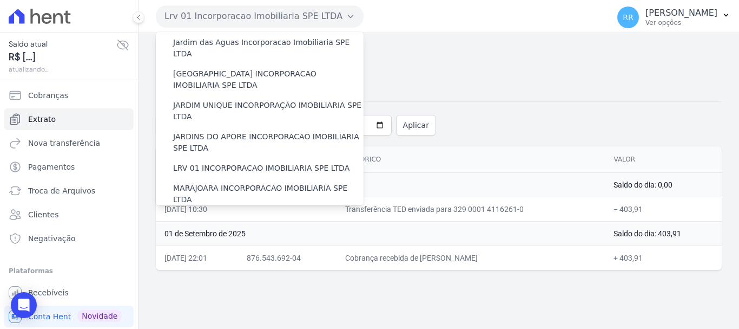
scroll to position [0, 0]
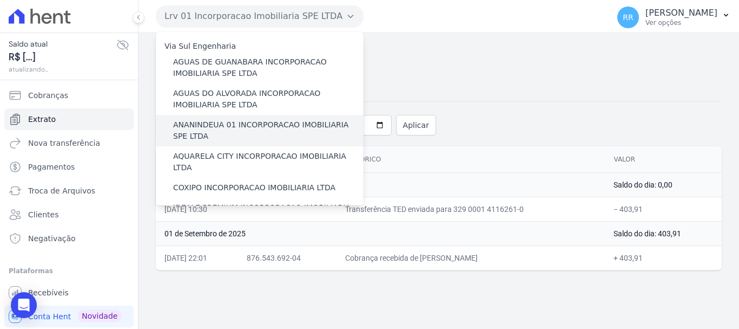
click at [252, 138] on label "ANANINDEUA 01 INCORPORACAO IMOBILIARIA SPE LTDA" at bounding box center [268, 130] width 191 height 23
click at [0, 0] on input "ANANINDEUA 01 INCORPORACAO IMOBILIARIA SPE LTDA" at bounding box center [0, 0] width 0 height 0
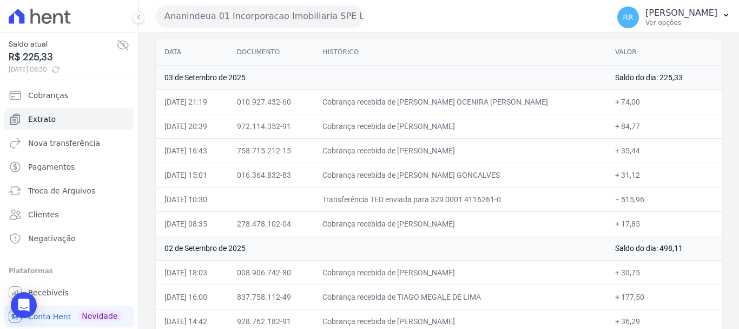
scroll to position [108, 0]
drag, startPoint x: 196, startPoint y: 7, endPoint x: 196, endPoint y: 17, distance: 10.3
click at [196, 11] on button "Ananindeua 01 Incorporacao Imobiliaria SPE LTDA" at bounding box center [260, 16] width 208 height 22
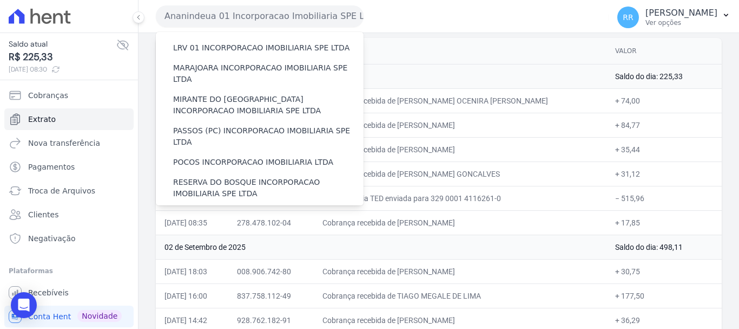
scroll to position [473, 0]
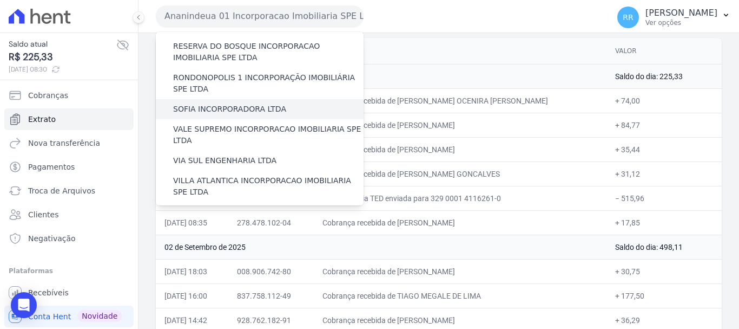
click at [195, 99] on div "SOFIA INCORPORADORA LTDA" at bounding box center [260, 109] width 208 height 20
drag, startPoint x: 210, startPoint y: 55, endPoint x: 193, endPoint y: 58, distance: 17.2
click at [210, 103] on label "SOFIA INCORPORADORA LTDA" at bounding box center [229, 108] width 113 height 11
click at [0, 0] on input "SOFIA INCORPORADORA LTDA" at bounding box center [0, 0] width 0 height 0
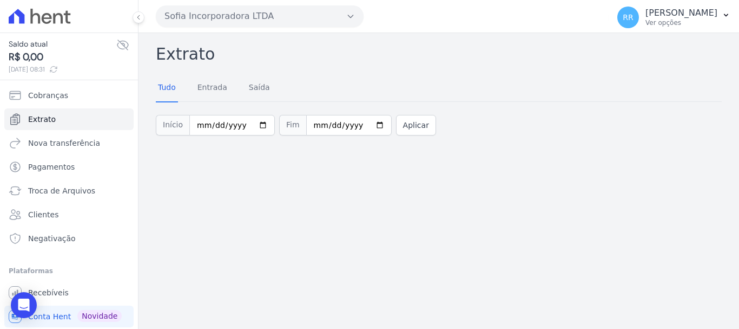
click at [505, 134] on div "Início 2025-09-01 Fim 2025-09-04 Aplicar" at bounding box center [439, 123] width 566 height 45
click at [191, 28] on div "Sofia Incorporadora LTDA Via Sul Engenharia AGUAS DE GUANABARA INCORPORACAO IMO…" at bounding box center [380, 16] width 449 height 34
click at [224, 18] on button "Sofia Incorporadora LTDA" at bounding box center [260, 16] width 208 height 22
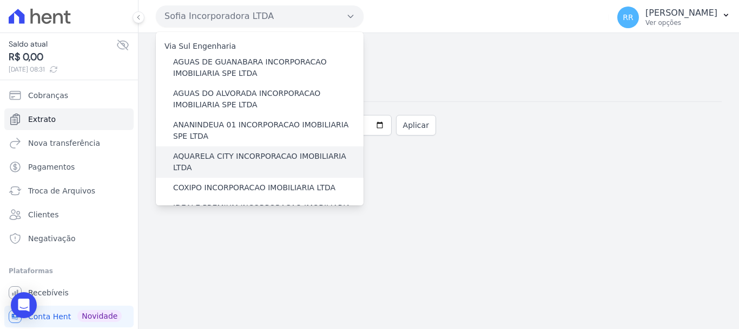
click at [223, 161] on label "AQUARELA CITY INCORPORACAO IMOBILIARIA LTDA" at bounding box center [268, 161] width 191 height 23
click at [0, 0] on input "AQUARELA CITY INCORPORACAO IMOBILIARIA LTDA" at bounding box center [0, 0] width 0 height 0
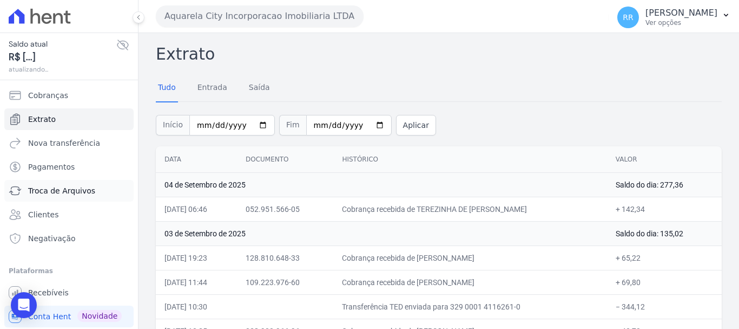
click at [75, 192] on span "Troca de Arquivos" at bounding box center [61, 190] width 67 height 11
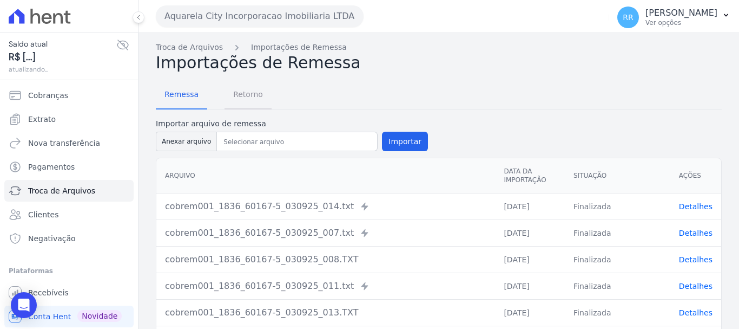
click at [239, 102] on span "Retorno" at bounding box center [248, 94] width 43 height 22
click at [244, 91] on span "Retorno" at bounding box center [248, 94] width 43 height 22
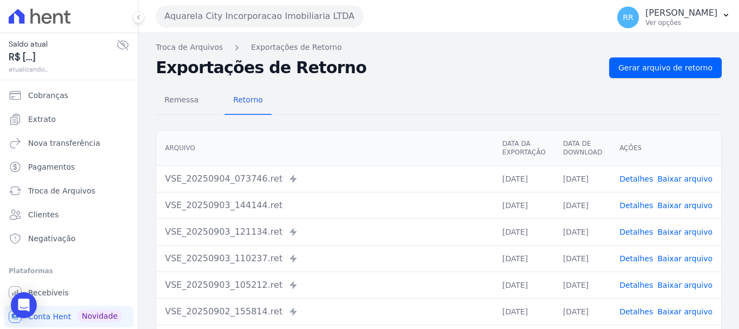
click at [637, 203] on link "Detalhes" at bounding box center [637, 205] width 34 height 9
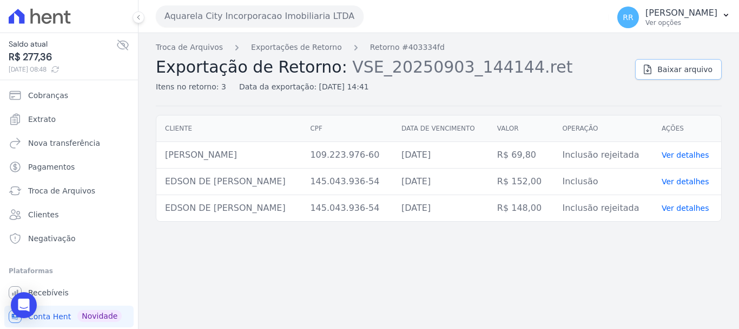
click at [684, 70] on span "Baixar arquivo" at bounding box center [685, 69] width 55 height 11
click at [54, 192] on span "Troca de Arquivos" at bounding box center [61, 190] width 67 height 11
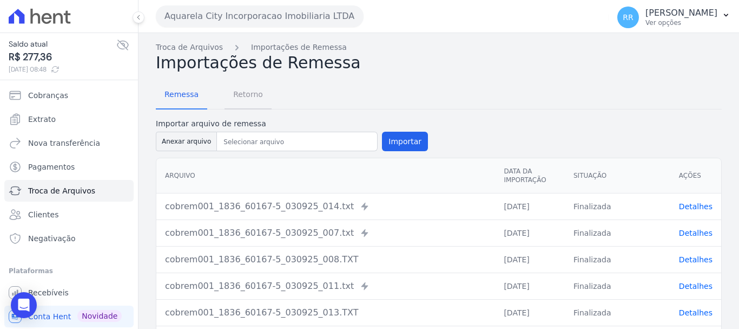
click at [246, 88] on span "Retorno" at bounding box center [248, 94] width 43 height 22
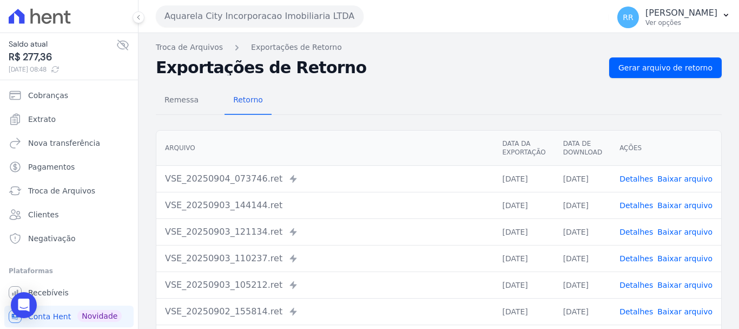
click at [643, 233] on link "Detalhes" at bounding box center [637, 231] width 34 height 9
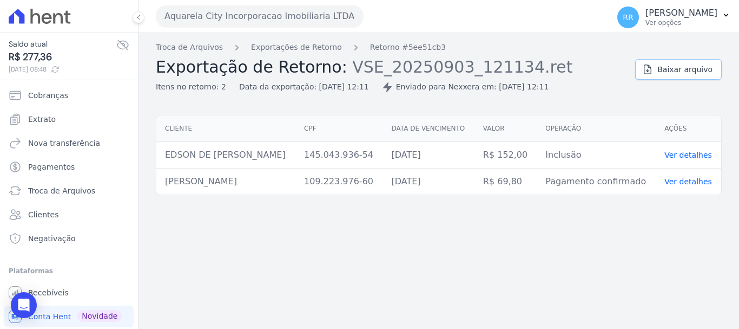
click at [653, 67] on icon at bounding box center [648, 69] width 11 height 11
click at [676, 77] on link "Baixar arquivo" at bounding box center [679, 69] width 87 height 21
drag, startPoint x: 688, startPoint y: 65, endPoint x: 603, endPoint y: 55, distance: 85.6
click at [688, 66] on span "Baixar arquivo" at bounding box center [685, 69] width 55 height 11
click at [322, 56] on div "Troca de Arquivos Exportações de Retorno Retorno #5ee51cb3 Exportação de Retorn…" at bounding box center [391, 67] width 471 height 51
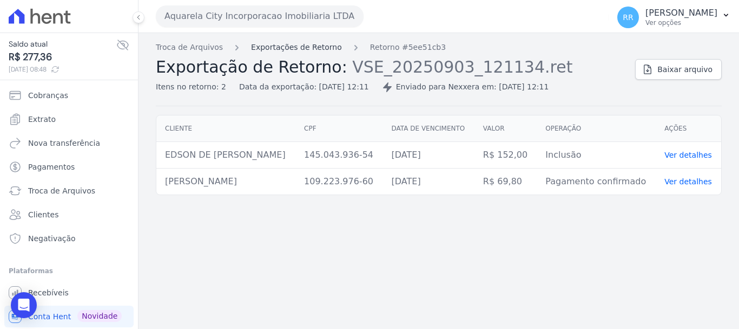
click at [319, 44] on link "Exportações de Retorno" at bounding box center [296, 47] width 91 height 11
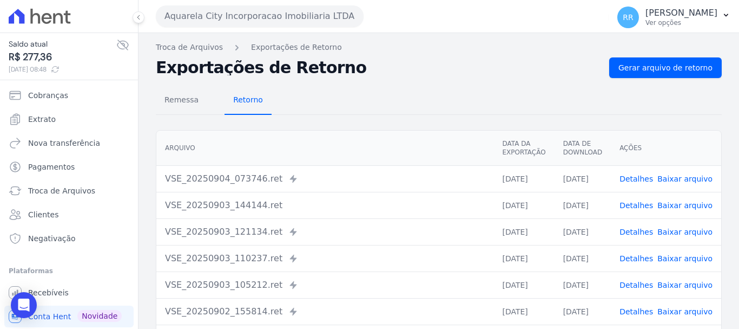
click at [255, 103] on span "Retorno" at bounding box center [248, 100] width 43 height 22
click at [630, 229] on link "Detalhes" at bounding box center [637, 231] width 34 height 9
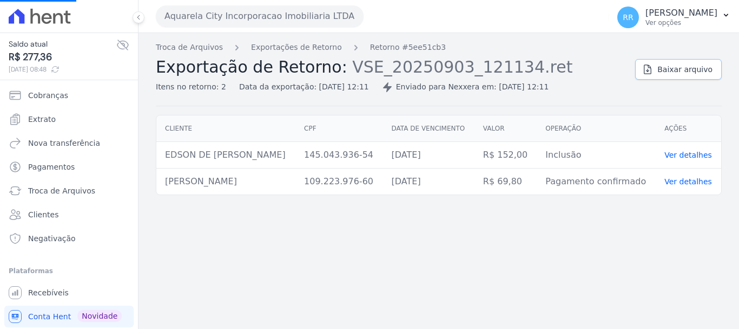
click at [698, 71] on span "Baixar arquivo" at bounding box center [685, 69] width 55 height 11
click at [680, 69] on span "Baixar arquivo" at bounding box center [685, 69] width 55 height 11
click at [289, 34] on div "Troca de Arquivos Exportações de Retorno Retorno #5ee51cb3 Exportação de Retorn…" at bounding box center [439, 181] width 601 height 296
click at [289, 19] on button "Aquarela City Incorporacao Imobiliaria LTDA" at bounding box center [260, 16] width 208 height 22
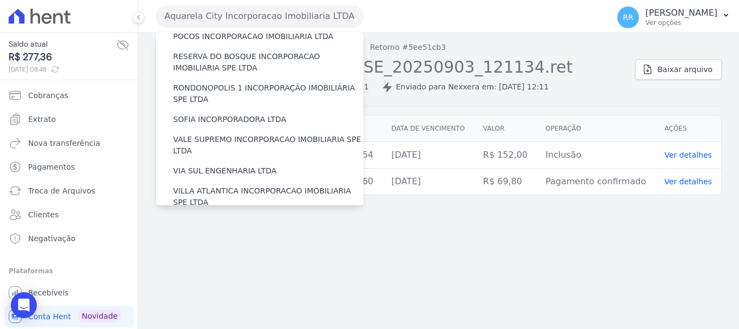
scroll to position [473, 0]
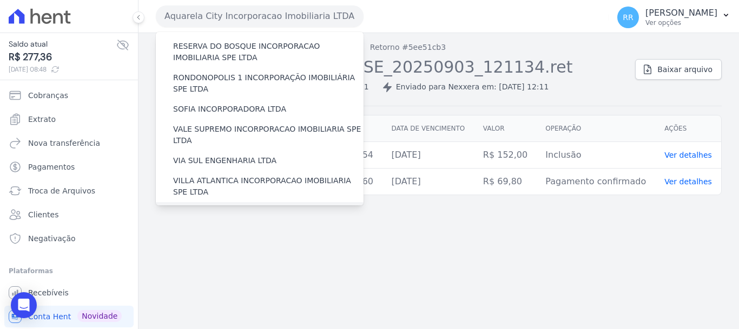
click at [221, 206] on label "[GEOGRAPHIC_DATA] INCORPORACAO IMOBILIARIA SPE LTDA" at bounding box center [268, 217] width 191 height 23
click at [0, 0] on input "[GEOGRAPHIC_DATA] INCORPORACAO IMOBILIARIA SPE LTDA" at bounding box center [0, 0] width 0 height 0
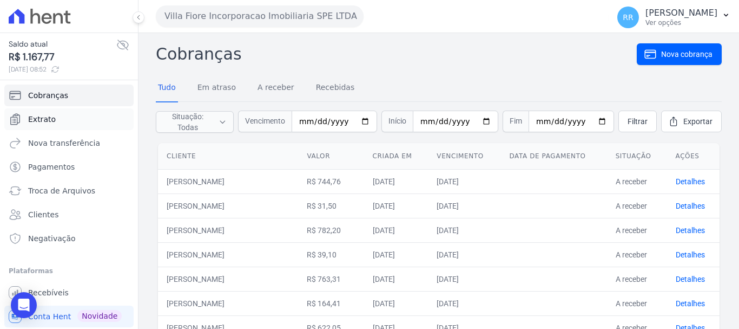
click at [48, 119] on span "Extrato" at bounding box center [42, 119] width 28 height 11
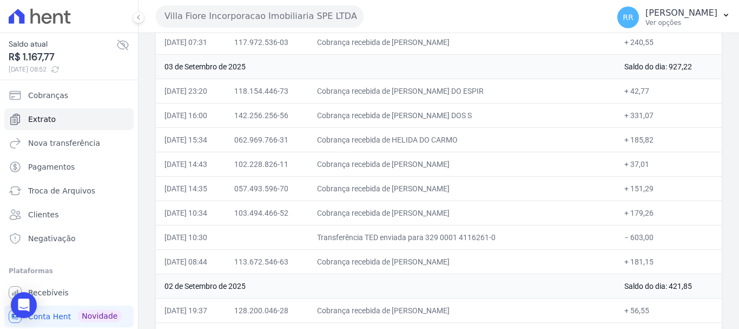
scroll to position [162, 0]
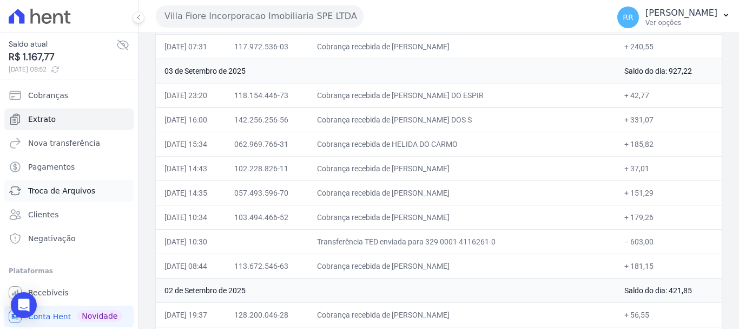
click at [59, 191] on span "Troca de Arquivos" at bounding box center [61, 190] width 67 height 11
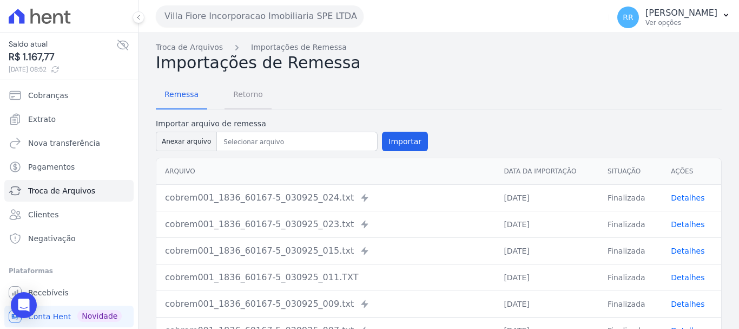
click at [241, 89] on span "Retorno" at bounding box center [248, 94] width 43 height 22
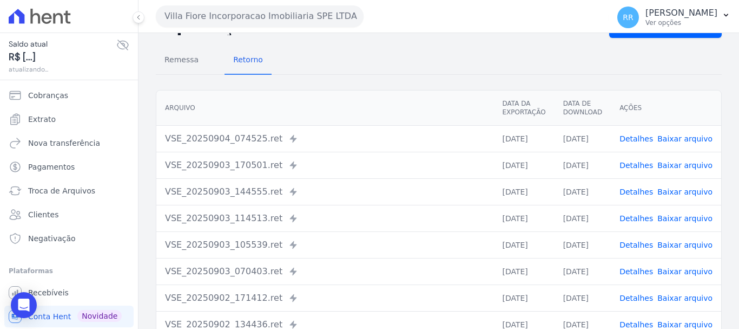
scroll to position [108, 0]
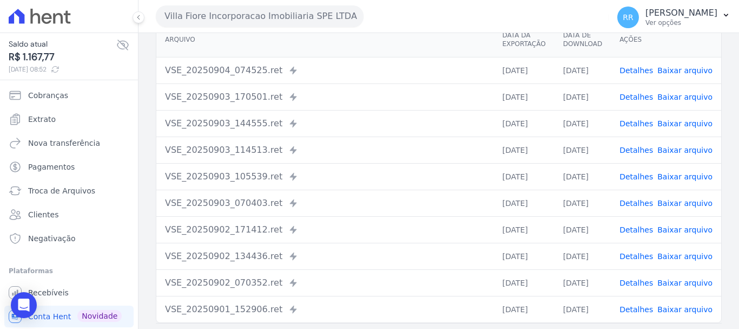
click at [646, 100] on link "Detalhes" at bounding box center [637, 97] width 34 height 9
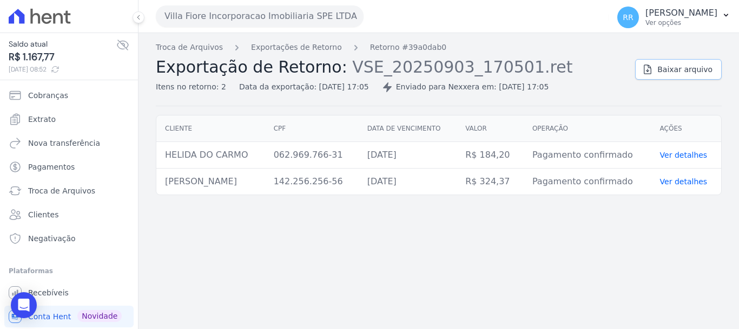
click at [682, 71] on span "Baixar arquivo" at bounding box center [685, 69] width 55 height 11
click at [322, 53] on link "Exportações de Retorno" at bounding box center [296, 47] width 91 height 11
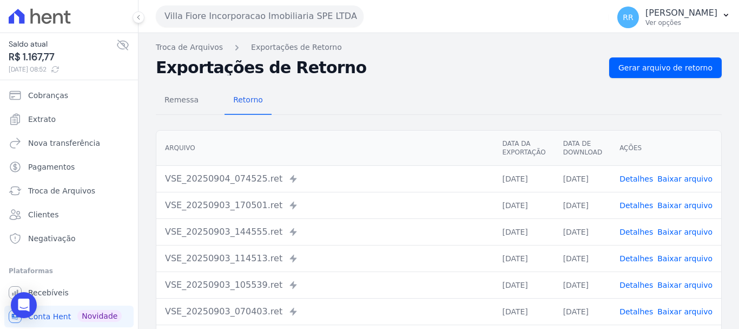
click at [633, 235] on link "Detalhes" at bounding box center [637, 231] width 34 height 9
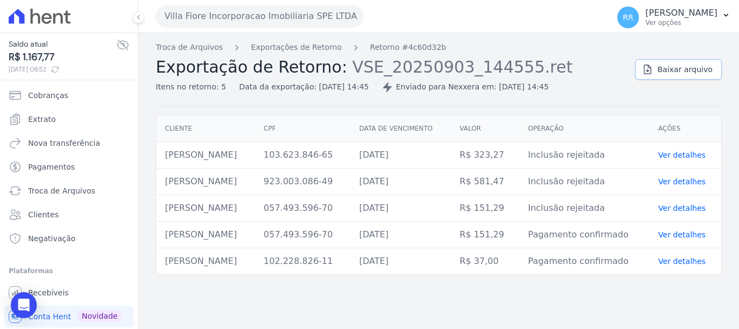
click at [682, 67] on span "Baixar arquivo" at bounding box center [685, 69] width 55 height 11
click at [257, 48] on link "Exportações de Retorno" at bounding box center [296, 47] width 91 height 11
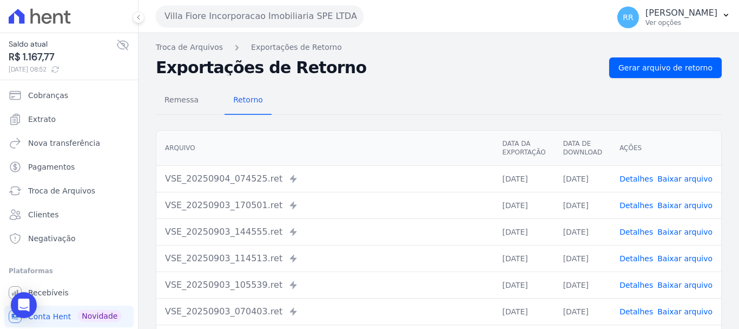
click at [629, 258] on link "Detalhes" at bounding box center [637, 258] width 34 height 9
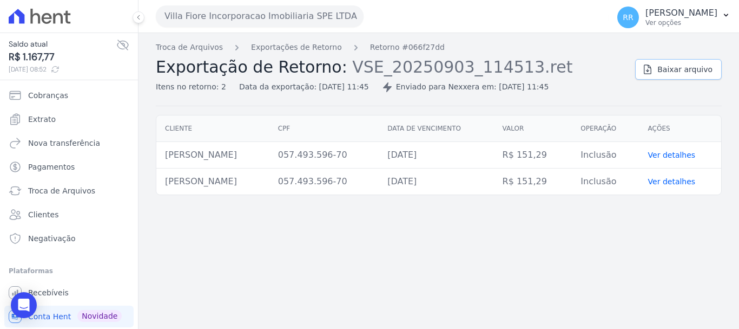
click at [690, 70] on span "Baixar arquivo" at bounding box center [685, 69] width 55 height 11
click at [696, 70] on span "Baixar arquivo" at bounding box center [685, 69] width 55 height 11
click at [308, 51] on link "Exportações de Retorno" at bounding box center [296, 47] width 91 height 11
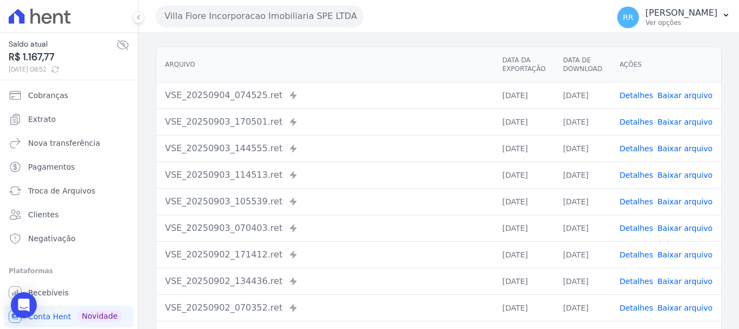
scroll to position [108, 0]
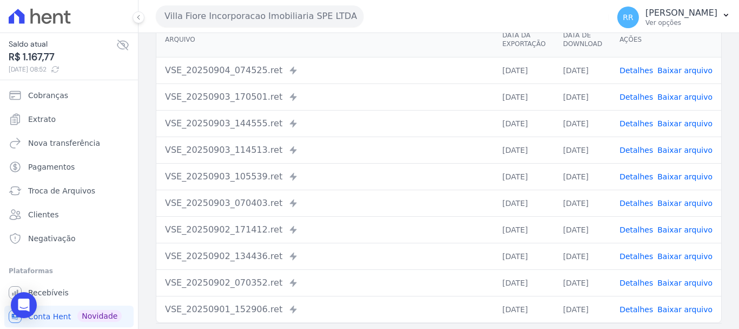
click at [635, 205] on link "Detalhes" at bounding box center [637, 203] width 34 height 9
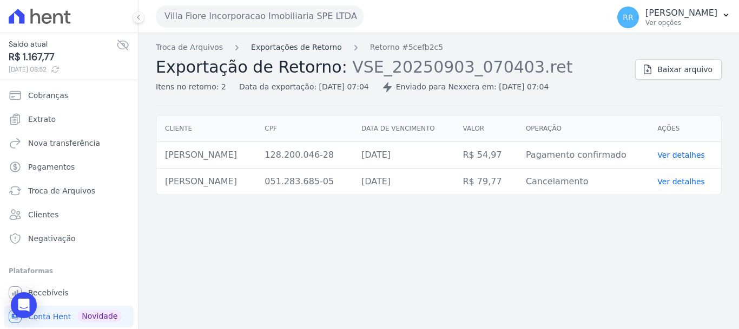
click at [300, 52] on link "Exportações de Retorno" at bounding box center [296, 47] width 91 height 11
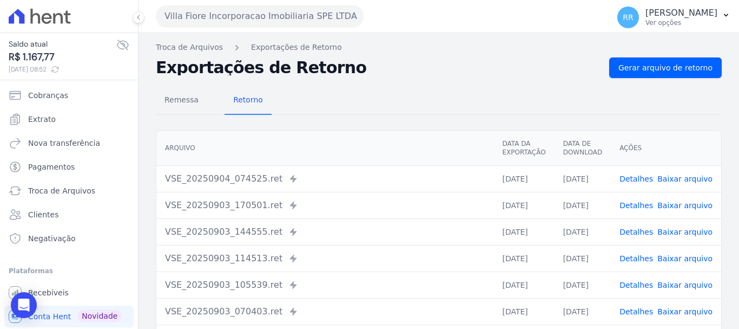
click at [645, 285] on link "Detalhes" at bounding box center [637, 284] width 34 height 9
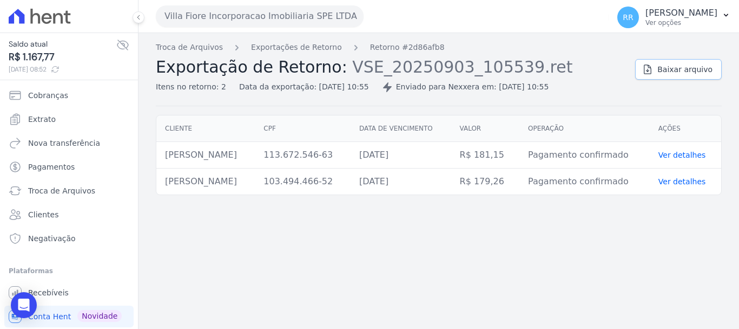
click at [689, 70] on span "Baixar arquivo" at bounding box center [685, 69] width 55 height 11
click at [429, 235] on div "Troca de Arquivos Exportações de Retorno Retorno #2d86afb8 Exportação de Retorn…" at bounding box center [439, 181] width 601 height 296
click at [279, 55] on div "Troca de Arquivos Exportações de Retorno Retorno #2d86afb8 Exportação de Retorn…" at bounding box center [391, 67] width 471 height 51
click at [287, 45] on link "Exportações de Retorno" at bounding box center [296, 47] width 91 height 11
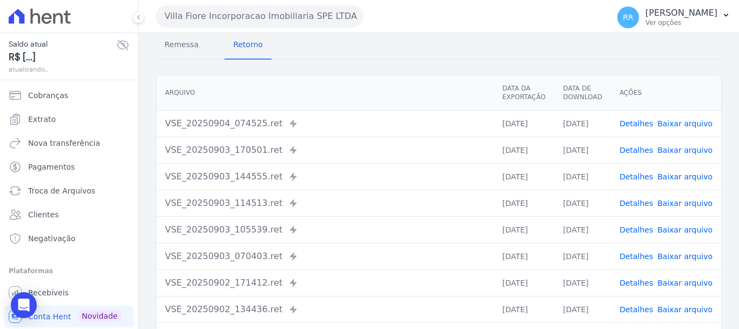
scroll to position [108, 0]
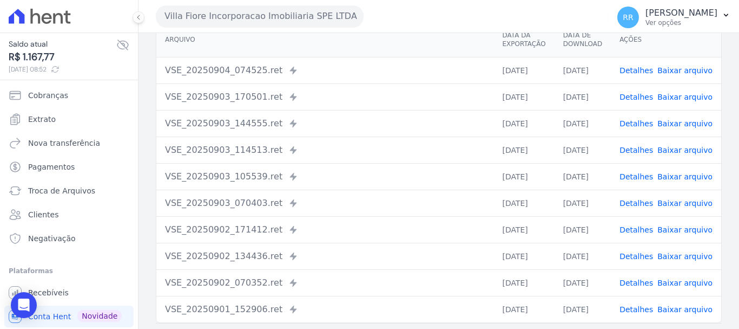
click at [359, 31] on div "Villa Fiore Incorporacao Imobiliaria SPE LTDA Via Sul Engenharia AGUAS DE GUANA…" at bounding box center [380, 16] width 449 height 34
drag, startPoint x: 329, startPoint y: 26, endPoint x: 268, endPoint y: 40, distance: 62.2
click at [328, 26] on button "Villa Fiore Incorporacao Imobiliaria SPE LTDA" at bounding box center [260, 16] width 208 height 22
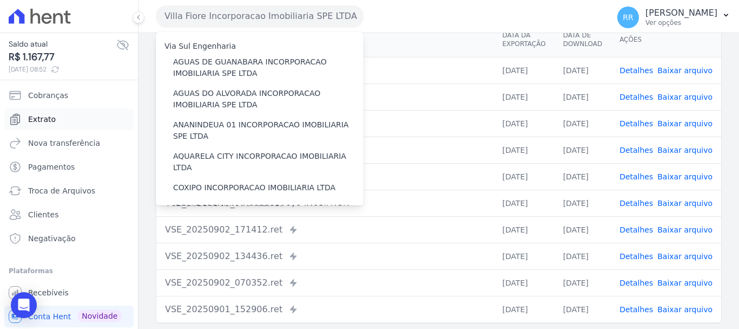
click at [58, 113] on link "Extrato" at bounding box center [68, 119] width 129 height 22
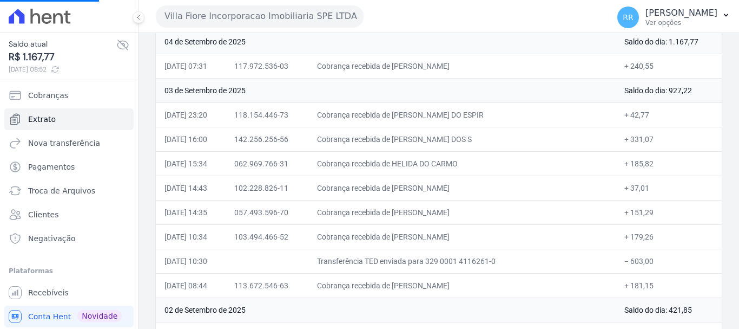
scroll to position [162, 0]
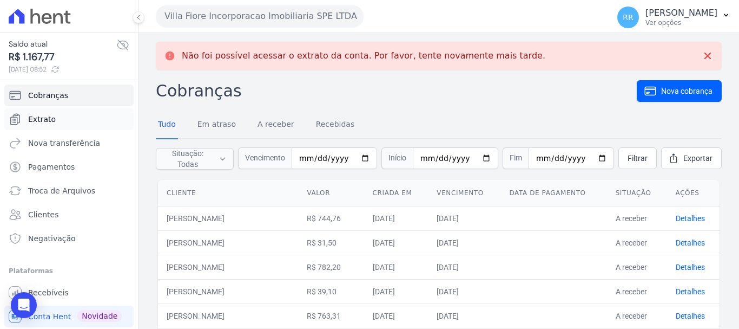
click at [54, 125] on link "Extrato" at bounding box center [68, 119] width 129 height 22
click at [55, 132] on link "Nova transferência" at bounding box center [68, 143] width 129 height 22
click at [49, 125] on link "Extrato" at bounding box center [68, 119] width 129 height 22
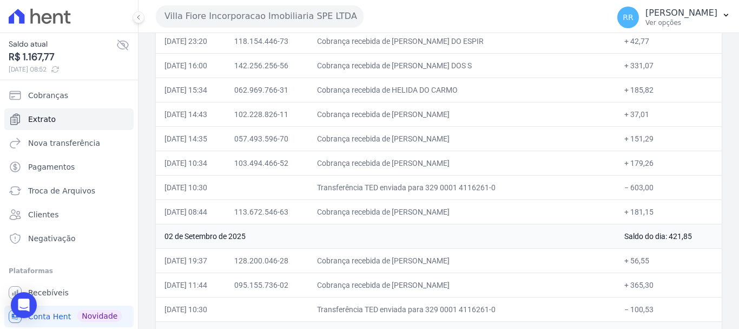
scroll to position [162, 0]
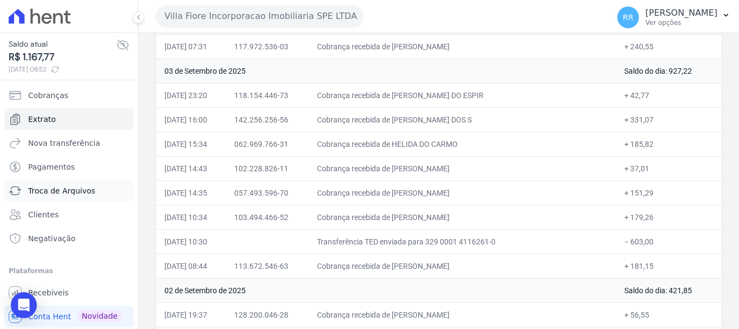
click at [66, 194] on span "Troca de Arquivos" at bounding box center [61, 190] width 67 height 11
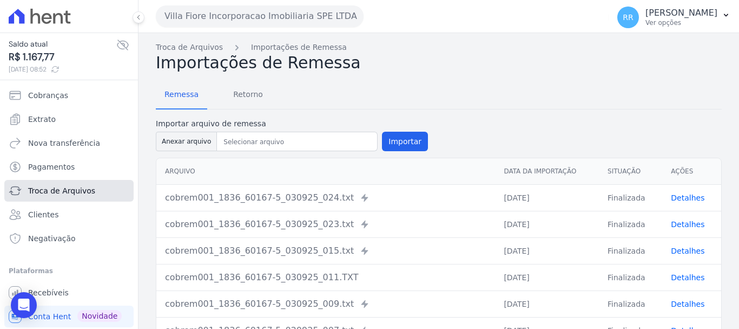
click at [55, 190] on span "Troca de Arquivos" at bounding box center [61, 190] width 67 height 11
click at [255, 96] on span "Retorno" at bounding box center [248, 94] width 43 height 22
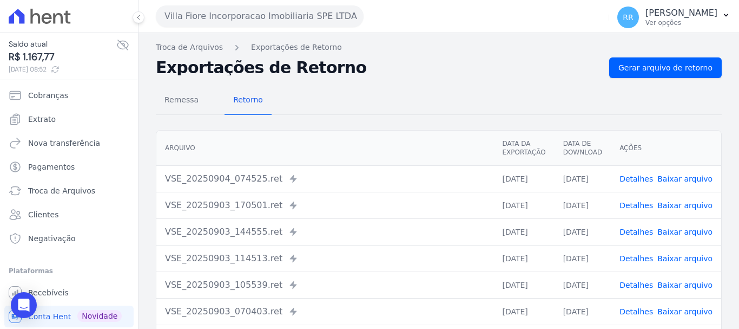
click at [249, 116] on div "Remessa Retorno Arquivo Data da Exportação Data de Download Ações VSE_20250904_…" at bounding box center [439, 273] width 566 height 391
click at [244, 100] on span "Retorno" at bounding box center [248, 100] width 43 height 22
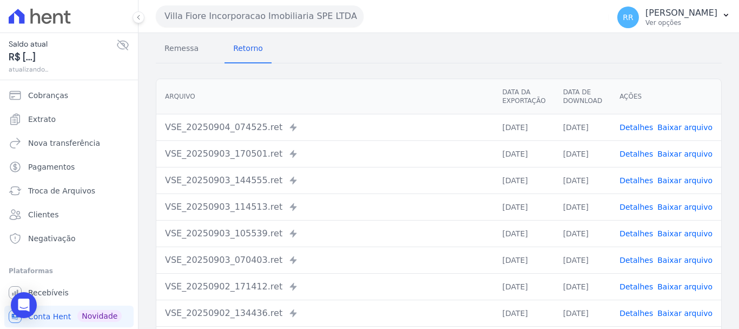
scroll to position [149, 0]
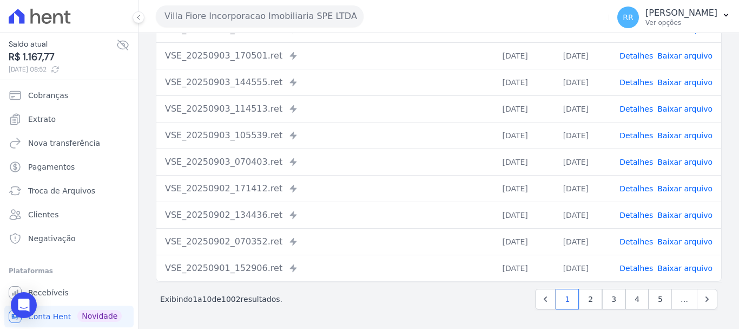
click at [645, 167] on td "Detalhes Baixar arquivo" at bounding box center [666, 161] width 110 height 27
click at [645, 164] on link "Detalhes" at bounding box center [637, 162] width 34 height 9
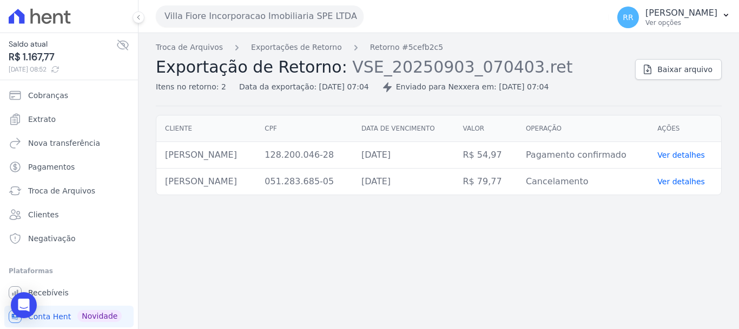
click at [284, 57] on span "Exportação de Retorno:" at bounding box center [252, 66] width 192 height 19
click at [296, 54] on div "Troca de Arquivos Exportações de Retorno Retorno #5cefb2c5 Exportação de Retorn…" at bounding box center [391, 67] width 471 height 51
click at [317, 49] on link "Exportações de Retorno" at bounding box center [296, 47] width 91 height 11
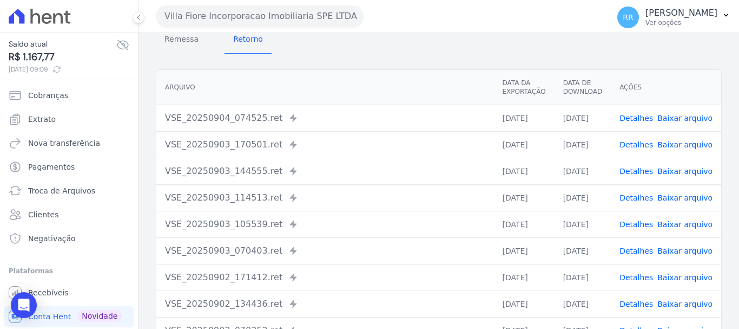
scroll to position [149, 0]
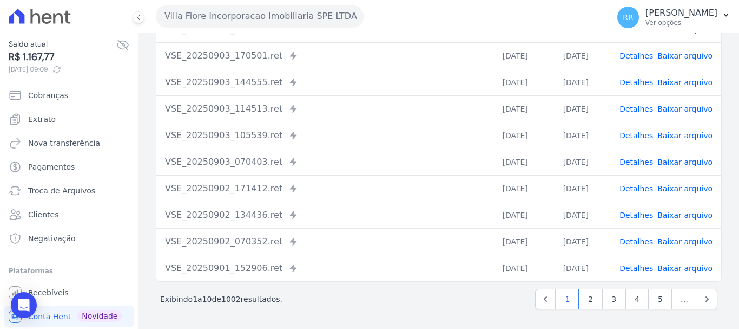
click at [637, 167] on td "Detalhes Baixar arquivo" at bounding box center [666, 161] width 110 height 27
click at [636, 164] on link "Detalhes" at bounding box center [637, 162] width 34 height 9
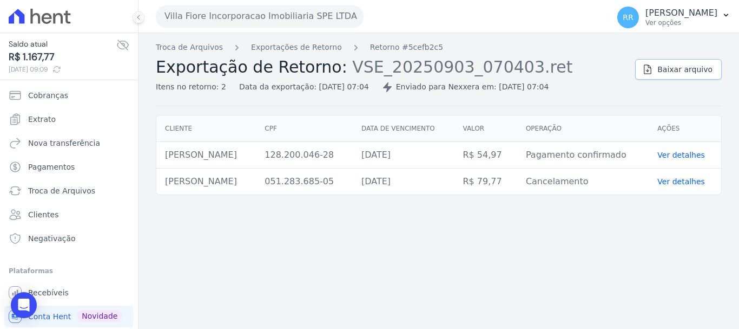
click at [681, 66] on span "Baixar arquivo" at bounding box center [685, 69] width 55 height 11
click at [312, 58] on span "Exportação de Retorno:" at bounding box center [252, 66] width 192 height 19
click at [322, 49] on link "Exportações de Retorno" at bounding box center [296, 47] width 91 height 11
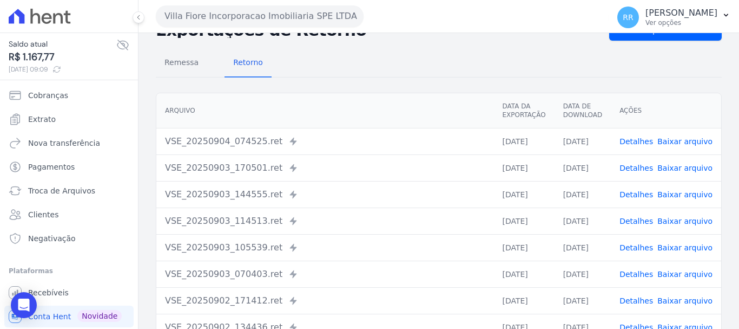
scroll to position [54, 0]
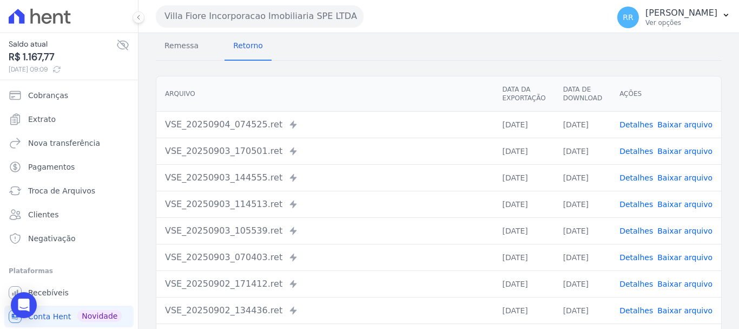
click at [639, 227] on link "Detalhes" at bounding box center [637, 230] width 34 height 9
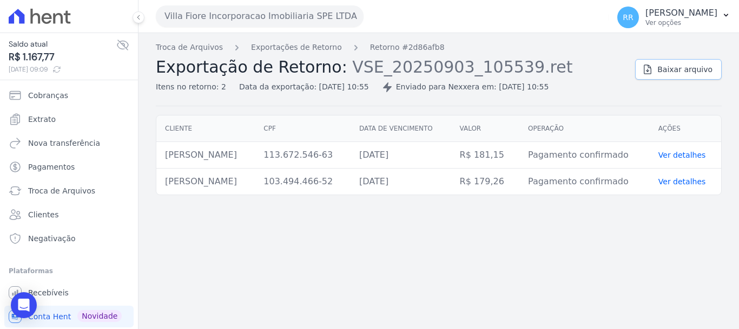
click at [667, 70] on span "Baixar arquivo" at bounding box center [685, 69] width 55 height 11
click at [332, 51] on ol "Troca de Arquivos Exportações de Retorno Retorno #2d86afb8" at bounding box center [300, 47] width 289 height 11
click at [321, 49] on link "Exportações de Retorno" at bounding box center [296, 47] width 91 height 11
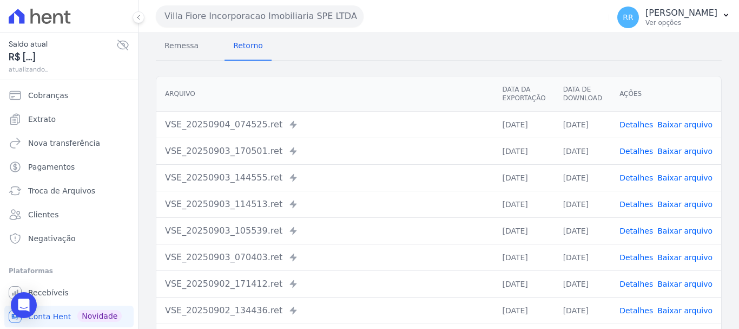
scroll to position [108, 0]
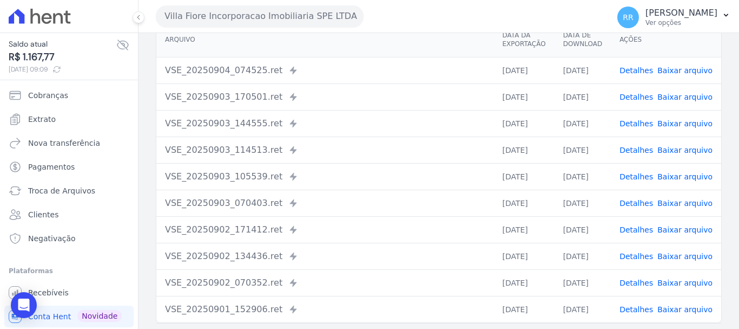
click at [645, 149] on link "Detalhes" at bounding box center [637, 150] width 34 height 9
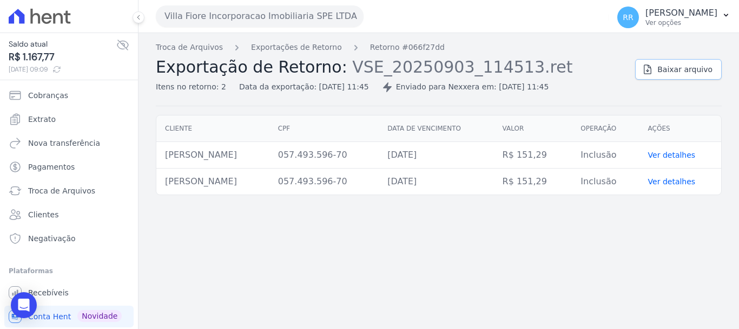
click at [665, 73] on span "Baixar arquivo" at bounding box center [685, 69] width 55 height 11
click at [285, 55] on div "Troca de Arquivos Exportações de Retorno Retorno #066f27dd Exportação de Retorn…" at bounding box center [391, 67] width 471 height 51
click at [290, 45] on link "Exportações de Retorno" at bounding box center [296, 47] width 91 height 11
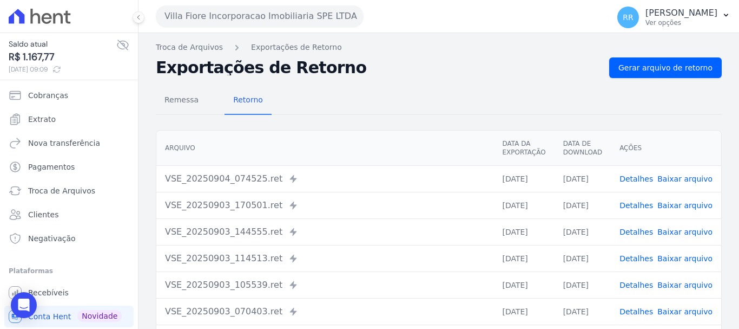
click at [649, 234] on link "Detalhes" at bounding box center [637, 231] width 34 height 9
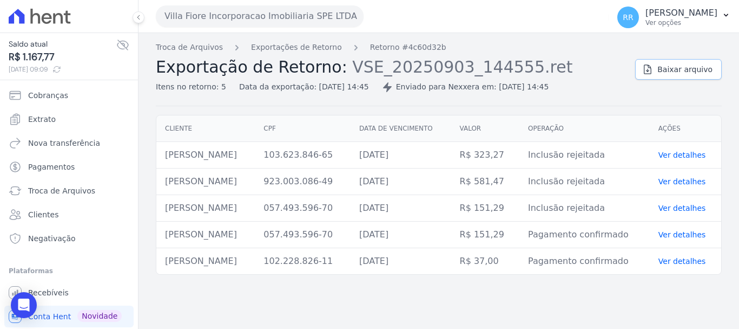
drag, startPoint x: 651, startPoint y: 61, endPoint x: 644, endPoint y: 63, distance: 7.4
click at [651, 61] on link "Baixar arquivo" at bounding box center [679, 69] width 87 height 21
click at [295, 51] on link "Exportações de Retorno" at bounding box center [296, 47] width 91 height 11
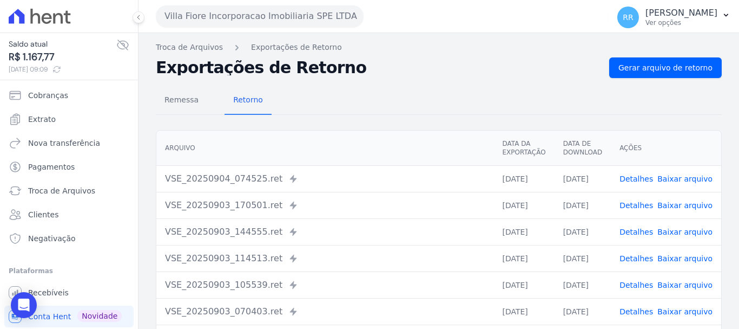
click at [642, 205] on link "Detalhes" at bounding box center [637, 205] width 34 height 9
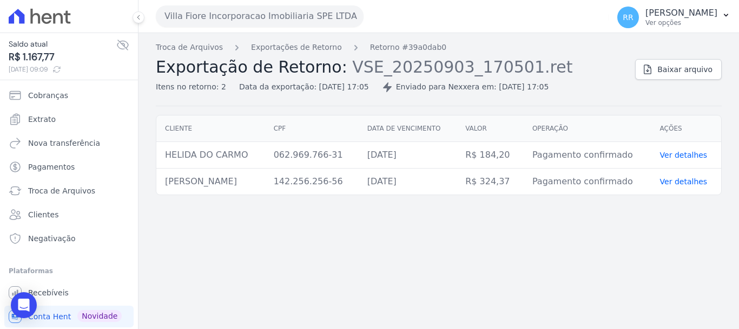
click at [303, 11] on button "Villa Fiore Incorporacao Imobiliaria SPE LTDA" at bounding box center [260, 16] width 208 height 22
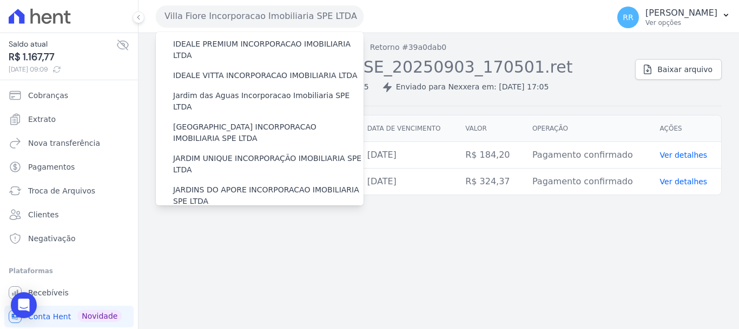
scroll to position [162, 0]
click at [196, 154] on label "JARDIM UNIQUE INCORPORAÇÃO IMOBILIARIA SPE LTDA" at bounding box center [268, 165] width 191 height 23
click at [0, 0] on input "JARDIM UNIQUE INCORPORAÇÃO IMOBILIARIA SPE LTDA" at bounding box center [0, 0] width 0 height 0
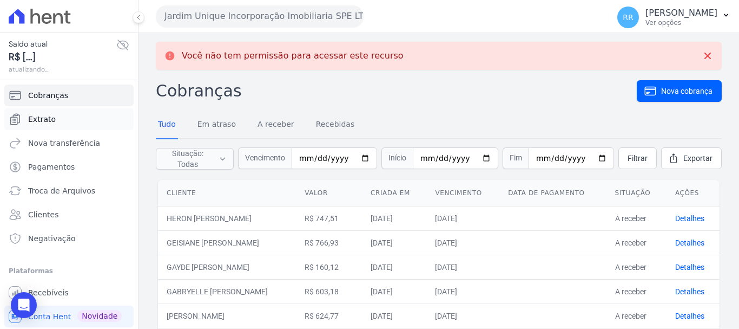
click at [38, 124] on span "Extrato" at bounding box center [42, 119] width 28 height 11
click at [38, 118] on span "Extrato" at bounding box center [42, 119] width 28 height 11
click at [50, 117] on span "Extrato" at bounding box center [42, 119] width 28 height 11
click at [31, 120] on span "Extrato" at bounding box center [42, 119] width 28 height 11
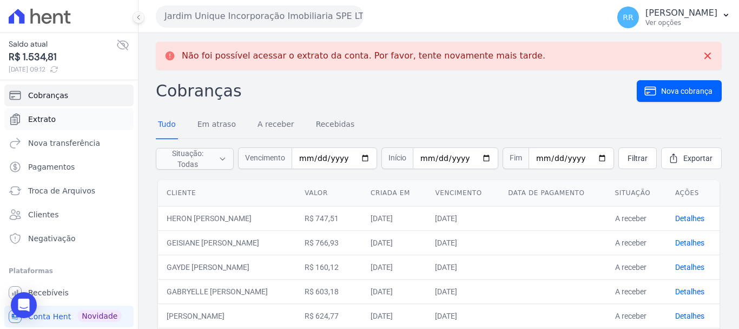
click at [41, 125] on link "Extrato" at bounding box center [68, 119] width 129 height 22
click at [43, 112] on link "Extrato" at bounding box center [68, 119] width 129 height 22
click at [49, 118] on span "Extrato" at bounding box center [42, 119] width 28 height 11
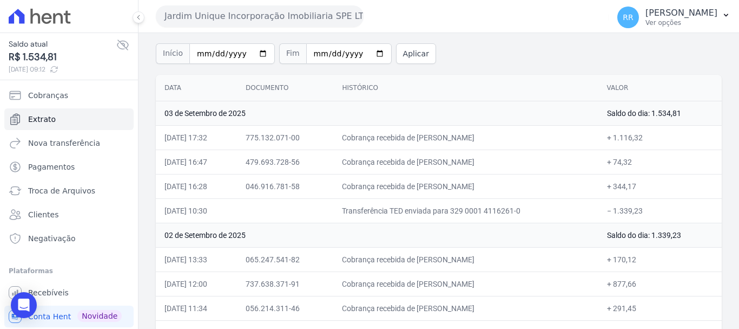
scroll to position [71, 0]
click at [49, 191] on span "Troca de Arquivos" at bounding box center [61, 190] width 67 height 11
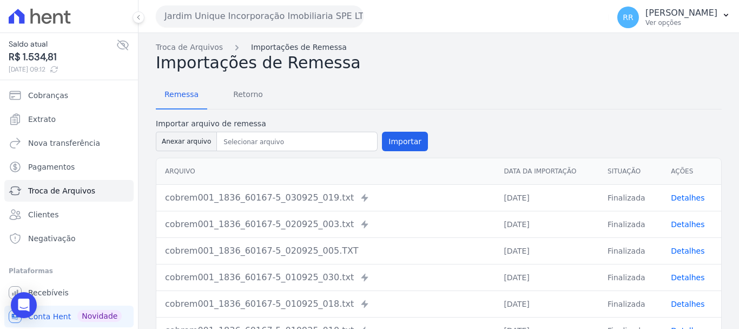
click at [272, 50] on link "Importações de Remessa" at bounding box center [299, 47] width 96 height 11
click at [243, 93] on span "Retorno" at bounding box center [248, 94] width 43 height 22
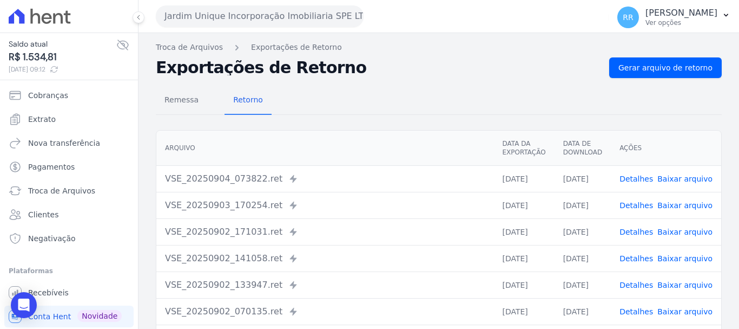
click at [643, 205] on link "Detalhes" at bounding box center [637, 205] width 34 height 9
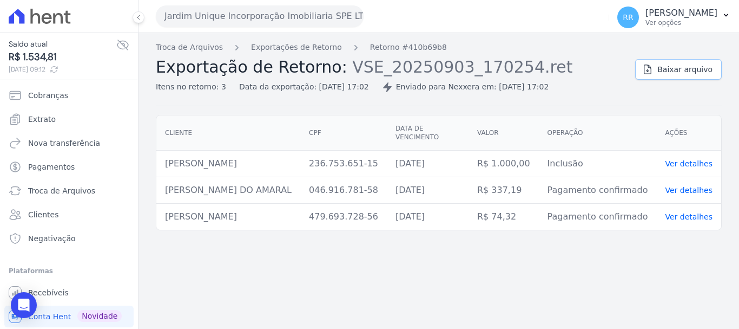
click at [652, 72] on icon at bounding box center [648, 69] width 7 height 9
click at [285, 45] on link "Exportações de Retorno" at bounding box center [296, 47] width 91 height 11
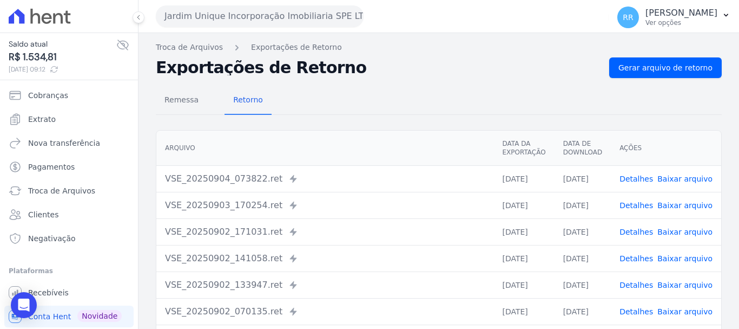
click at [633, 234] on link "Detalhes" at bounding box center [637, 231] width 34 height 9
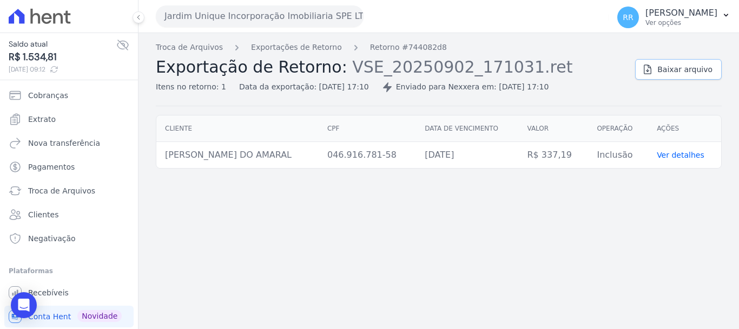
click at [698, 76] on link "Baixar arquivo" at bounding box center [679, 69] width 87 height 21
click at [317, 51] on link "Exportações de Retorno" at bounding box center [296, 47] width 91 height 11
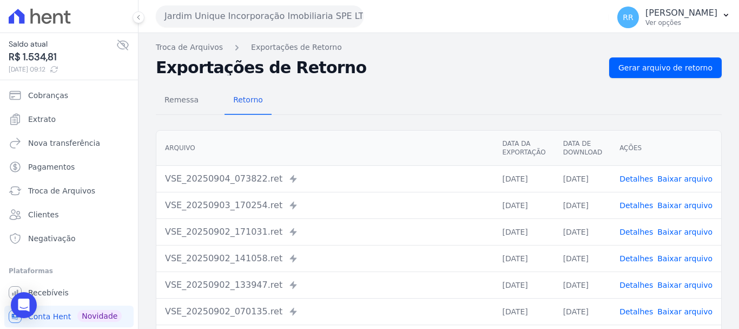
click at [642, 290] on td "Detalhes Baixar arquivo" at bounding box center [666, 284] width 110 height 27
click at [642, 287] on link "Detalhes" at bounding box center [637, 284] width 34 height 9
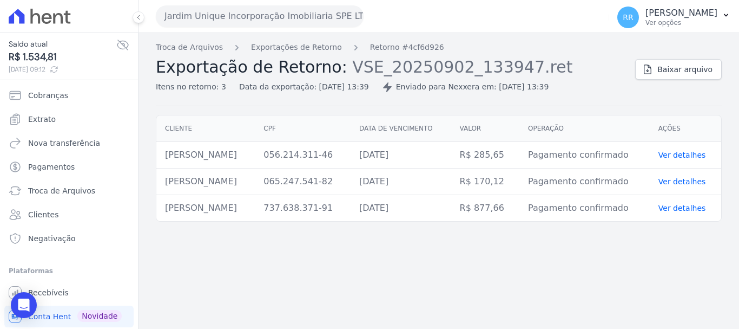
click at [314, 56] on div "Troca de Arquivos Exportações de Retorno Retorno #4cf6d926 Exportação de Retorn…" at bounding box center [391, 67] width 471 height 51
click at [313, 45] on link "Exportações de Retorno" at bounding box center [296, 47] width 91 height 11
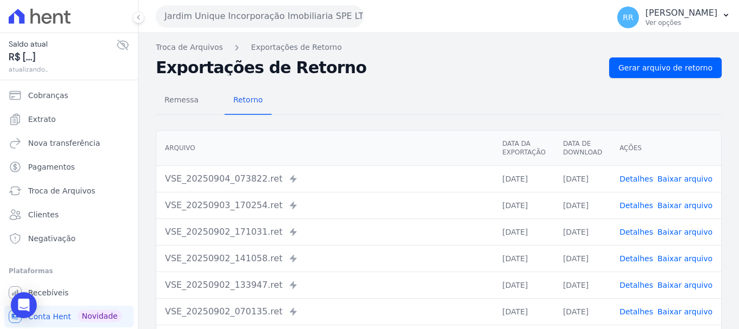
click at [648, 264] on td "Detalhes Baixar arquivo" at bounding box center [666, 258] width 110 height 27
click at [644, 260] on link "Detalhes" at bounding box center [637, 258] width 34 height 9
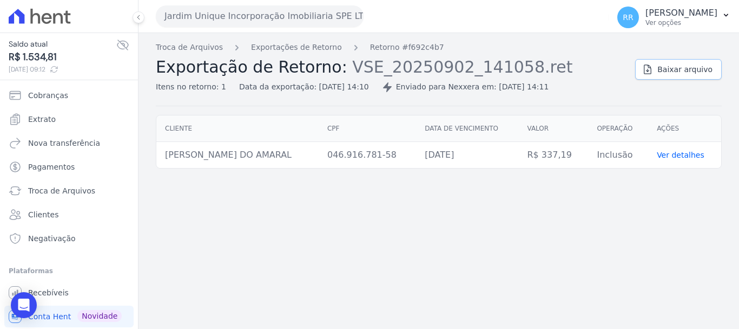
click at [667, 68] on span "Baixar arquivo" at bounding box center [685, 69] width 55 height 11
click at [260, 44] on link "Exportações de Retorno" at bounding box center [296, 47] width 91 height 11
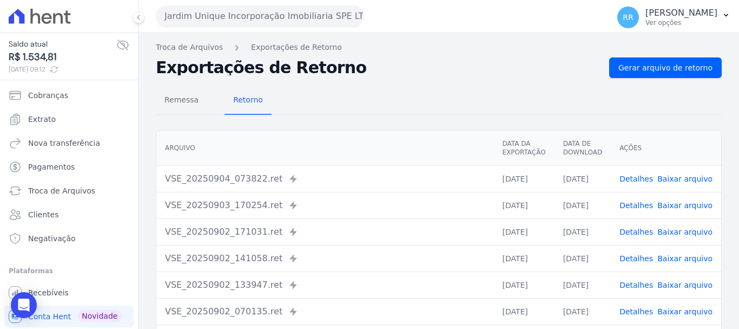
click at [635, 227] on link "Detalhes" at bounding box center [637, 231] width 34 height 9
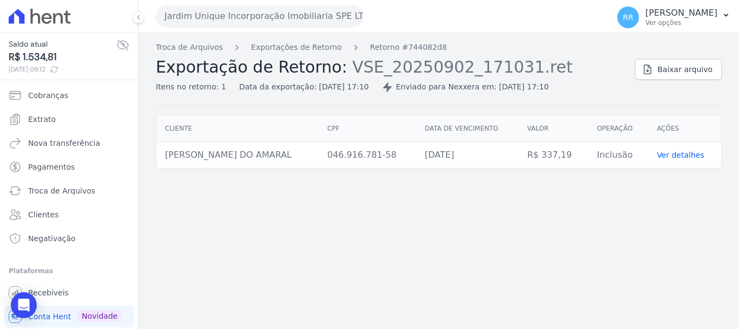
click at [290, 55] on div "Troca de Arquivos Exportações de Retorno Retorno #744082d8 Exportação de Retorn…" at bounding box center [391, 67] width 471 height 51
click at [298, 47] on link "Exportações de Retorno" at bounding box center [296, 47] width 91 height 11
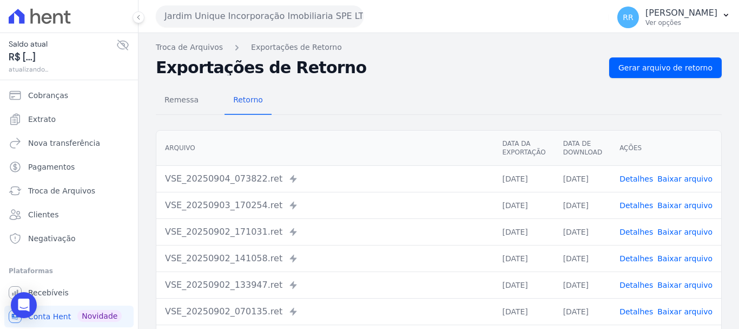
click at [640, 208] on link "Detalhes" at bounding box center [637, 205] width 34 height 9
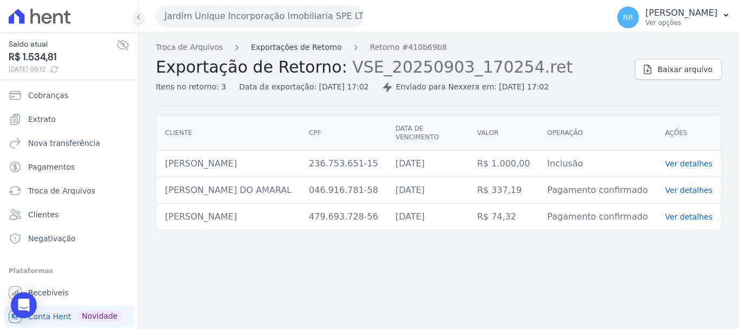
click at [277, 42] on link "Exportações de Retorno" at bounding box center [296, 47] width 91 height 11
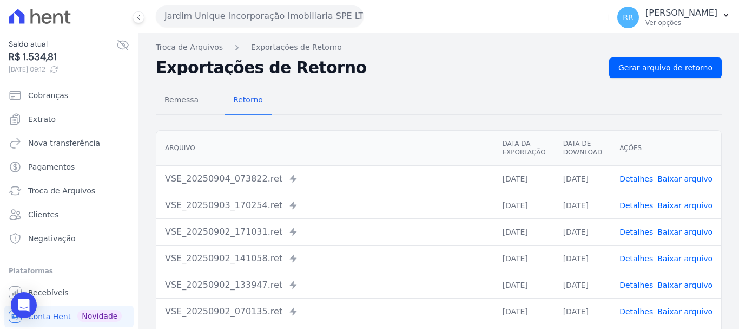
click at [639, 178] on link "Detalhes" at bounding box center [637, 178] width 34 height 9
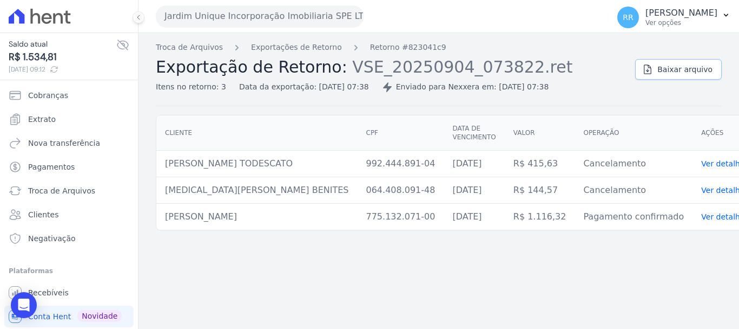
drag, startPoint x: 682, startPoint y: 70, endPoint x: 536, endPoint y: 99, distance: 148.4
click at [681, 70] on span "Baixar arquivo" at bounding box center [685, 69] width 55 height 11
click at [211, 7] on button "Jardim Unique Incorporação Imobiliaria SPE LTDA" at bounding box center [260, 16] width 208 height 22
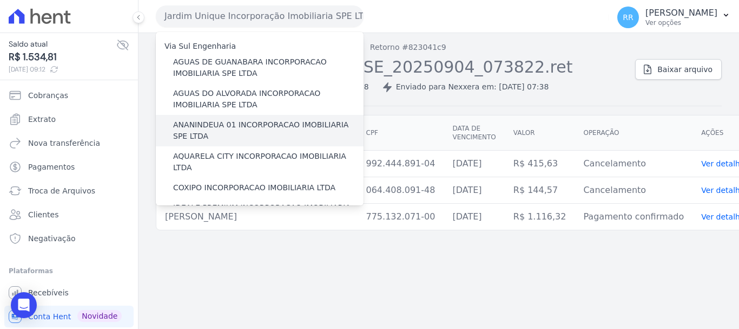
click at [210, 143] on div "ANANINDEUA 01 INCORPORACAO IMOBILIARIA SPE LTDA" at bounding box center [260, 130] width 208 height 31
click at [211, 128] on label "ANANINDEUA 01 INCORPORACAO IMOBILIARIA SPE LTDA" at bounding box center [268, 130] width 191 height 23
click at [0, 0] on input "ANANINDEUA 01 INCORPORACAO IMOBILIARIA SPE LTDA" at bounding box center [0, 0] width 0 height 0
click at [208, 137] on label "ANANINDEUA 01 INCORPORACAO IMOBILIARIA SPE LTDA" at bounding box center [268, 130] width 191 height 23
click at [0, 0] on input "ANANINDEUA 01 INCORPORACAO IMOBILIARIA SPE LTDA" at bounding box center [0, 0] width 0 height 0
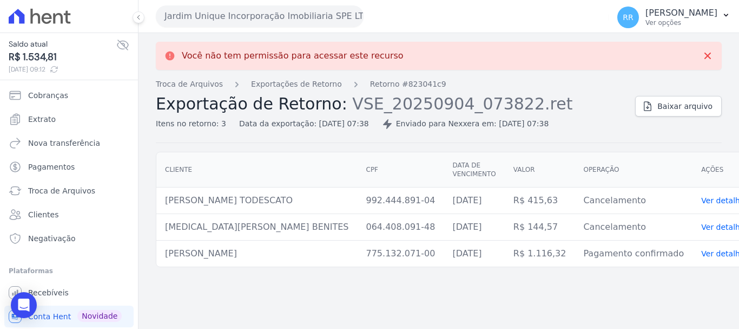
click at [296, 15] on button "Jardim Unique Incorporação Imobiliaria SPE LTDA" at bounding box center [260, 16] width 208 height 22
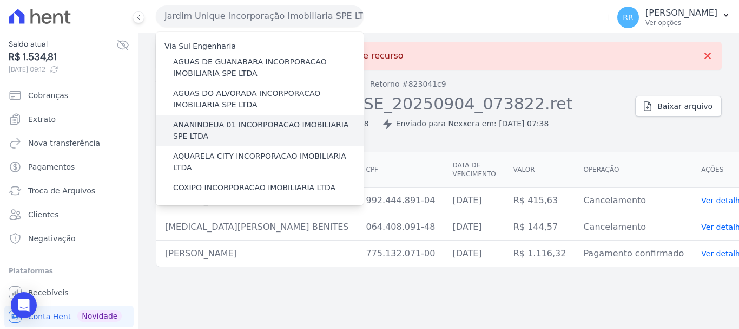
click at [221, 136] on label "ANANINDEUA 01 INCORPORACAO IMOBILIARIA SPE LTDA" at bounding box center [268, 130] width 191 height 23
click at [0, 0] on input "ANANINDEUA 01 INCORPORACAO IMOBILIARIA SPE LTDA" at bounding box center [0, 0] width 0 height 0
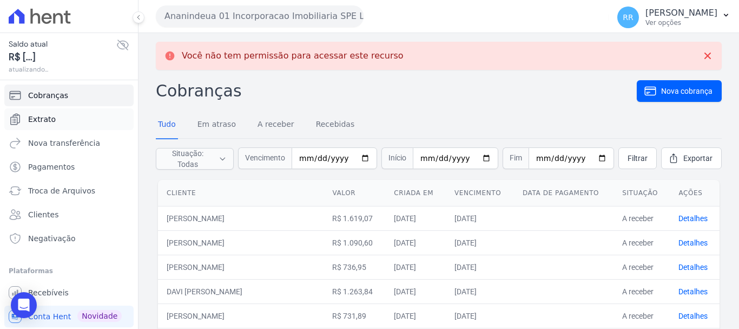
click at [36, 120] on span "Extrato" at bounding box center [42, 119] width 28 height 11
click at [34, 114] on span "Extrato" at bounding box center [42, 119] width 28 height 11
click at [37, 120] on span "Extrato" at bounding box center [42, 119] width 28 height 11
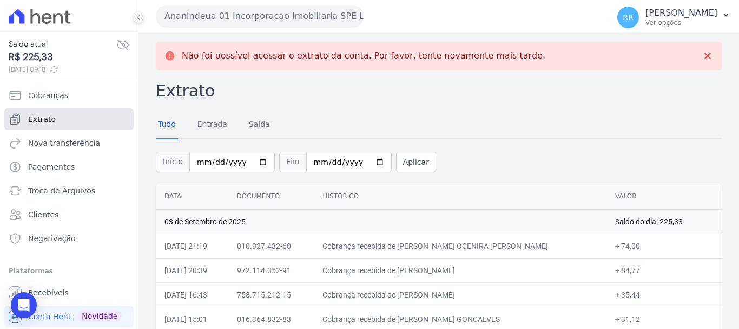
click at [43, 126] on link "Extrato" at bounding box center [68, 119] width 129 height 22
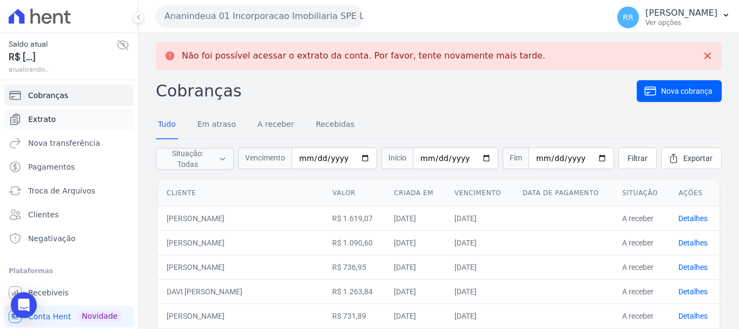
click at [32, 120] on span "Extrato" at bounding box center [42, 119] width 28 height 11
click at [37, 123] on span "Extrato" at bounding box center [42, 119] width 28 height 11
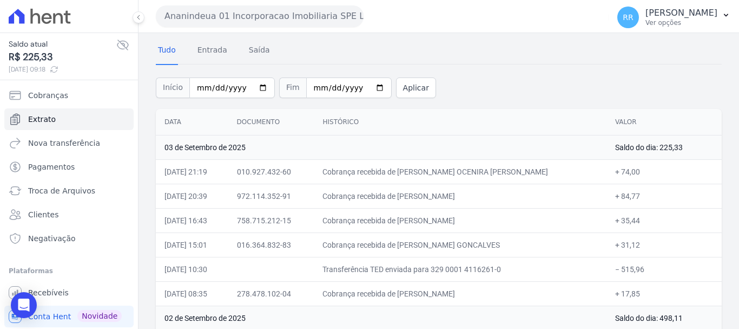
scroll to position [54, 0]
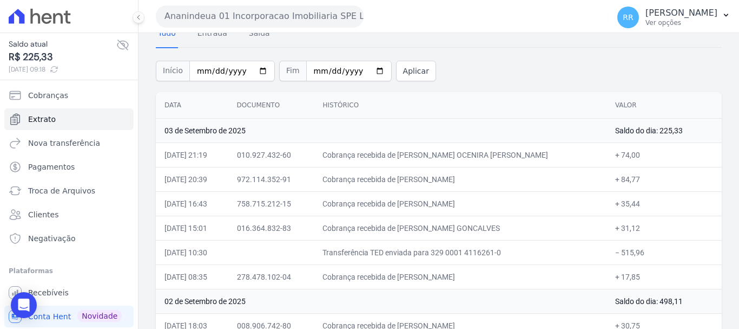
drag, startPoint x: 592, startPoint y: 264, endPoint x: 645, endPoint y: 276, distance: 55.0
click at [630, 236] on td "+ 31,12" at bounding box center [664, 227] width 115 height 24
click at [45, 194] on span "Troca de Arquivos" at bounding box center [61, 190] width 67 height 11
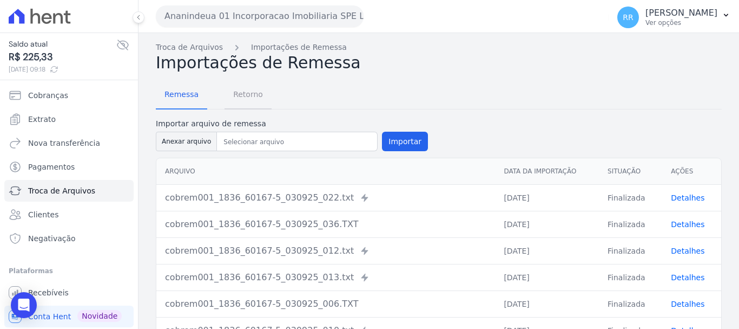
click at [247, 100] on span "Retorno" at bounding box center [248, 94] width 43 height 22
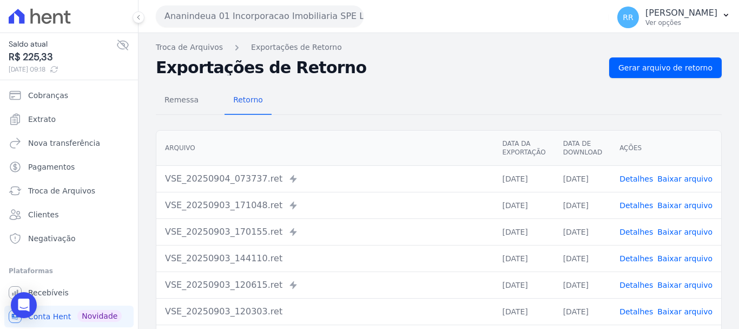
click at [642, 207] on link "Detalhes" at bounding box center [637, 205] width 34 height 9
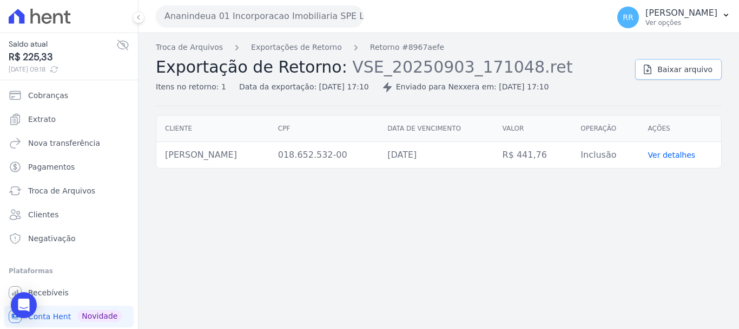
click at [692, 63] on link "Baixar arquivo" at bounding box center [679, 69] width 87 height 21
click at [301, 49] on link "Exportações de Retorno" at bounding box center [296, 47] width 91 height 11
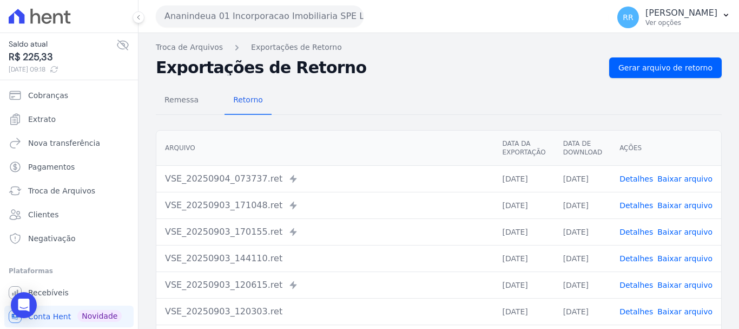
click at [631, 234] on link "Detalhes" at bounding box center [637, 231] width 34 height 9
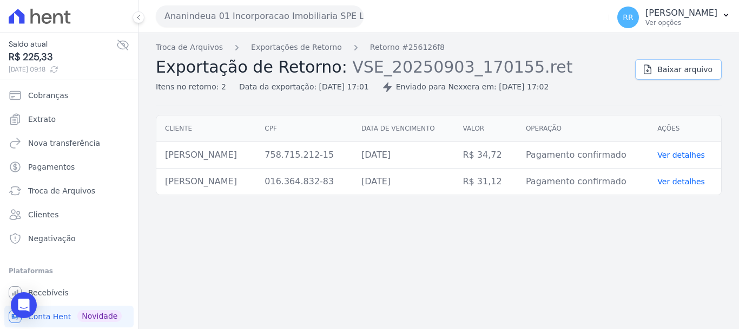
click at [663, 74] on link "Baixar arquivo" at bounding box center [679, 69] width 87 height 21
click at [278, 47] on link "Exportações de Retorno" at bounding box center [296, 47] width 91 height 11
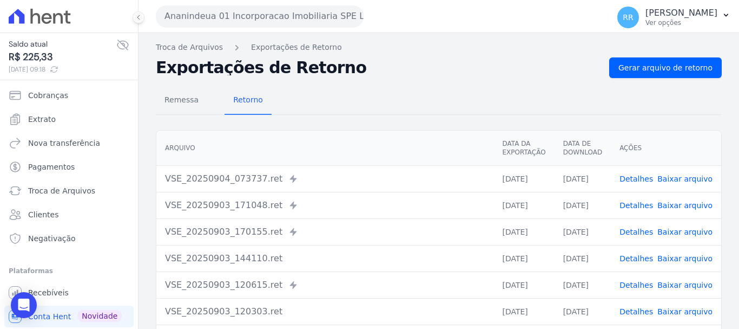
click at [645, 235] on link "Detalhes" at bounding box center [637, 231] width 34 height 9
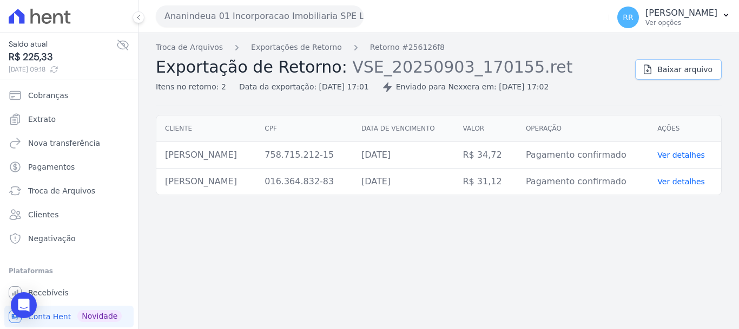
click at [683, 73] on span "Baixar arquivo" at bounding box center [685, 69] width 55 height 11
click at [248, 14] on button "Ananindeua 01 Incorporacao Imobiliaria SPE LTDA" at bounding box center [260, 16] width 208 height 22
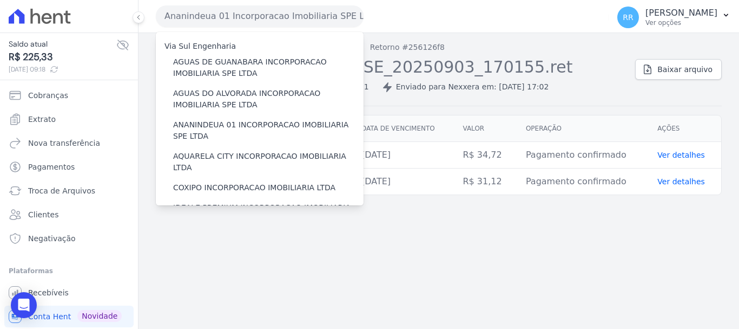
click at [622, 264] on div "Troca de Arquivos Exportações de Retorno Retorno #256126f8 Exportação de Retorn…" at bounding box center [439, 181] width 601 height 296
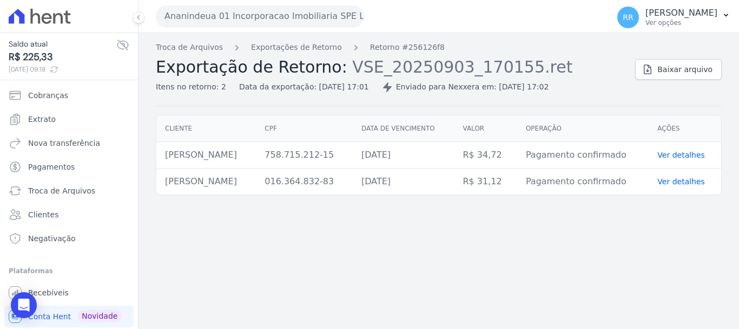
click at [307, 53] on div "Troca de Arquivos Exportações de Retorno Retorno #256126f8 Exportação de Retorn…" at bounding box center [391, 67] width 471 height 51
click at [307, 45] on link "Exportações de Retorno" at bounding box center [296, 47] width 91 height 11
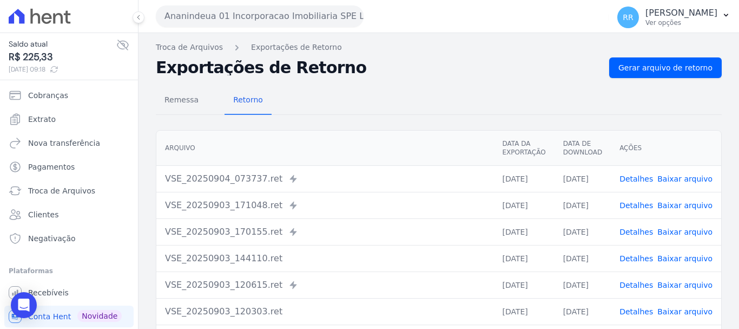
click at [689, 263] on link "Baixar arquivo" at bounding box center [685, 258] width 55 height 9
click at [354, 194] on td "VSE_20250903_171048.ret Enviado para Nexxera em: 03/09/2025, 17:10" at bounding box center [324, 205] width 337 height 27
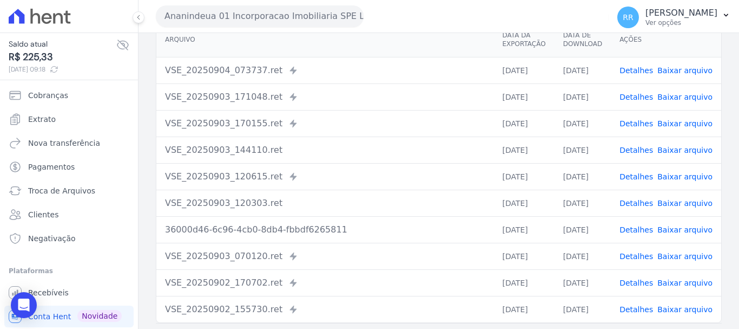
scroll to position [54, 0]
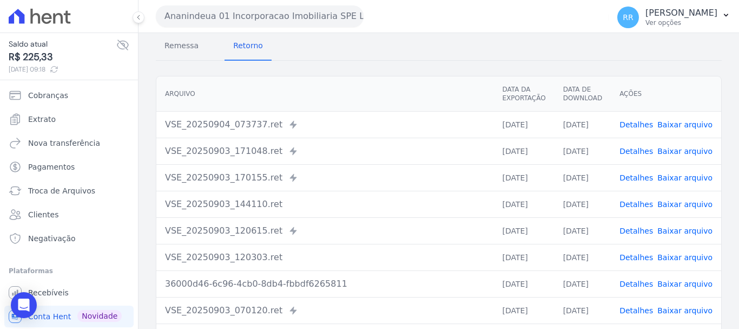
click at [637, 232] on link "Detalhes" at bounding box center [637, 230] width 34 height 9
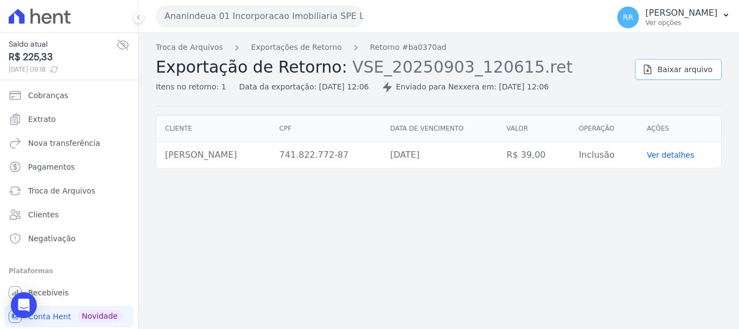
click at [710, 64] on span "Baixar arquivo" at bounding box center [685, 69] width 55 height 11
click at [47, 119] on span "Extrato" at bounding box center [42, 119] width 28 height 11
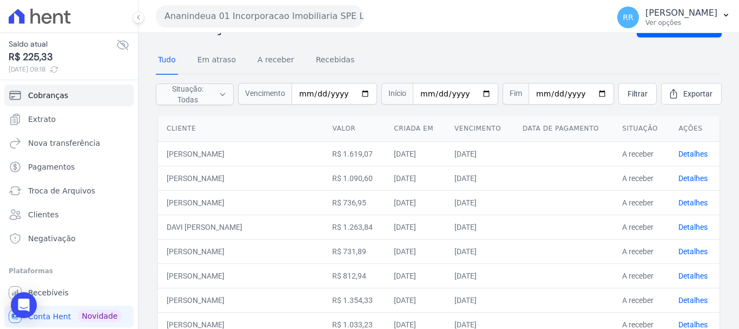
scroll to position [162, 0]
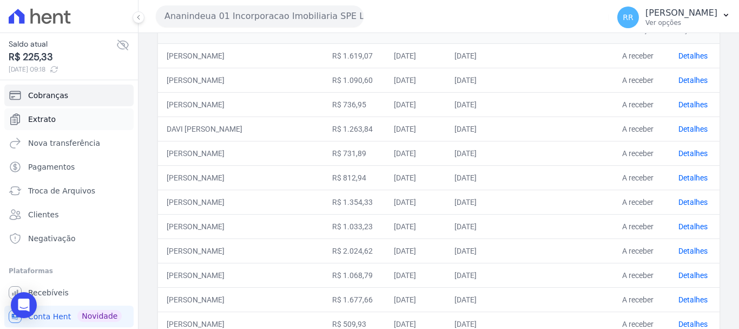
click at [34, 111] on link "Extrato" at bounding box center [68, 119] width 129 height 22
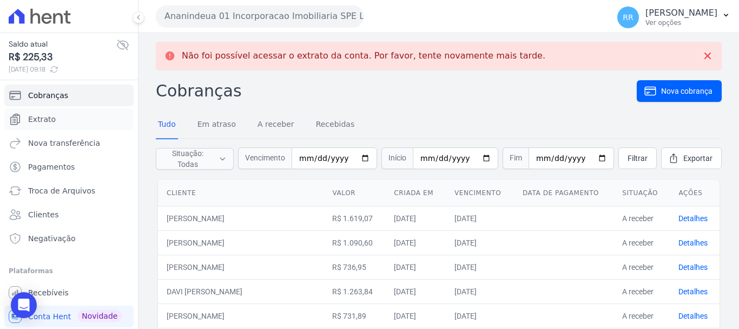
click at [35, 116] on span "Extrato" at bounding box center [42, 119] width 28 height 11
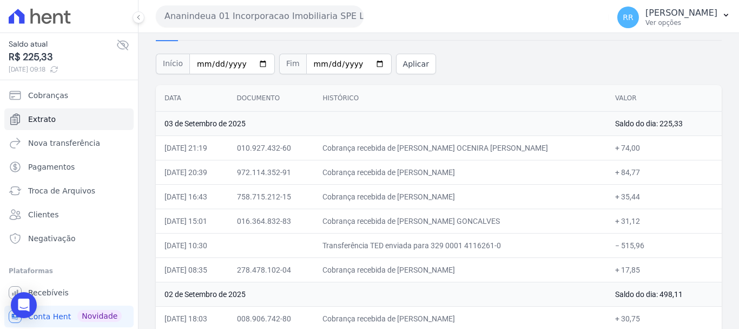
scroll to position [54, 0]
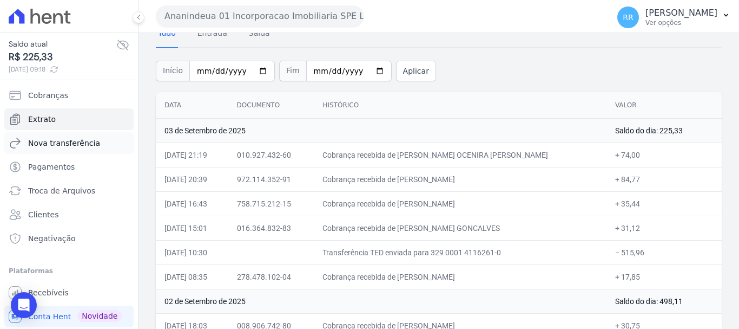
click at [52, 150] on link "Nova transferência" at bounding box center [68, 143] width 129 height 22
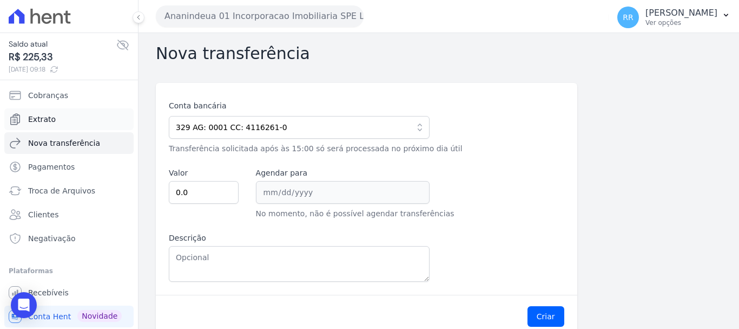
click at [46, 125] on link "Extrato" at bounding box center [68, 119] width 129 height 22
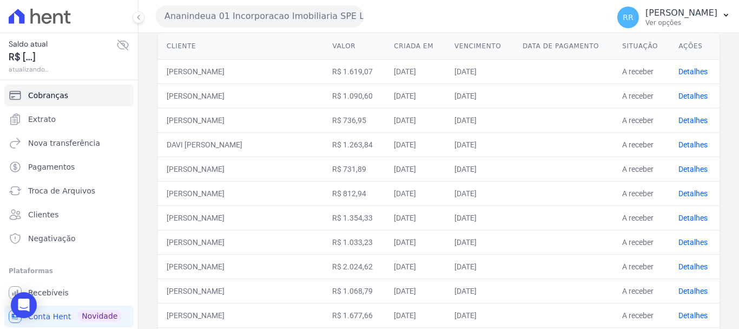
scroll to position [162, 0]
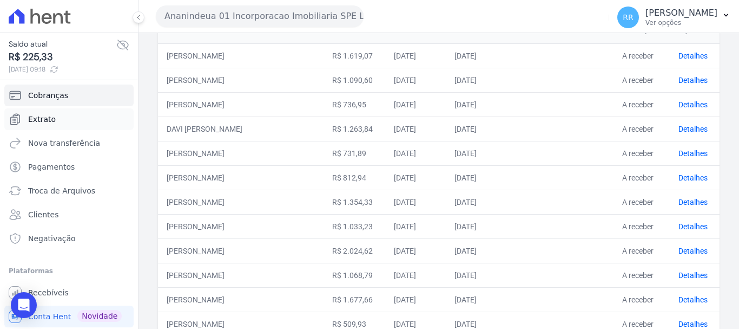
click at [44, 123] on span "Extrato" at bounding box center [42, 119] width 28 height 11
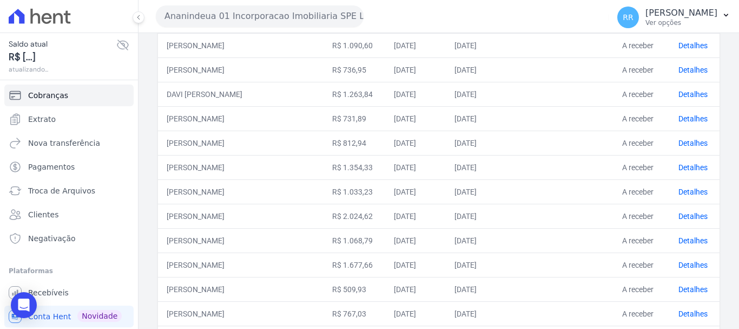
scroll to position [217, 0]
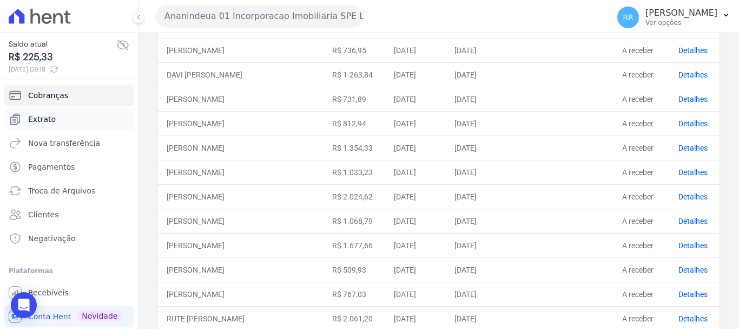
click at [42, 120] on span "Extrato" at bounding box center [42, 119] width 28 height 11
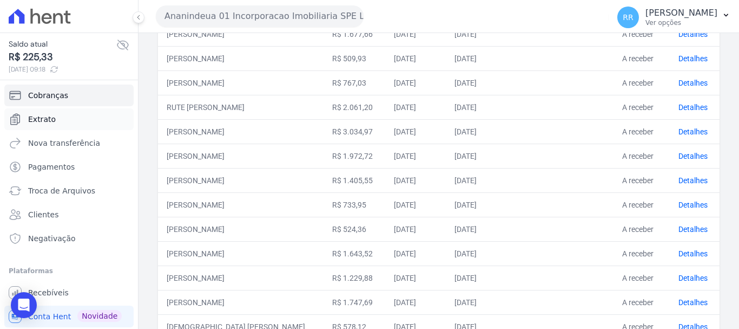
click at [37, 123] on span "Extrato" at bounding box center [42, 119] width 28 height 11
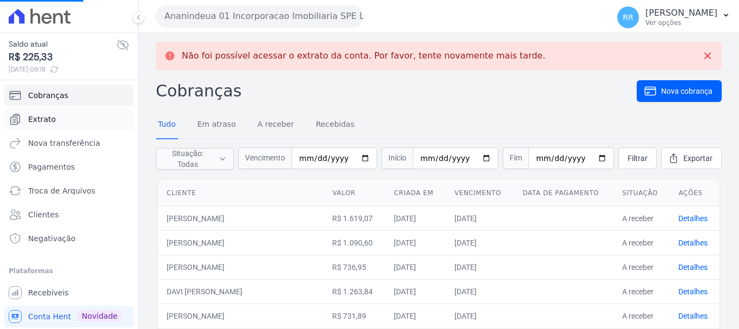
click at [50, 122] on span "Extrato" at bounding box center [42, 119] width 28 height 11
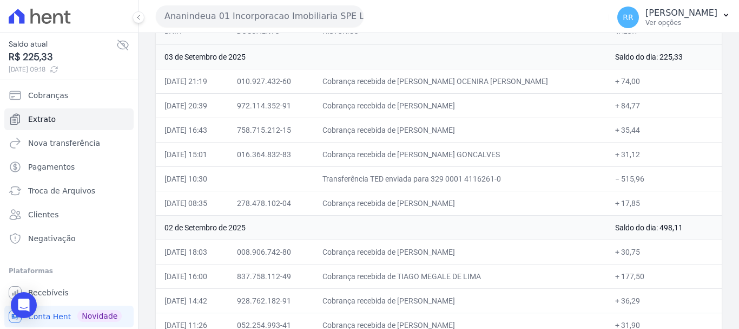
scroll to position [108, 0]
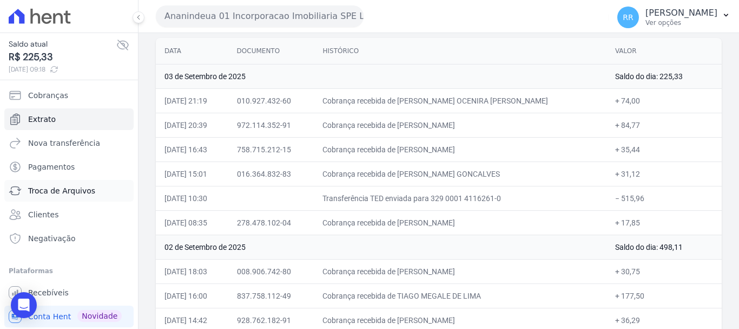
click at [64, 194] on span "Troca de Arquivos" at bounding box center [61, 190] width 67 height 11
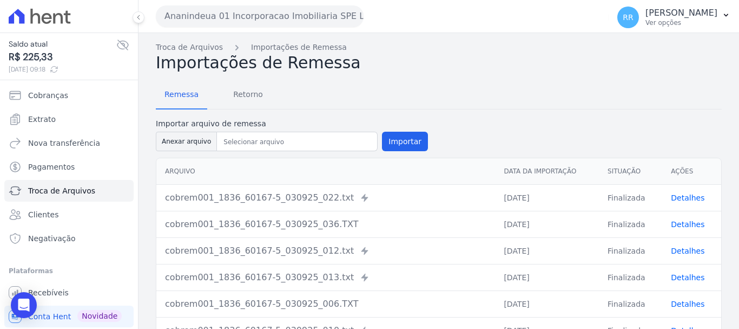
click at [623, 198] on td "Finalizada" at bounding box center [630, 197] width 63 height 27
drag, startPoint x: 608, startPoint y: 202, endPoint x: 619, endPoint y: 202, distance: 10.3
click at [610, 202] on td "Finalizada" at bounding box center [630, 197] width 63 height 27
click at [692, 200] on link "Detalhes" at bounding box center [688, 197] width 34 height 9
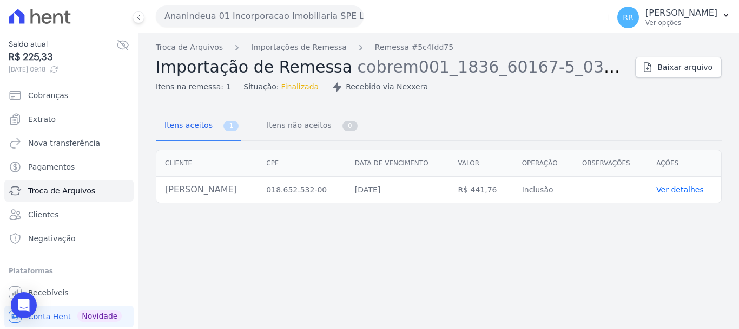
drag, startPoint x: 308, startPoint y: 88, endPoint x: 303, endPoint y: 91, distance: 5.9
click at [304, 90] on div "Itens na remessa: 1 Situação: Finalizada Recebido via Nexxera" at bounding box center [391, 85] width 471 height 16
click at [303, 91] on div "Itens na remessa: 1 Situação: Finalizada Recebido via Nexxera" at bounding box center [391, 85] width 471 height 16
click at [295, 86] on span "Finalizada" at bounding box center [301, 86] width 38 height 11
click at [323, 44] on link "Importações de Remessa" at bounding box center [299, 47] width 96 height 11
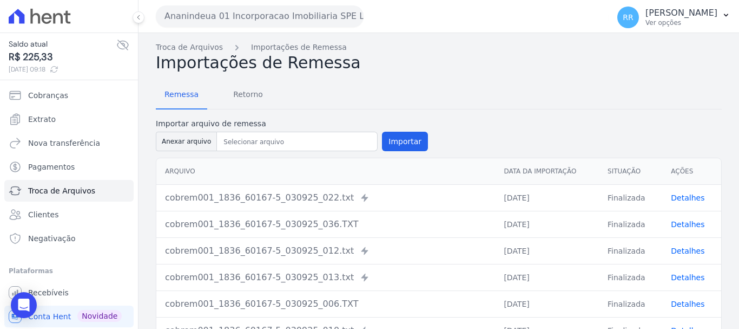
click at [686, 217] on td "Detalhes" at bounding box center [692, 224] width 59 height 27
drag, startPoint x: 685, startPoint y: 220, endPoint x: 673, endPoint y: 221, distance: 12.0
click at [684, 220] on link "Detalhes" at bounding box center [688, 224] width 34 height 9
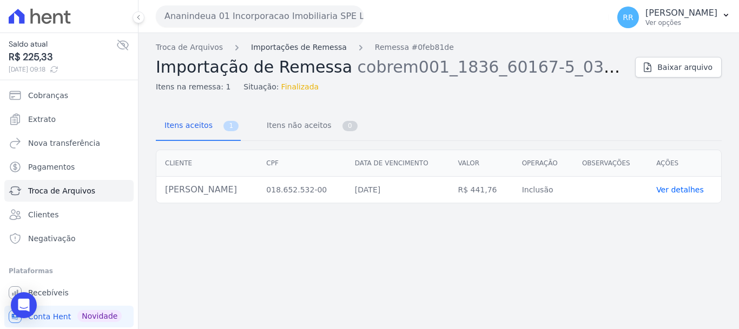
click at [289, 48] on link "Importações de Remessa" at bounding box center [299, 47] width 96 height 11
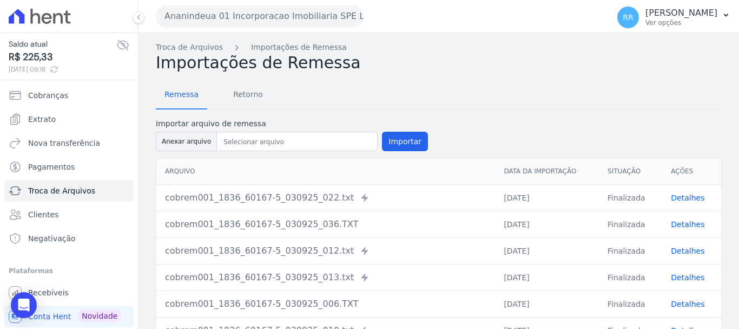
click at [676, 252] on link "Detalhes" at bounding box center [688, 250] width 34 height 9
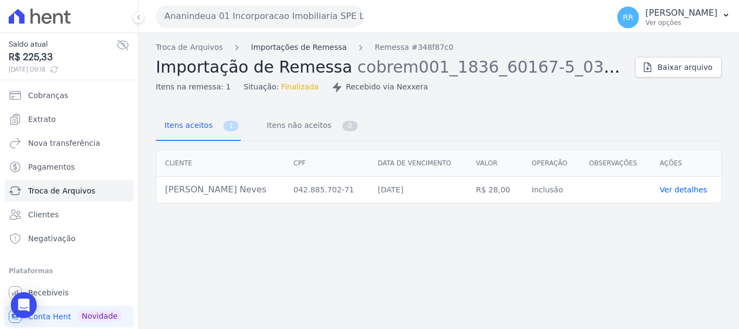
click at [294, 52] on link "Importações de Remessa" at bounding box center [299, 47] width 96 height 11
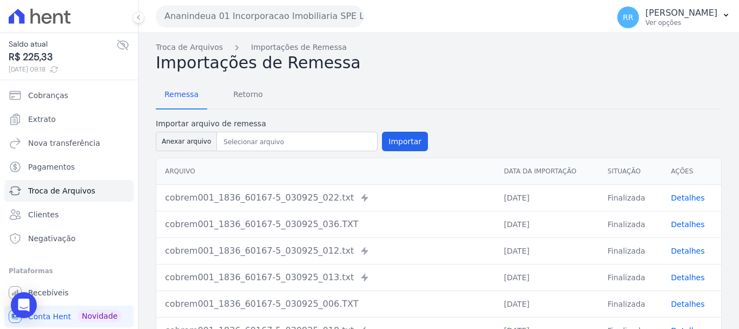
drag, startPoint x: 685, startPoint y: 280, endPoint x: 658, endPoint y: 273, distance: 27.8
click at [685, 280] on link "Detalhes" at bounding box center [688, 277] width 34 height 9
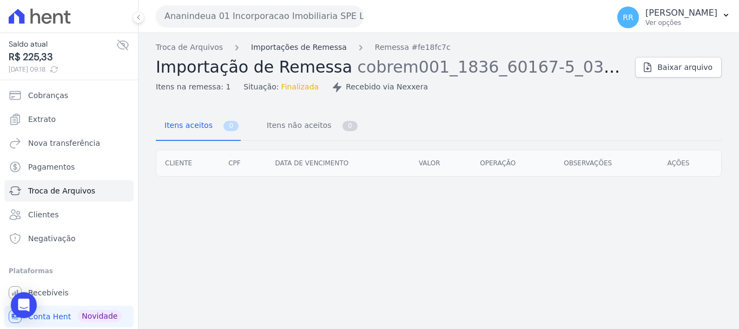
click at [305, 47] on link "Importações de Remessa" at bounding box center [299, 47] width 96 height 11
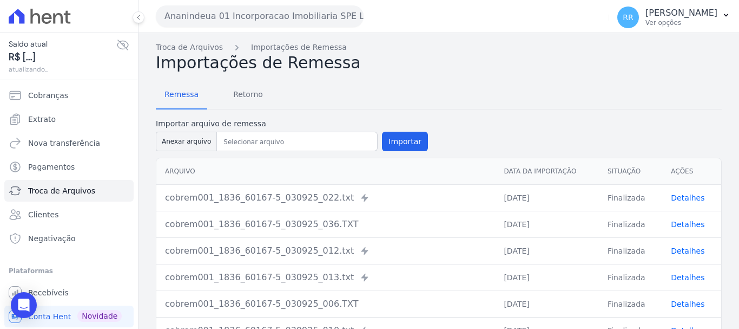
drag, startPoint x: 698, startPoint y: 267, endPoint x: 692, endPoint y: 272, distance: 7.3
click at [693, 271] on td "Detalhes" at bounding box center [692, 277] width 59 height 27
click at [686, 278] on link "Detalhes" at bounding box center [688, 277] width 34 height 9
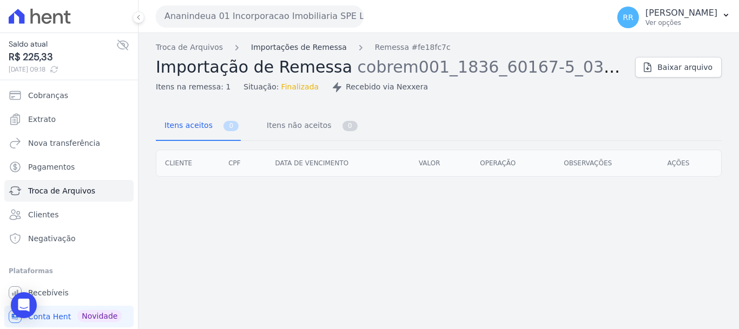
drag, startPoint x: 306, startPoint y: 41, endPoint x: 311, endPoint y: 47, distance: 7.7
click at [309, 42] on div "Troca de Arquivos Importações de Remessa Remessa #fe18fc7c Importação de Remess…" at bounding box center [439, 181] width 601 height 296
click at [311, 47] on link "Importações de Remessa" at bounding box center [299, 47] width 96 height 11
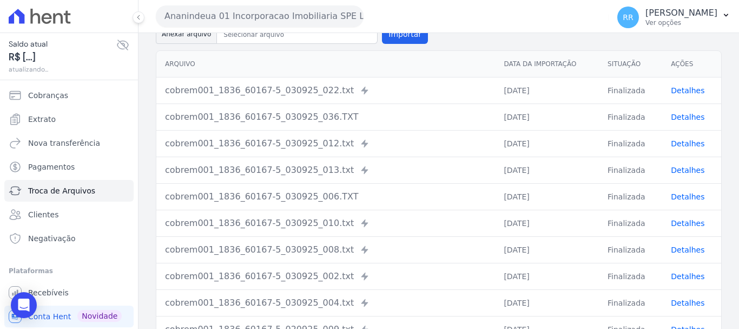
scroll to position [108, 0]
click at [683, 223] on link "Detalhes" at bounding box center [688, 222] width 34 height 9
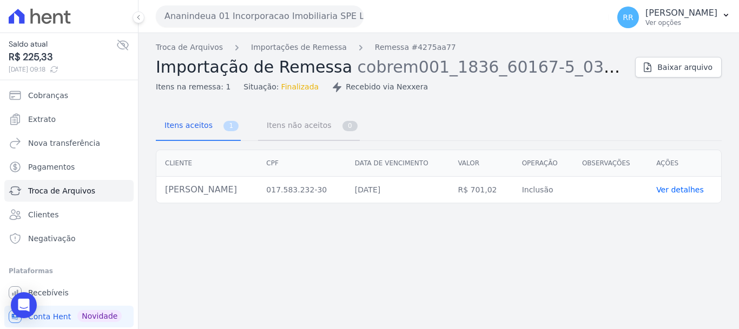
click at [276, 122] on span "Itens não aceitos" at bounding box center [296, 125] width 73 height 22
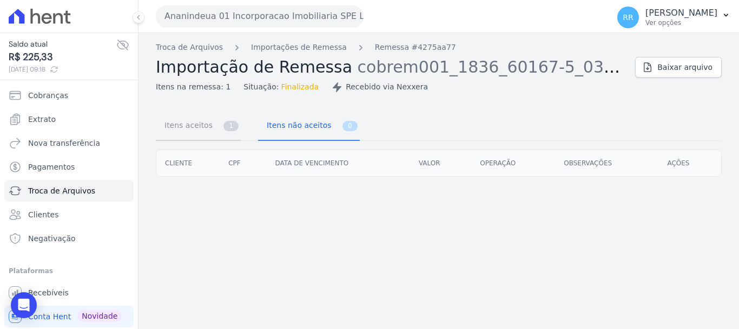
click at [215, 126] on link "Itens aceitos 1" at bounding box center [198, 126] width 85 height 29
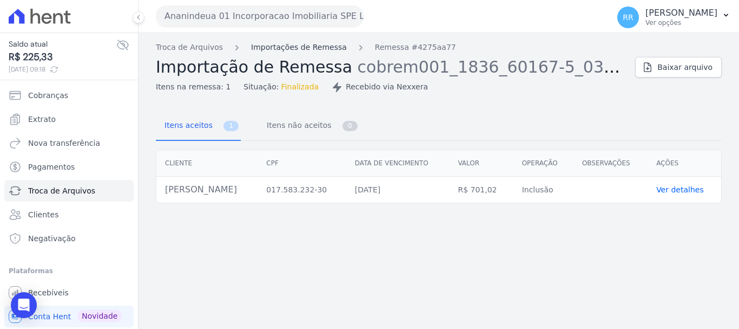
click at [289, 51] on link "Importações de Remessa" at bounding box center [299, 47] width 96 height 11
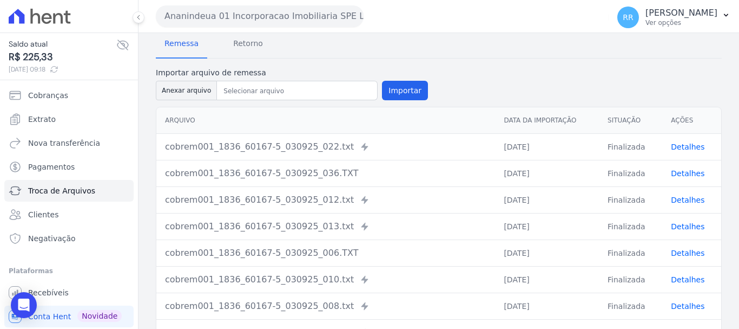
scroll to position [168, 0]
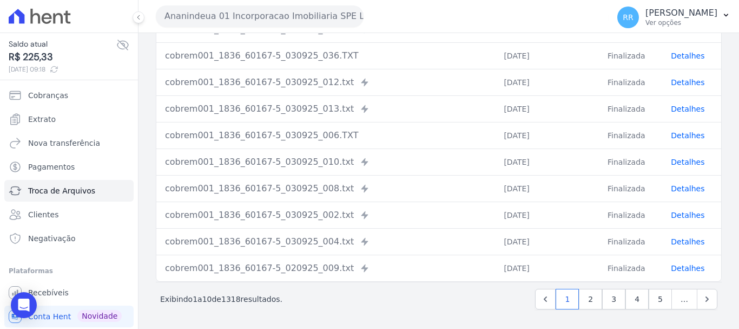
click at [692, 247] on td "Detalhes" at bounding box center [692, 241] width 59 height 27
drag, startPoint x: 691, startPoint y: 247, endPoint x: 685, endPoint y: 242, distance: 8.0
click at [685, 242] on td "Detalhes" at bounding box center [692, 241] width 59 height 27
click at [685, 242] on link "Detalhes" at bounding box center [688, 241] width 34 height 9
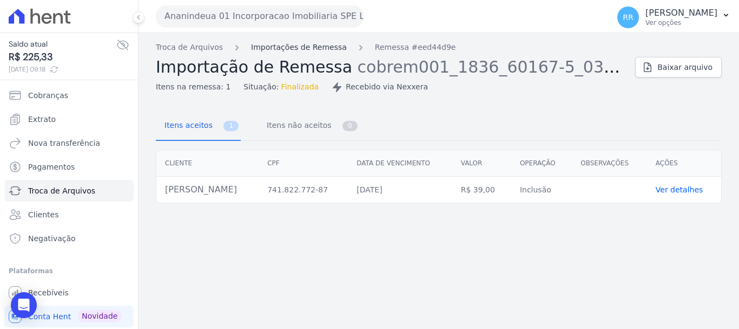
click at [309, 51] on link "Importações de Remessa" at bounding box center [299, 47] width 96 height 11
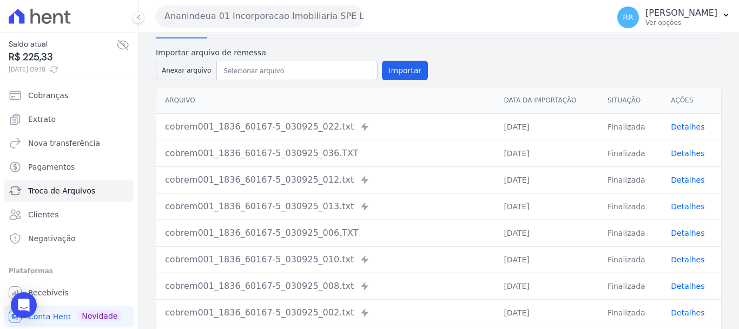
scroll to position [168, 0]
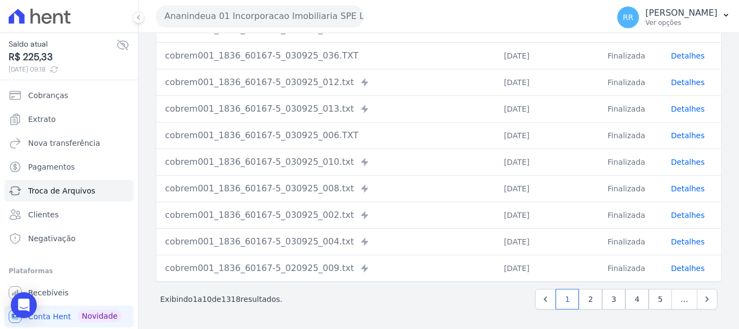
click at [680, 242] on link "Detalhes" at bounding box center [688, 241] width 34 height 9
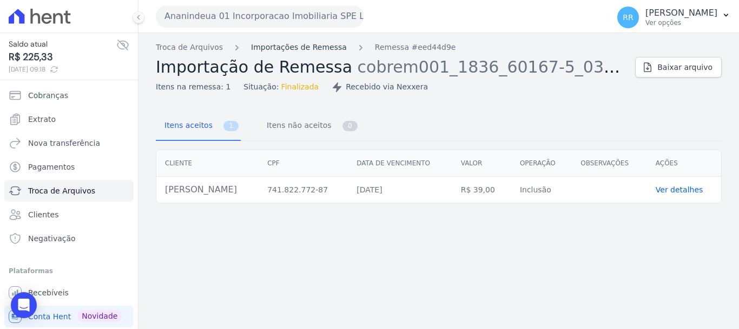
click at [284, 52] on link "Importações de Remessa" at bounding box center [299, 47] width 96 height 11
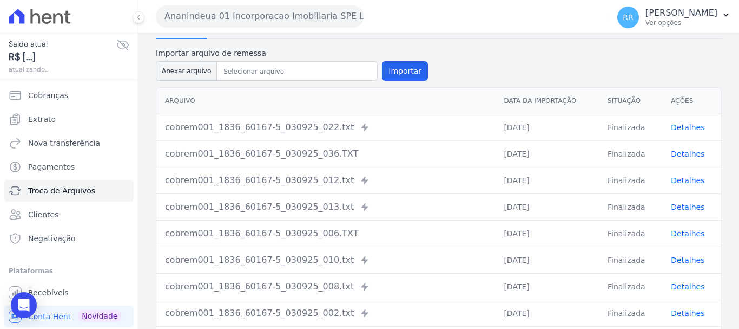
scroll to position [168, 0]
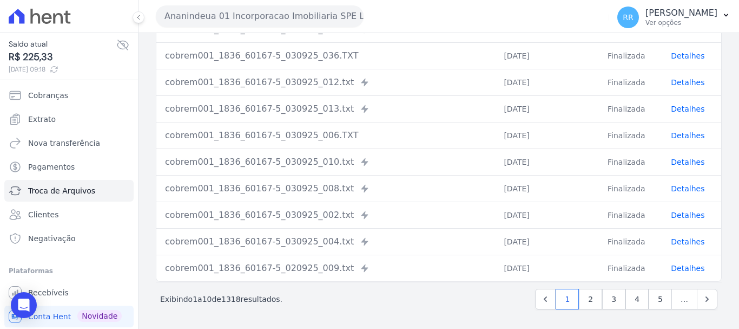
click at [695, 208] on td "Detalhes" at bounding box center [692, 214] width 59 height 27
click at [688, 216] on link "Detalhes" at bounding box center [688, 215] width 34 height 9
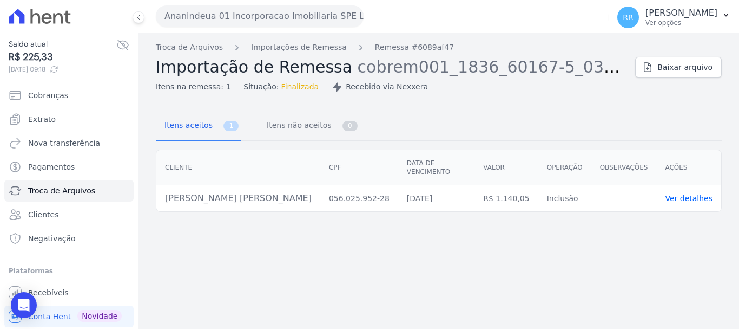
drag, startPoint x: 293, startPoint y: 61, endPoint x: 296, endPoint y: 55, distance: 7.0
click at [293, 60] on span "Importação de Remessa" at bounding box center [254, 66] width 197 height 19
click at [296, 55] on div "Troca de Arquivos Importações de Remessa Remessa #6089af47 Importação de Remess…" at bounding box center [391, 67] width 471 height 51
click at [305, 49] on link "Importações de Remessa" at bounding box center [299, 47] width 96 height 11
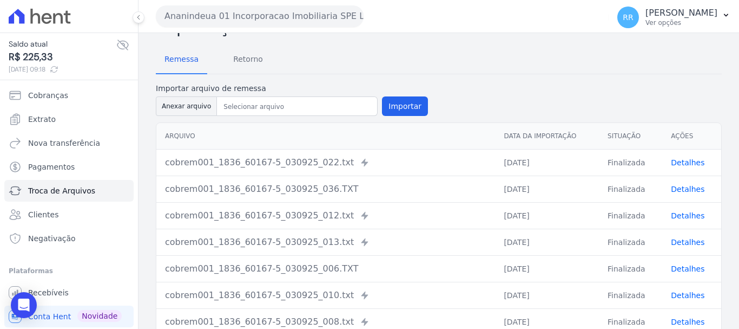
scroll to position [162, 0]
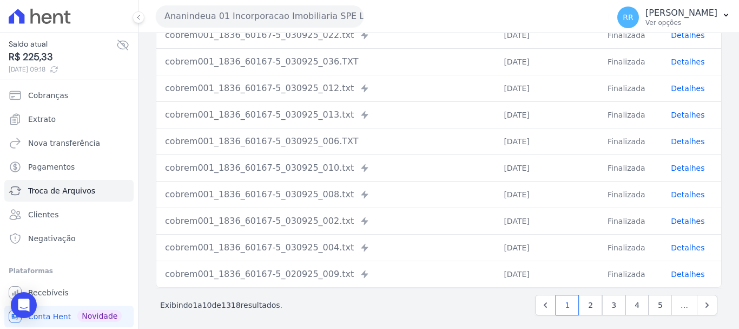
click at [697, 166] on td "Detalhes" at bounding box center [692, 167] width 59 height 27
click at [682, 165] on link "Detalhes" at bounding box center [688, 167] width 34 height 9
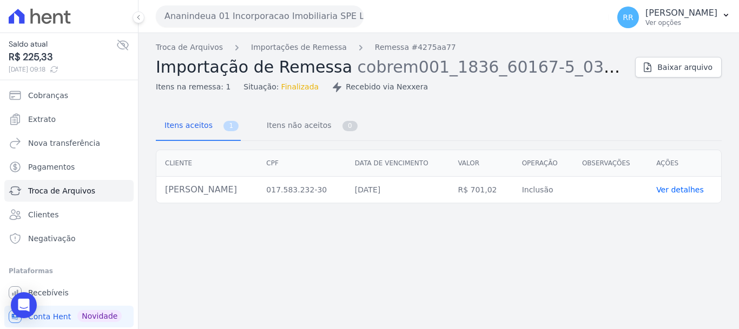
click at [312, 40] on div "Troca de Arquivos Importações de Remessa Remessa #4275aa77 Importação de Remess…" at bounding box center [439, 181] width 601 height 296
click at [309, 43] on link "Importações de Remessa" at bounding box center [299, 47] width 96 height 11
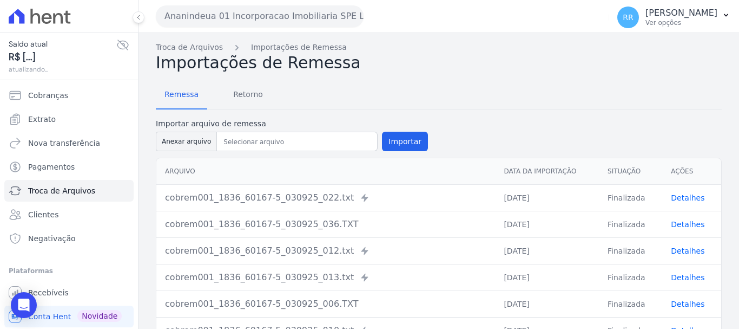
scroll to position [168, 0]
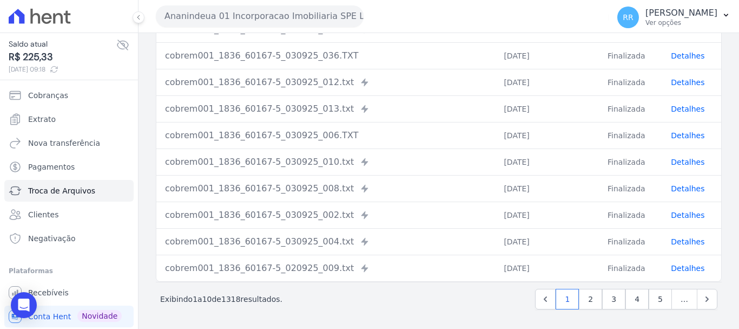
click at [679, 138] on link "Detalhes" at bounding box center [688, 135] width 34 height 9
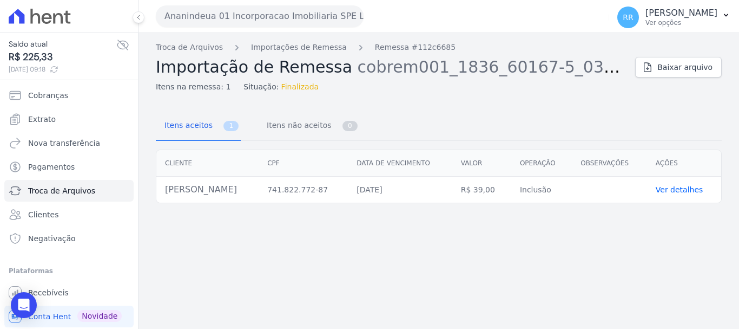
click at [277, 38] on div "Troca de Arquivos Importações de Remessa Remessa #112c6685 Importação de Remess…" at bounding box center [439, 181] width 601 height 296
click at [275, 48] on link "Importações de Remessa" at bounding box center [299, 47] width 96 height 11
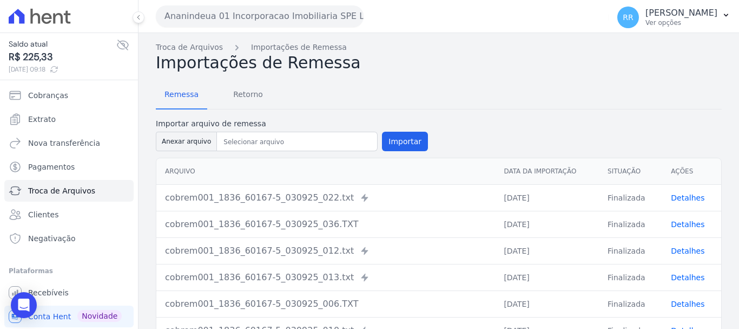
scroll to position [108, 0]
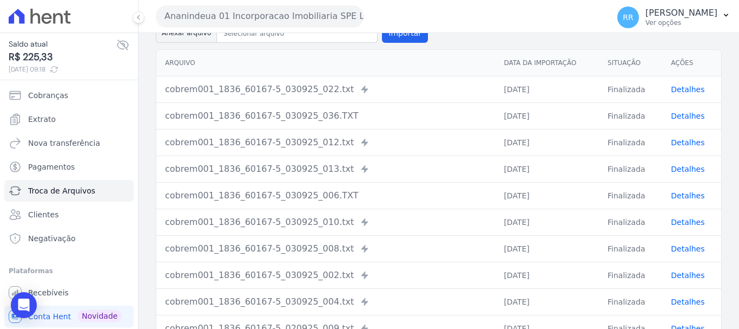
click at [688, 122] on td "Detalhes" at bounding box center [692, 115] width 59 height 27
click at [676, 120] on link "Detalhes" at bounding box center [688, 116] width 34 height 9
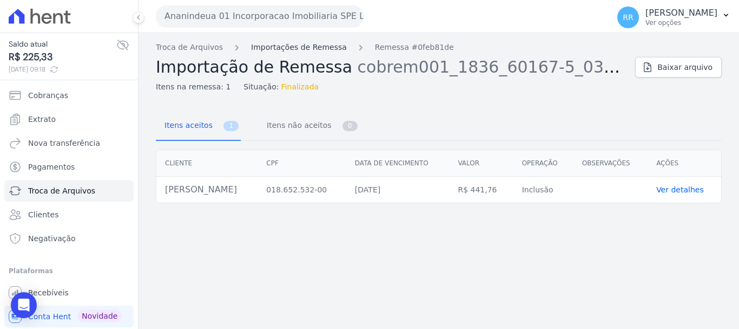
click at [296, 47] on link "Importações de Remessa" at bounding box center [299, 47] width 96 height 11
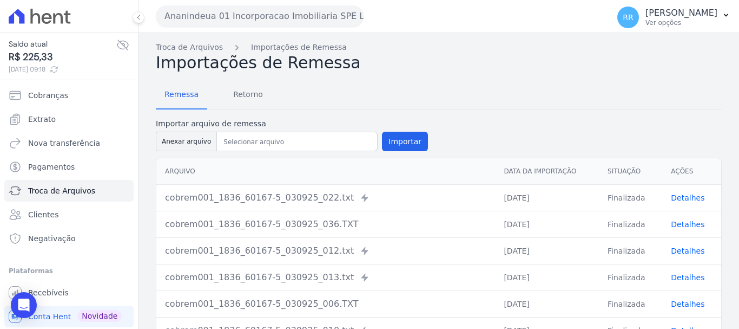
click at [679, 247] on link "Detalhes" at bounding box center [688, 250] width 34 height 9
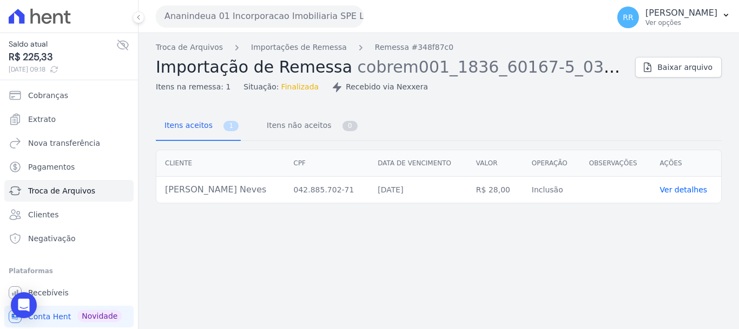
click at [245, 86] on span "Situação:" at bounding box center [261, 86] width 35 height 11
click at [305, 126] on span "Itens não aceitos" at bounding box center [296, 125] width 73 height 22
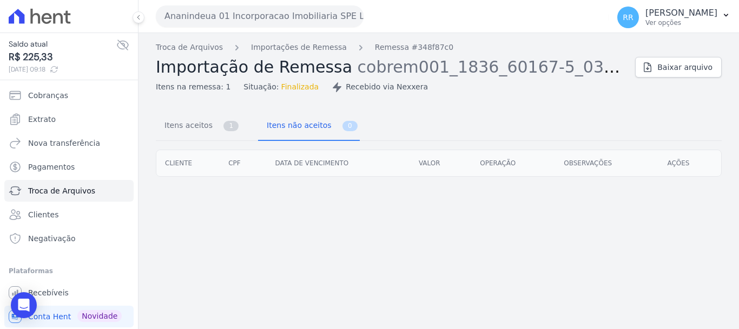
click at [282, 91] on span "Finalizada" at bounding box center [301, 86] width 38 height 11
click at [297, 50] on link "Importações de Remessa" at bounding box center [299, 47] width 96 height 11
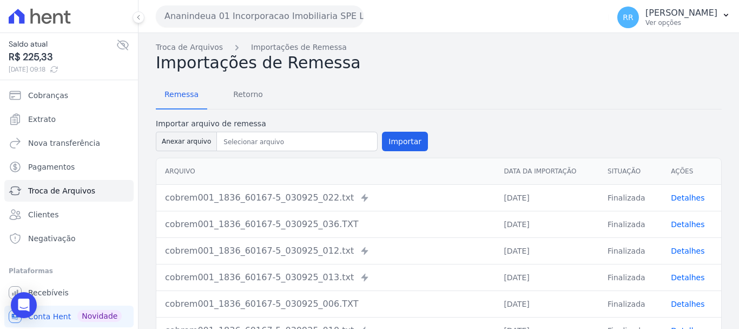
click at [685, 274] on link "Detalhes" at bounding box center [688, 277] width 34 height 9
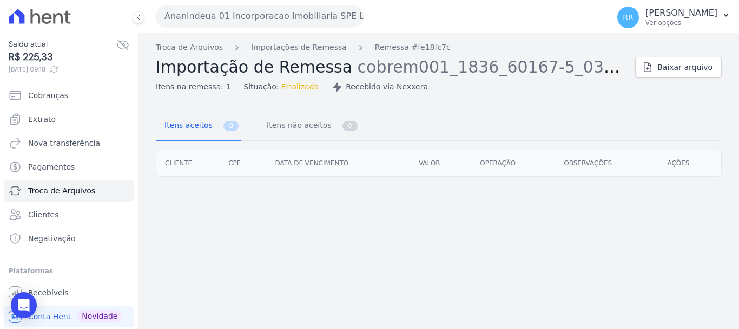
click at [275, 53] on div "Troca de Arquivos Importações de Remessa Remessa #fe18fc7c Importação de Remess…" at bounding box center [391, 67] width 471 height 51
click at [277, 50] on link "Importações de Remessa" at bounding box center [299, 47] width 96 height 11
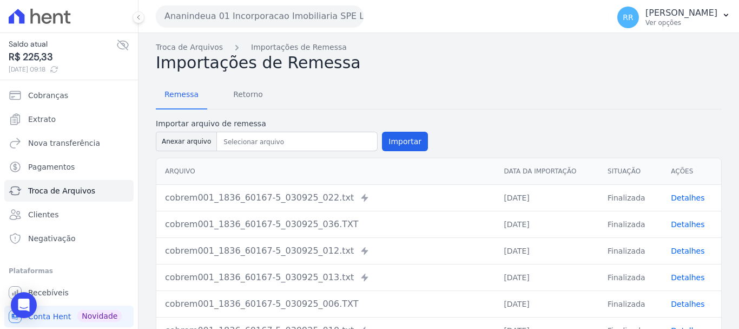
click at [684, 283] on td "Detalhes" at bounding box center [692, 277] width 59 height 27
click at [688, 278] on link "Detalhes" at bounding box center [688, 277] width 34 height 9
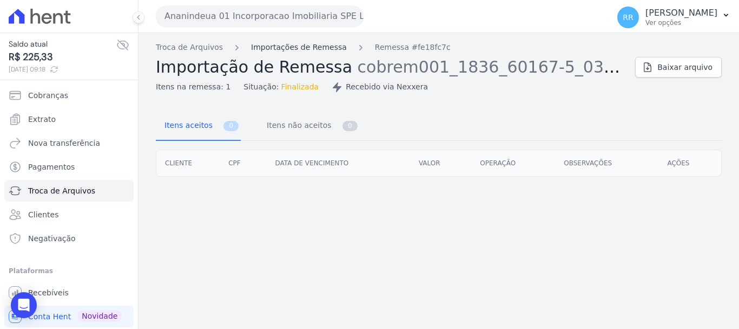
click at [285, 52] on link "Importações de Remessa" at bounding box center [299, 47] width 96 height 11
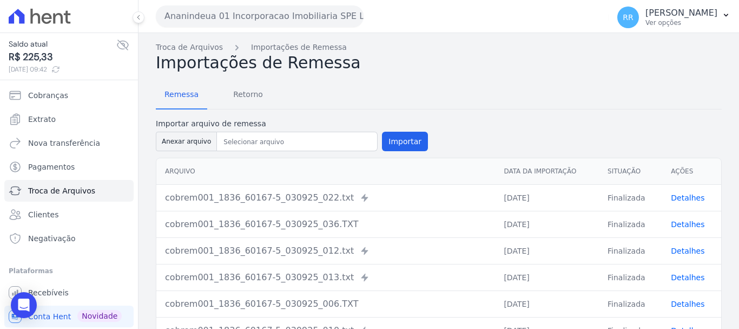
click at [480, 112] on div "Remessa Retorno Importar arquivo de remessa Anexar arquivo Importar Arquivo Dat…" at bounding box center [439, 281] width 566 height 416
click at [38, 115] on span "Extrato" at bounding box center [42, 119] width 28 height 11
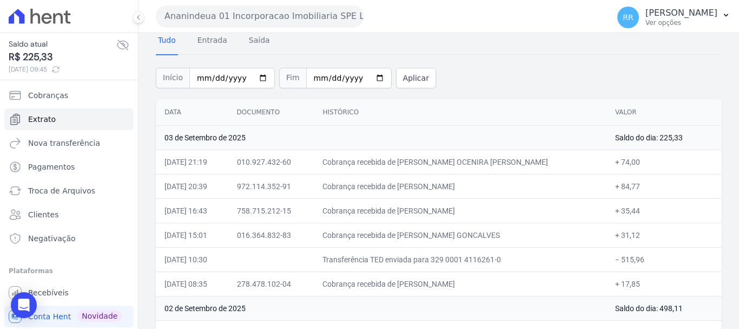
scroll to position [108, 0]
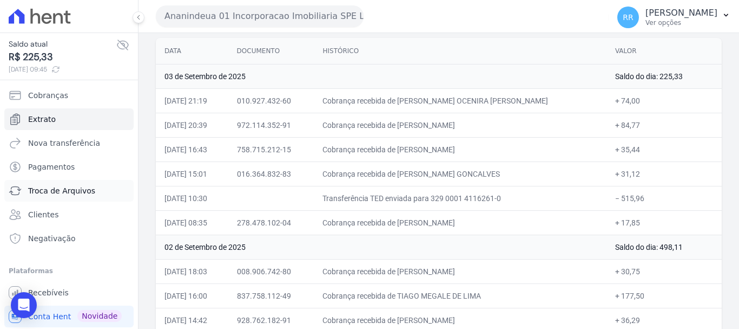
click at [44, 187] on span "Troca de Arquivos" at bounding box center [61, 190] width 67 height 11
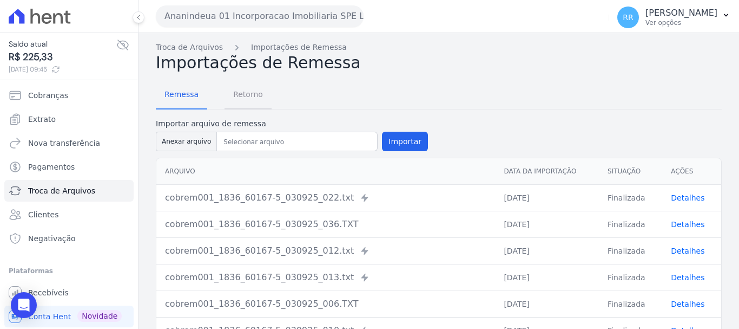
click at [254, 94] on span "Retorno" at bounding box center [248, 94] width 43 height 22
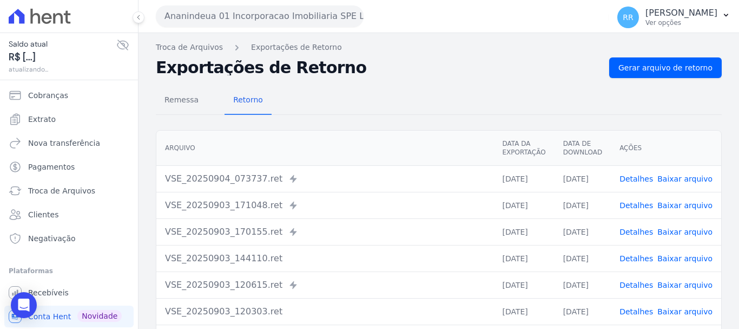
click at [643, 178] on link "Detalhes" at bounding box center [637, 178] width 34 height 9
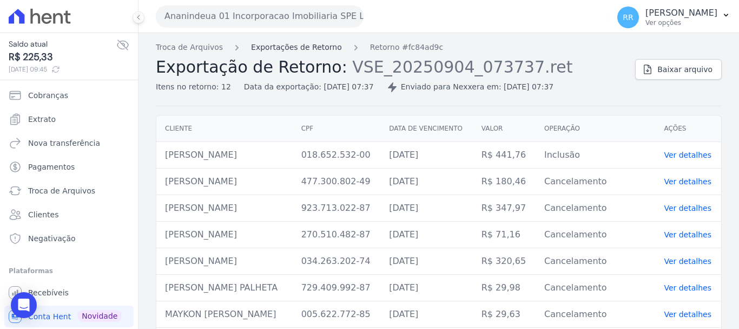
click at [298, 49] on link "Exportações de Retorno" at bounding box center [296, 47] width 91 height 11
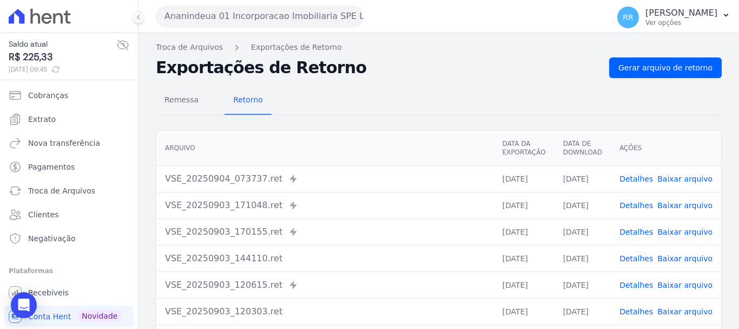
click at [620, 203] on td "Detalhes Baixar arquivo" at bounding box center [666, 205] width 110 height 27
click at [629, 206] on link "Detalhes" at bounding box center [637, 205] width 34 height 9
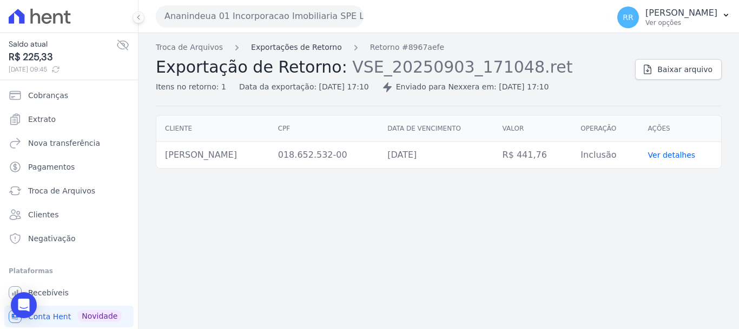
click at [322, 49] on link "Exportações de Retorno" at bounding box center [296, 47] width 91 height 11
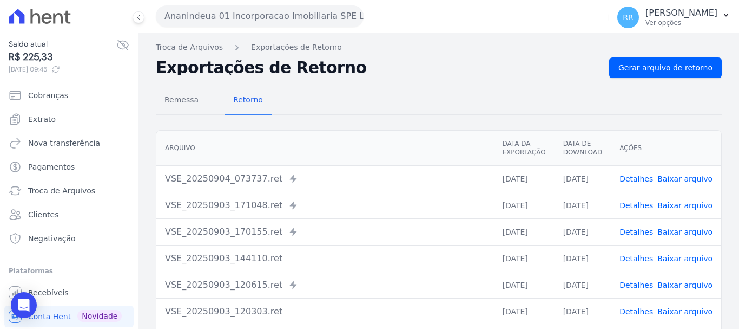
click at [621, 232] on td "Detalhes Baixar arquivo" at bounding box center [666, 231] width 110 height 27
click at [642, 229] on link "Detalhes" at bounding box center [637, 231] width 34 height 9
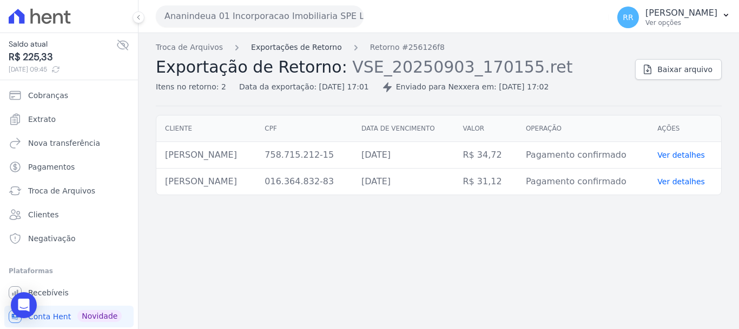
click at [326, 49] on link "Exportações de Retorno" at bounding box center [296, 47] width 91 height 11
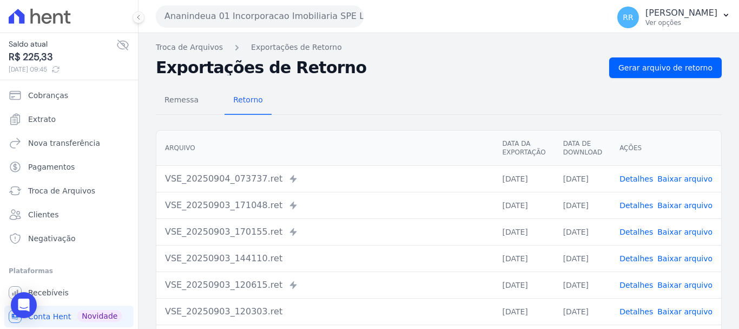
click at [632, 263] on link "Detalhes" at bounding box center [637, 258] width 34 height 9
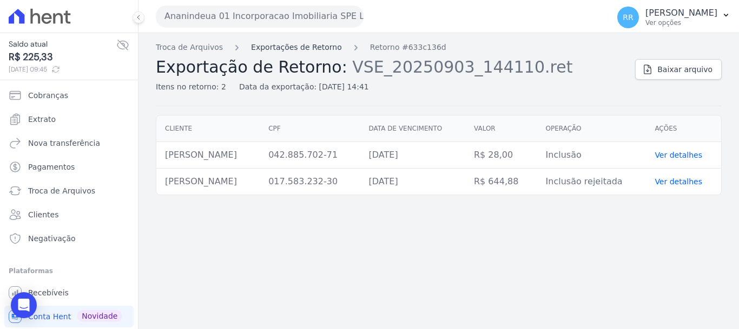
click at [270, 51] on link "Exportações de Retorno" at bounding box center [296, 47] width 91 height 11
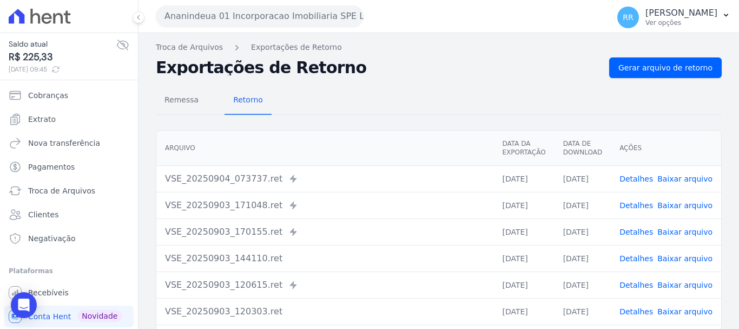
click at [635, 286] on link "Detalhes" at bounding box center [637, 284] width 34 height 9
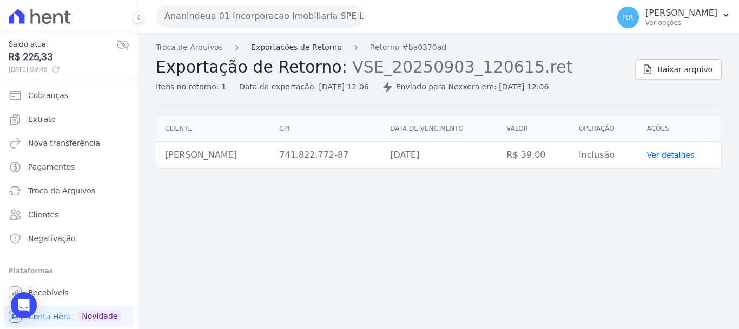
click at [299, 43] on link "Exportações de Retorno" at bounding box center [296, 47] width 91 height 11
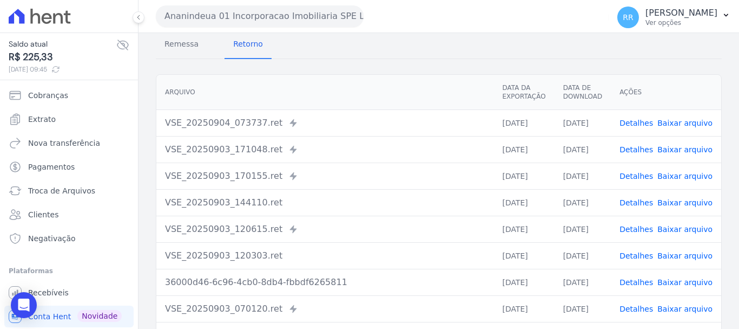
scroll to position [108, 0]
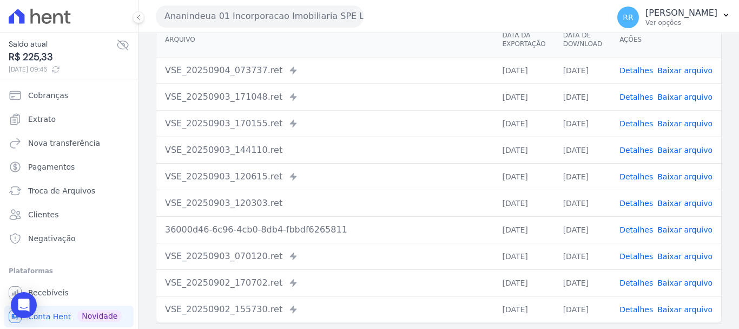
click at [636, 206] on link "Detalhes" at bounding box center [637, 203] width 34 height 9
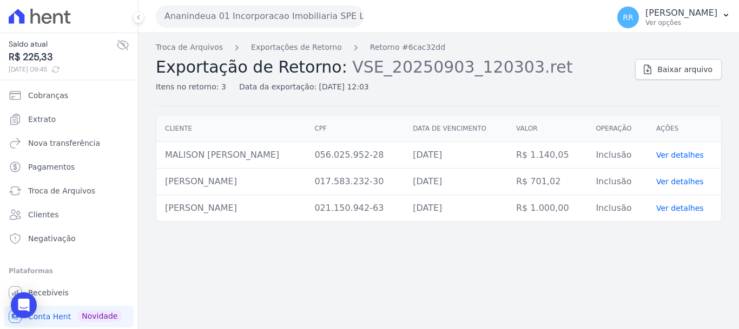
click at [290, 54] on div "Troca de Arquivos Exportações de Retorno Retorno #6cac32dd Exportação de Retorn…" at bounding box center [391, 67] width 471 height 51
click at [267, 51] on link "Exportações de Retorno" at bounding box center [296, 47] width 91 height 11
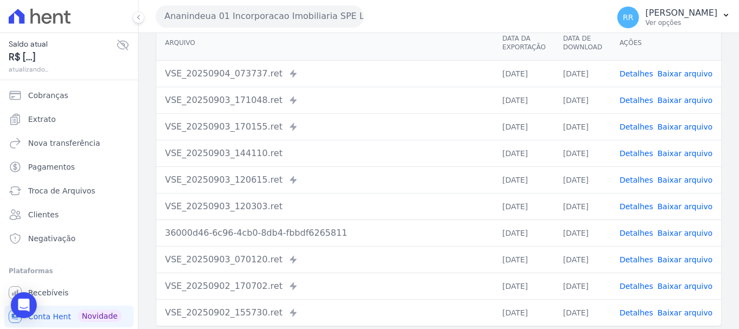
scroll to position [108, 0]
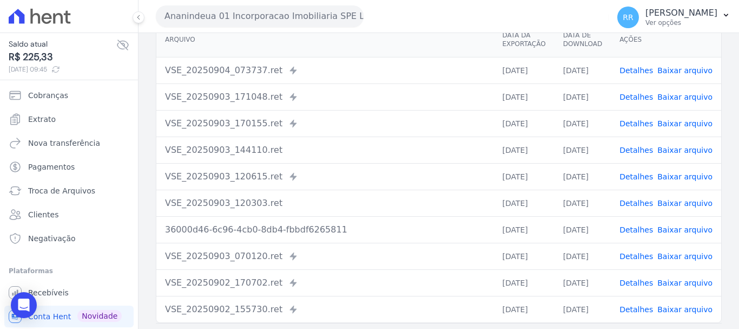
click at [640, 283] on link "Detalhes" at bounding box center [637, 282] width 34 height 9
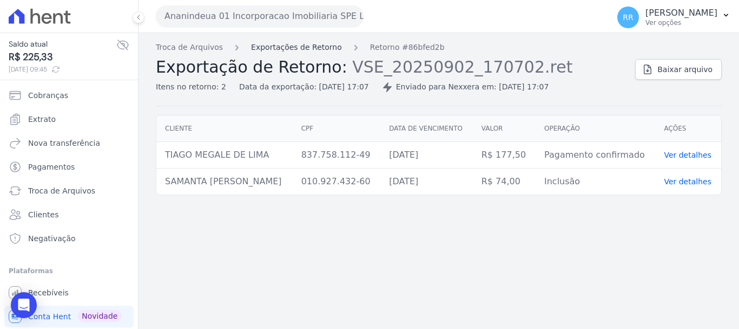
click at [288, 50] on link "Exportações de Retorno" at bounding box center [296, 47] width 91 height 11
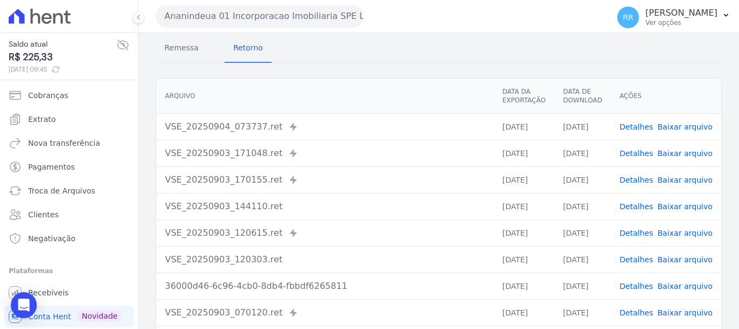
scroll to position [149, 0]
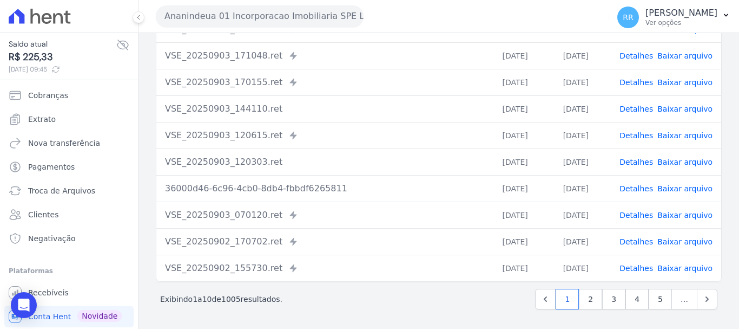
click at [632, 191] on link "Detalhes" at bounding box center [637, 188] width 34 height 9
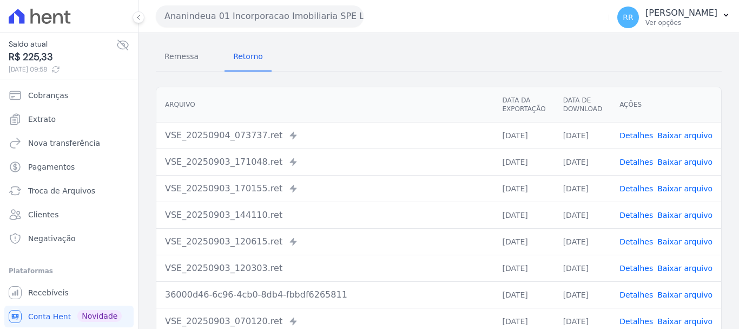
scroll to position [220, 0]
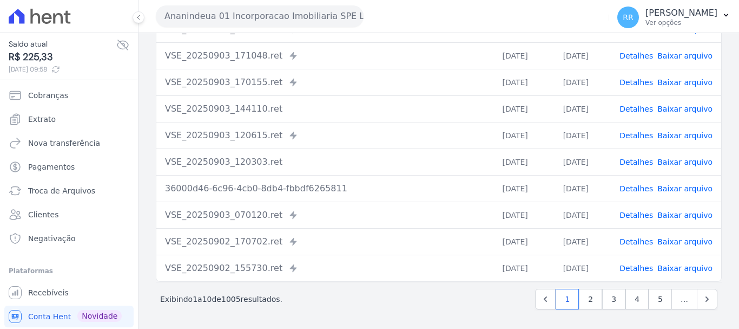
click at [636, 265] on link "Detalhes" at bounding box center [637, 268] width 34 height 9
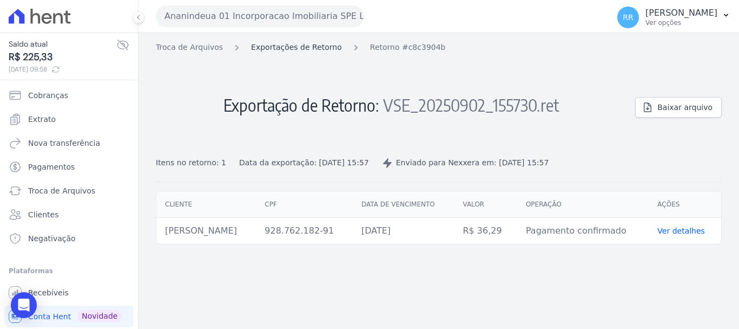
click at [318, 48] on link "Exportações de Retorno" at bounding box center [296, 47] width 91 height 11
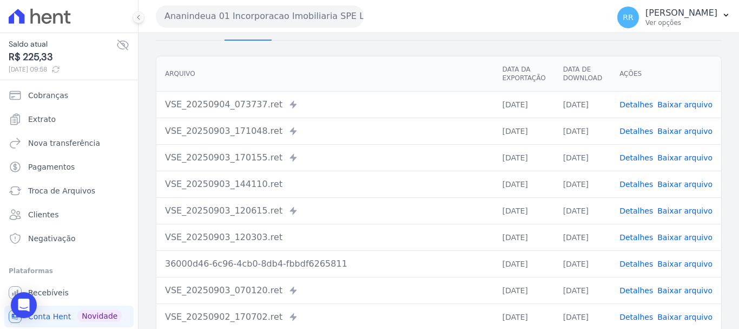
scroll to position [220, 0]
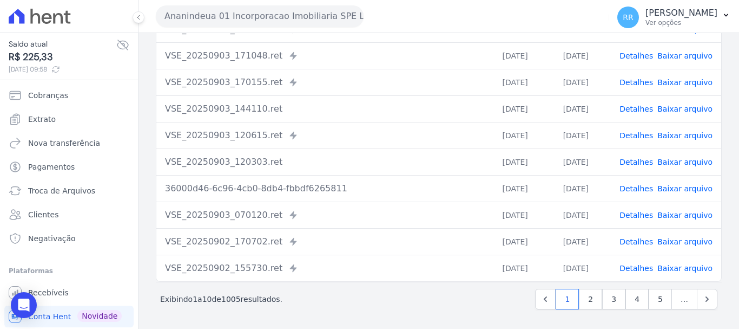
click at [640, 245] on link "Detalhes" at bounding box center [637, 241] width 34 height 9
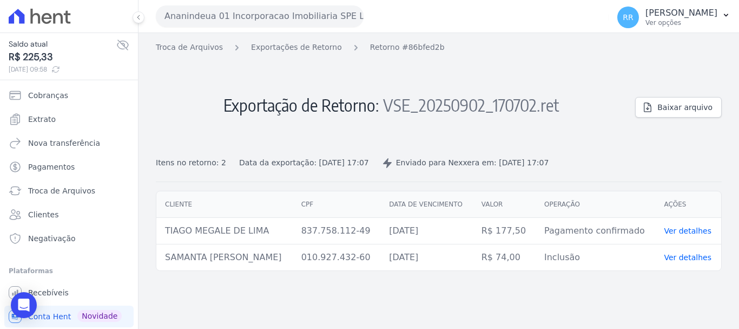
click at [306, 41] on div "Troca de Arquivos Exportações de Retorno Retorno #86bfed2b Exportação de Retorn…" at bounding box center [439, 181] width 601 height 296
click at [311, 54] on div "Troca de Arquivos Exportações de Retorno Retorno #86bfed2b Exportação de Retorn…" at bounding box center [391, 105] width 471 height 127
click at [312, 50] on link "Exportações de Retorno" at bounding box center [296, 47] width 91 height 11
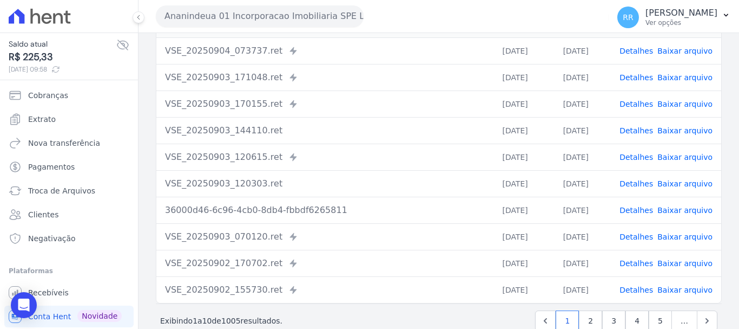
scroll to position [220, 0]
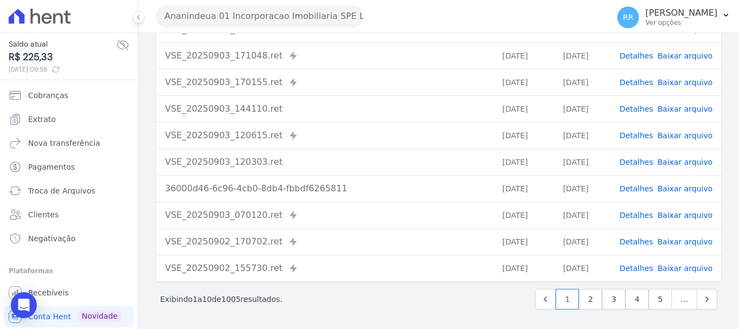
click at [636, 212] on link "Detalhes" at bounding box center [637, 215] width 34 height 9
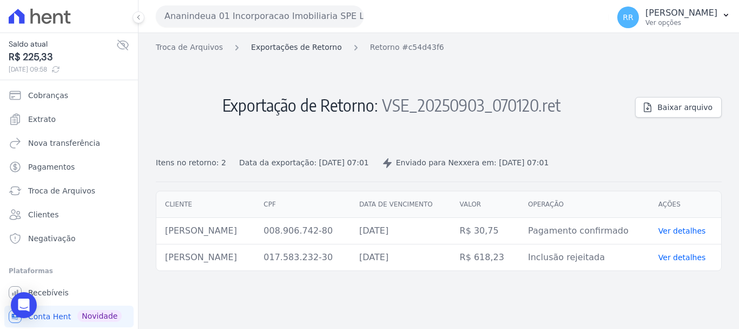
click at [321, 48] on link "Exportações de Retorno" at bounding box center [296, 47] width 91 height 11
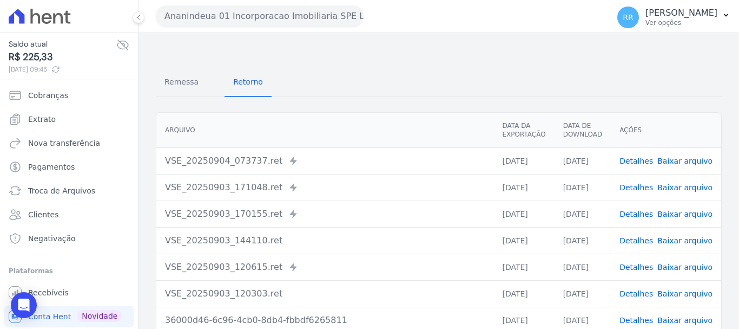
scroll to position [217, 0]
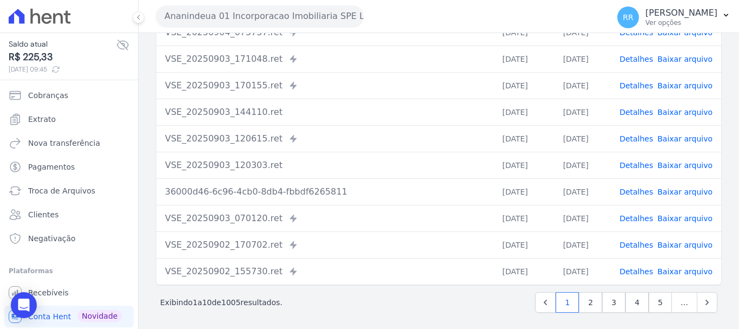
click at [641, 194] on link "Detalhes" at bounding box center [637, 191] width 34 height 9
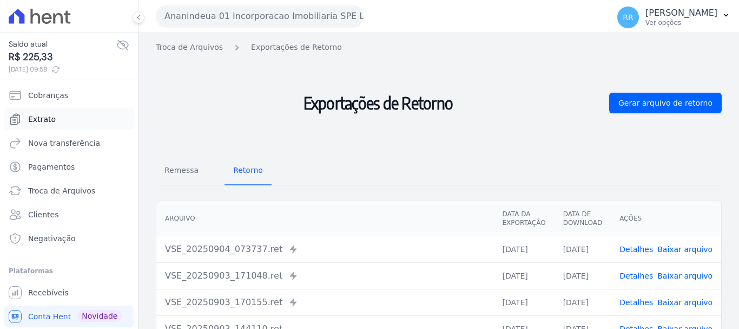
click at [34, 114] on span "Extrato" at bounding box center [42, 119] width 28 height 11
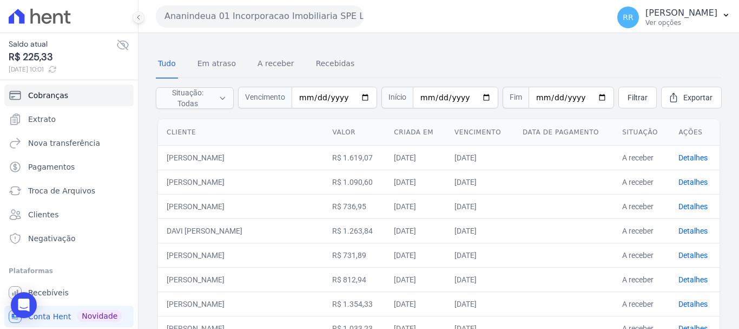
scroll to position [217, 0]
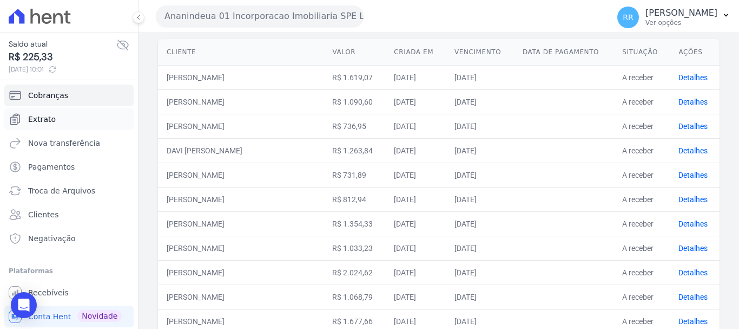
click at [41, 118] on span "Extrato" at bounding box center [42, 119] width 28 height 11
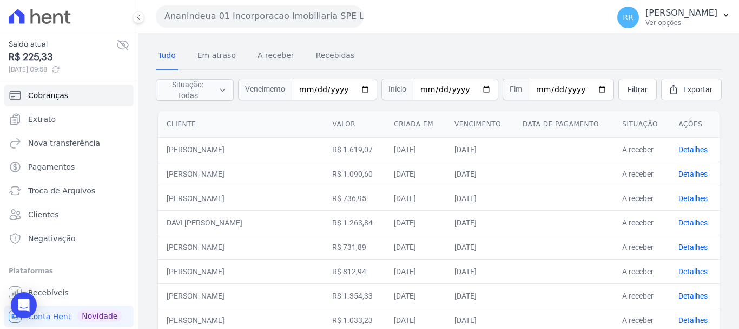
scroll to position [180, 0]
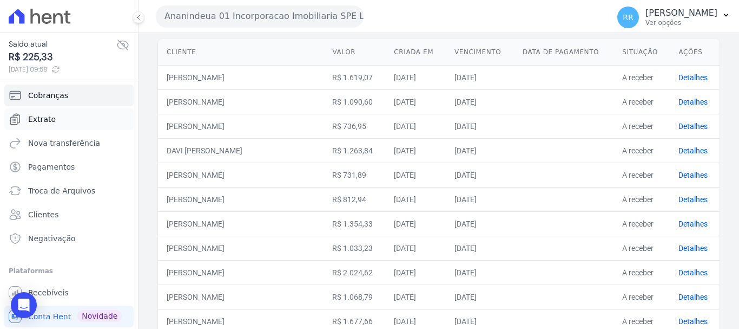
click at [52, 123] on span "Extrato" at bounding box center [42, 119] width 28 height 11
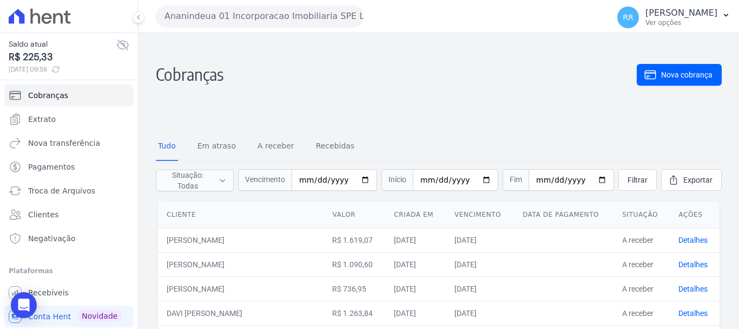
scroll to position [162, 0]
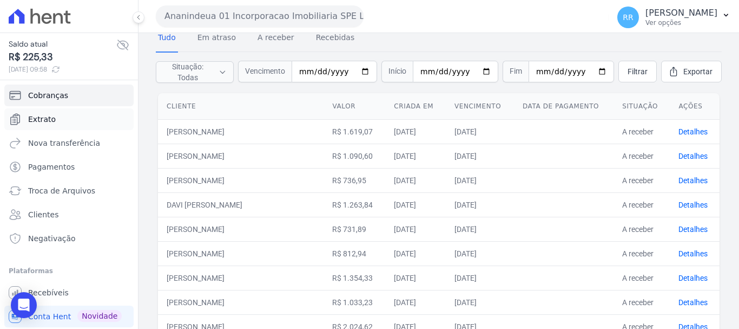
click at [38, 121] on span "Extrato" at bounding box center [42, 119] width 28 height 11
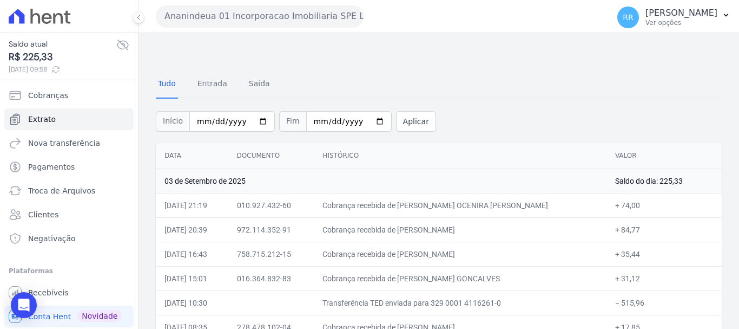
scroll to position [217, 0]
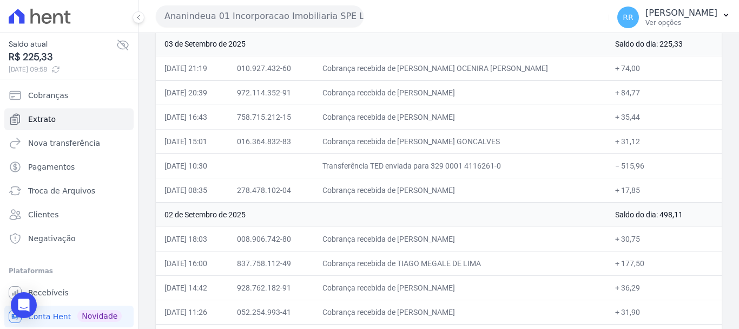
drag, startPoint x: 417, startPoint y: 191, endPoint x: 502, endPoint y: 193, distance: 84.5
click at [502, 193] on td "Cobrança recebida de JOSE MESSIAS TAVARES DAS NEVES" at bounding box center [460, 190] width 292 height 24
copy td "JOSE MESSIAS TAVARES"
click at [271, 14] on button "Ananindeua 01 Incorporacao Imobiliaria SPE LTDA" at bounding box center [260, 16] width 208 height 22
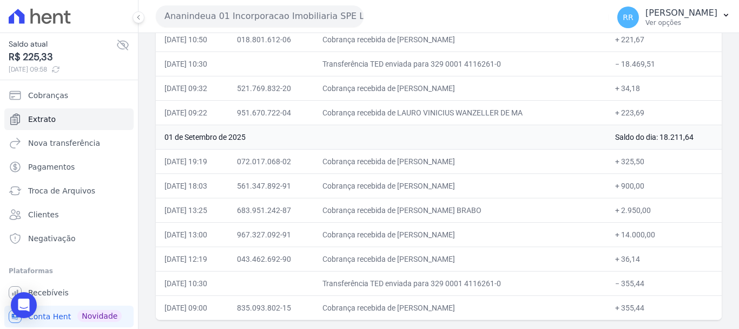
click at [238, 14] on button "Ananindeua 01 Incorporacao Imobiliaria SPE LTDA" at bounding box center [260, 16] width 208 height 22
click at [293, 19] on button "Ananindeua 01 Incorporacao Imobiliaria SPE LTDA" at bounding box center [260, 16] width 208 height 22
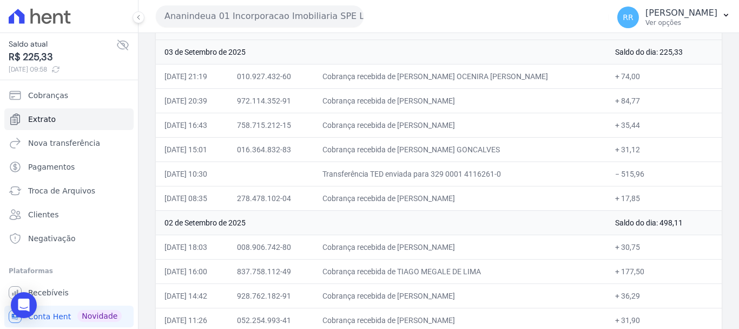
scroll to position [188, 0]
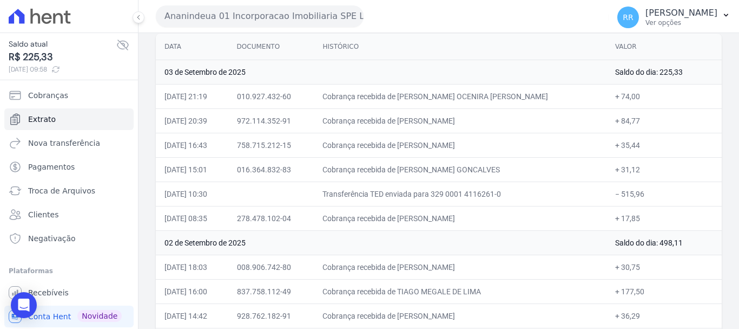
click at [271, 22] on button "Ananindeua 01 Incorporacao Imobiliaria SPE LTDA" at bounding box center [260, 16] width 208 height 22
click at [227, 19] on button "Ananindeua 01 Incorporacao Imobiliaria SPE LTDA" at bounding box center [260, 16] width 208 height 22
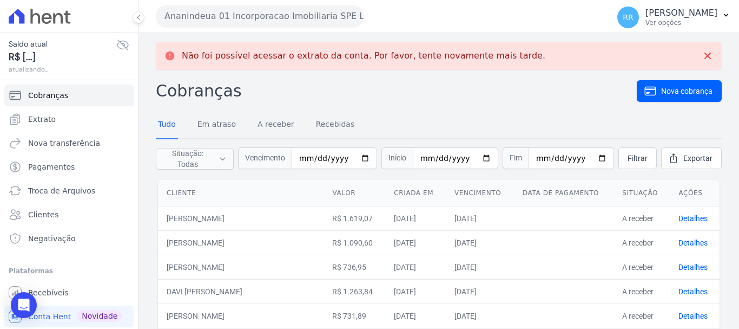
click at [271, 13] on button "Ananindeua 01 Incorporacao Imobiliaria SPE LTDA" at bounding box center [260, 16] width 208 height 22
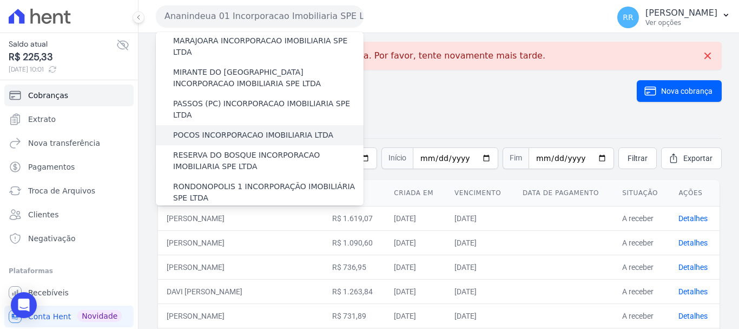
scroll to position [473, 0]
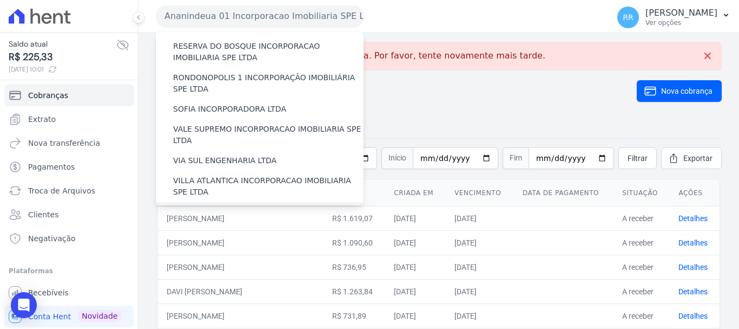
click at [266, 206] on label "VILLA FIORE INCORPORACAO IMOBILIARIA SPE LTDA" at bounding box center [268, 217] width 191 height 23
click at [0, 0] on input "VILLA FIORE INCORPORACAO IMOBILIARIA SPE LTDA" at bounding box center [0, 0] width 0 height 0
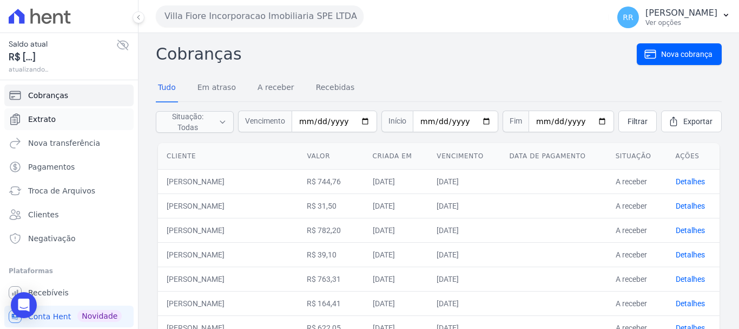
click at [51, 114] on span "Extrato" at bounding box center [42, 119] width 28 height 11
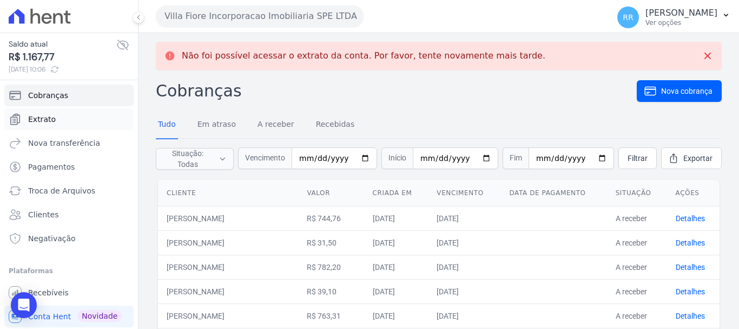
click at [24, 115] on link "Extrato" at bounding box center [68, 119] width 129 height 22
click at [60, 122] on link "Extrato" at bounding box center [68, 119] width 129 height 22
click at [37, 116] on span "Extrato" at bounding box center [42, 119] width 28 height 11
click at [38, 117] on span "Extrato" at bounding box center [42, 119] width 28 height 11
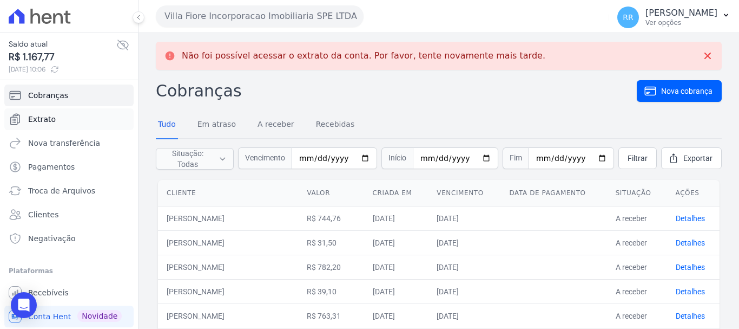
click at [50, 124] on span "Extrato" at bounding box center [42, 119] width 28 height 11
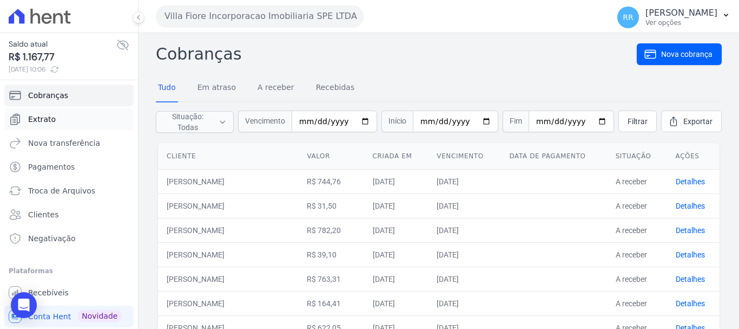
click at [47, 119] on span "Extrato" at bounding box center [42, 119] width 28 height 11
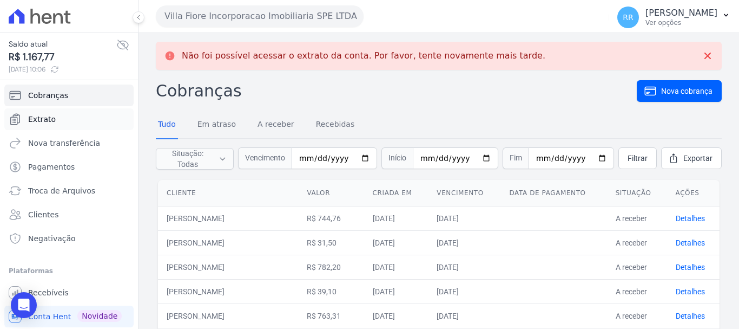
click at [41, 115] on span "Extrato" at bounding box center [42, 119] width 28 height 11
click at [40, 114] on span "Extrato" at bounding box center [42, 119] width 28 height 11
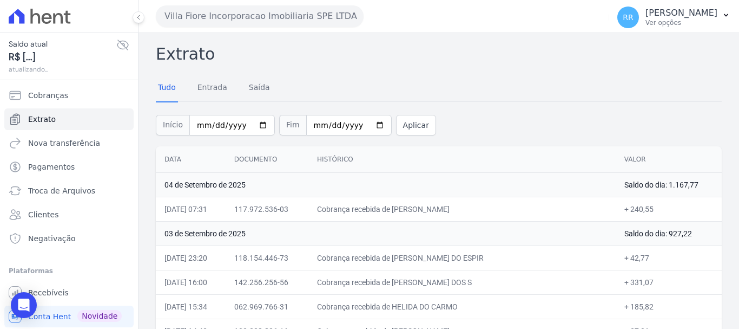
click at [66, 129] on link "Extrato" at bounding box center [68, 119] width 129 height 22
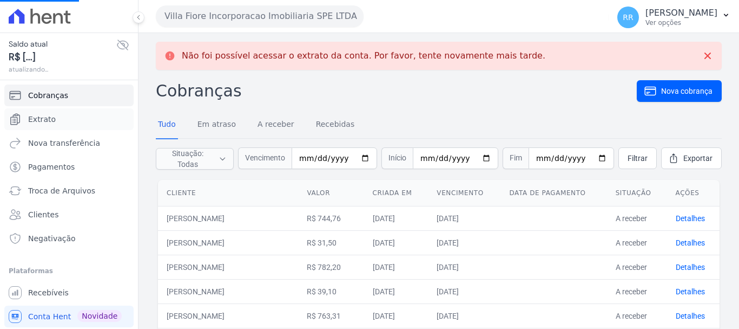
click at [66, 129] on link "Extrato" at bounding box center [68, 119] width 129 height 22
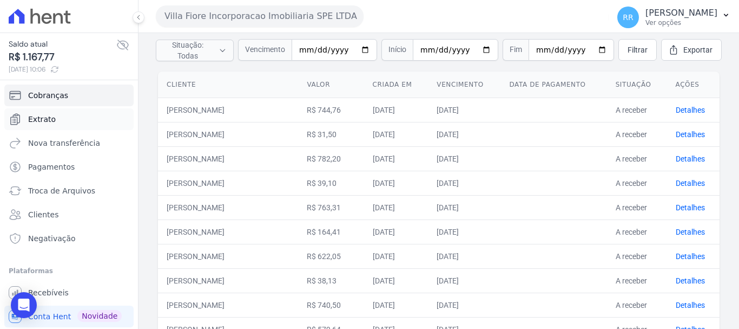
click at [17, 117] on icon "Sidebar" at bounding box center [15, 119] width 9 height 11
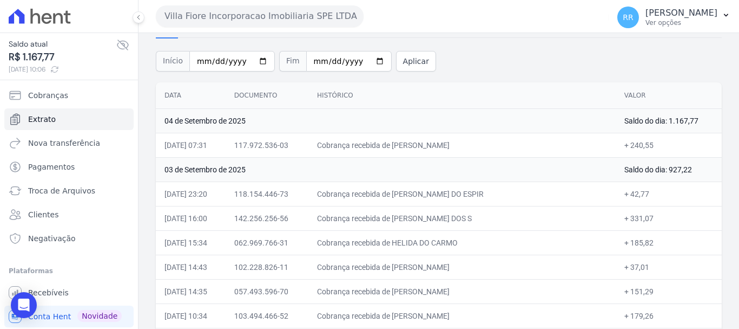
scroll to position [162, 0]
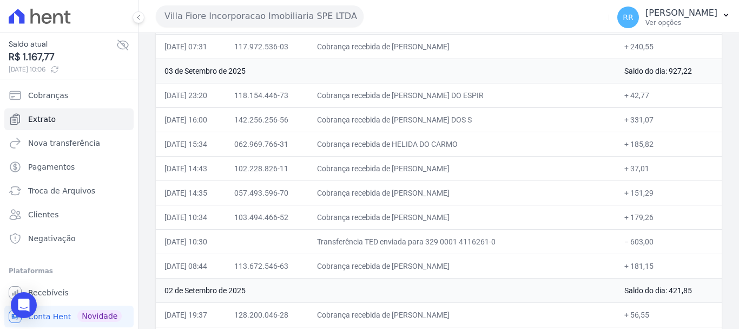
click at [251, 18] on button "Villa Fiore Incorporacao Imobiliaria SPE LTDA" at bounding box center [260, 16] width 208 height 22
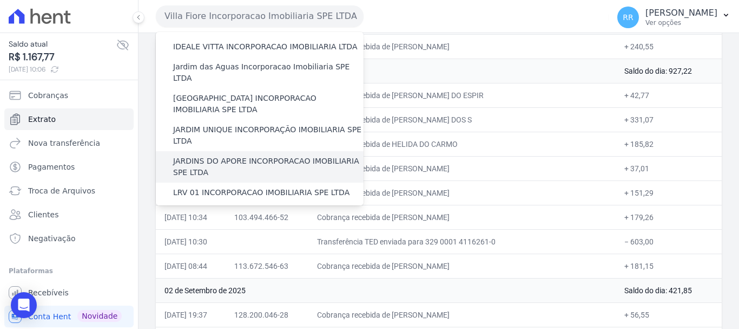
scroll to position [217, 0]
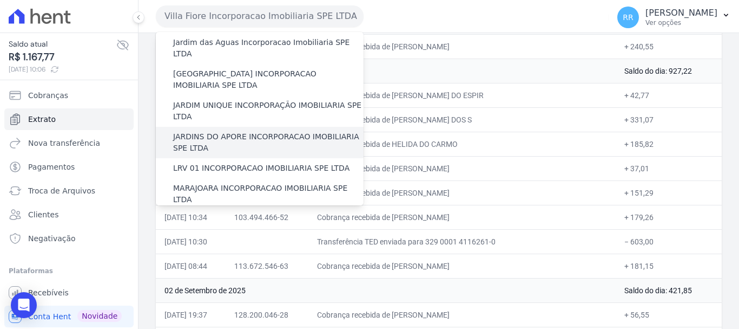
click at [237, 182] on label "MARAJOARA INCORPORACAO IMOBILIARIA SPE LTDA" at bounding box center [268, 193] width 191 height 23
click at [0, 0] on input "MARAJOARA INCORPORACAO IMOBILIARIA SPE LTDA" at bounding box center [0, 0] width 0 height 0
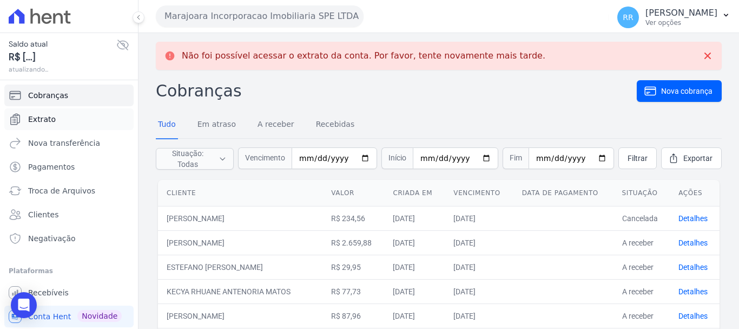
click at [28, 123] on span "Extrato" at bounding box center [42, 119] width 28 height 11
click at [35, 119] on span "Extrato" at bounding box center [42, 119] width 28 height 11
click at [61, 119] on link "Extrato" at bounding box center [68, 119] width 129 height 22
click at [48, 120] on span "Extrato" at bounding box center [42, 119] width 28 height 11
click at [52, 117] on span "Extrato" at bounding box center [42, 119] width 28 height 11
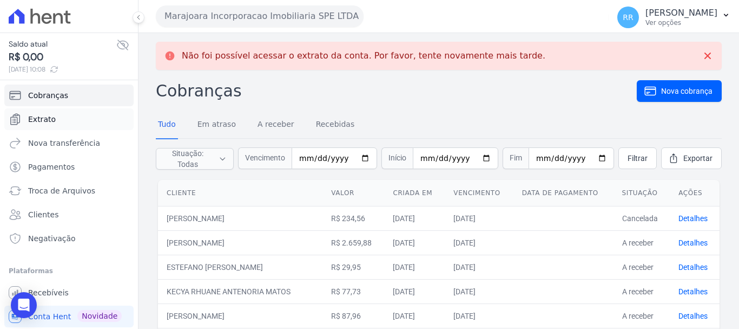
click at [77, 122] on link "Extrato" at bounding box center [68, 119] width 129 height 22
click at [35, 113] on link "Extrato" at bounding box center [68, 119] width 129 height 22
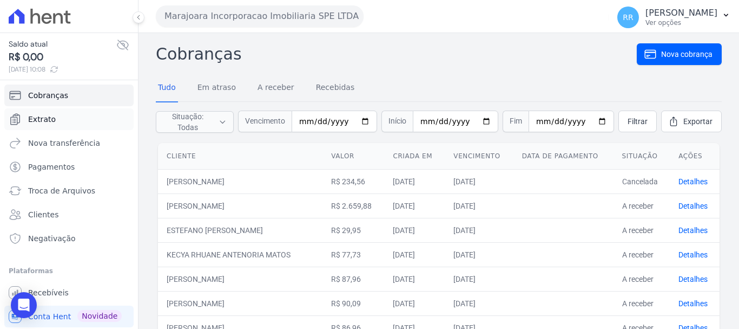
click at [44, 123] on span "Extrato" at bounding box center [42, 119] width 28 height 11
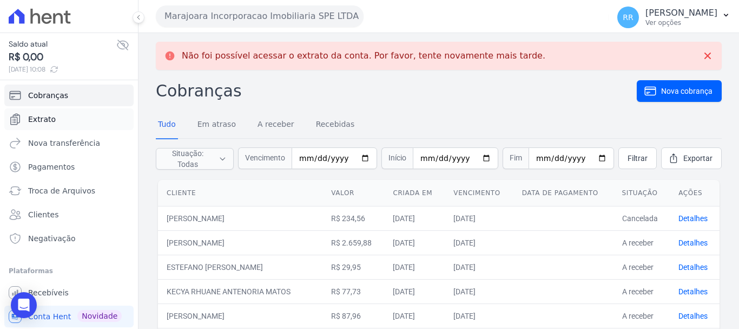
click at [46, 118] on span "Extrato" at bounding box center [42, 119] width 28 height 11
click at [35, 126] on link "Extrato" at bounding box center [68, 119] width 129 height 22
click at [35, 124] on span "Extrato" at bounding box center [42, 119] width 28 height 11
click at [30, 119] on span "Extrato" at bounding box center [42, 119] width 28 height 11
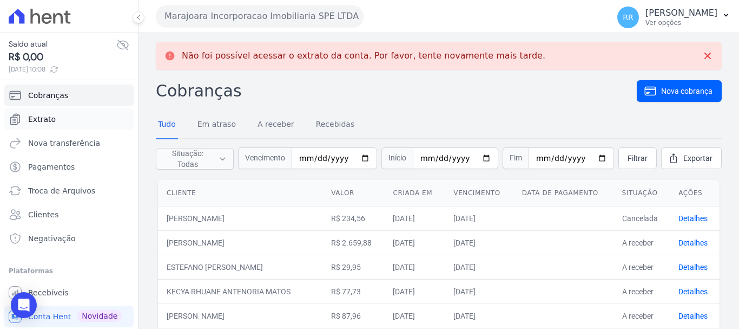
click at [35, 120] on span "Extrato" at bounding box center [42, 119] width 28 height 11
click at [50, 119] on span "Extrato" at bounding box center [42, 119] width 28 height 11
click at [43, 121] on span "Extrato" at bounding box center [42, 119] width 28 height 11
click at [46, 120] on span "Extrato" at bounding box center [42, 119] width 28 height 11
click at [60, 126] on link "Extrato" at bounding box center [68, 119] width 129 height 22
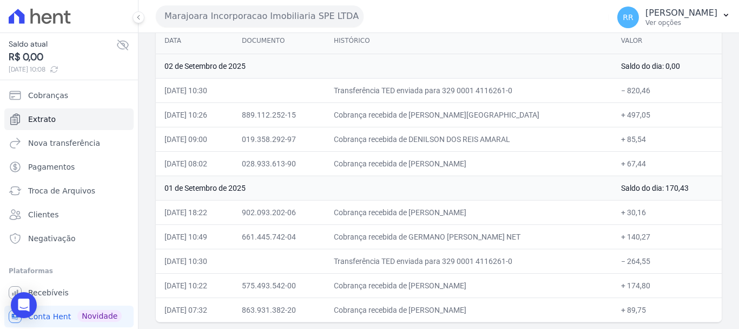
scroll to position [121, 0]
